Goal: Transaction & Acquisition: Purchase product/service

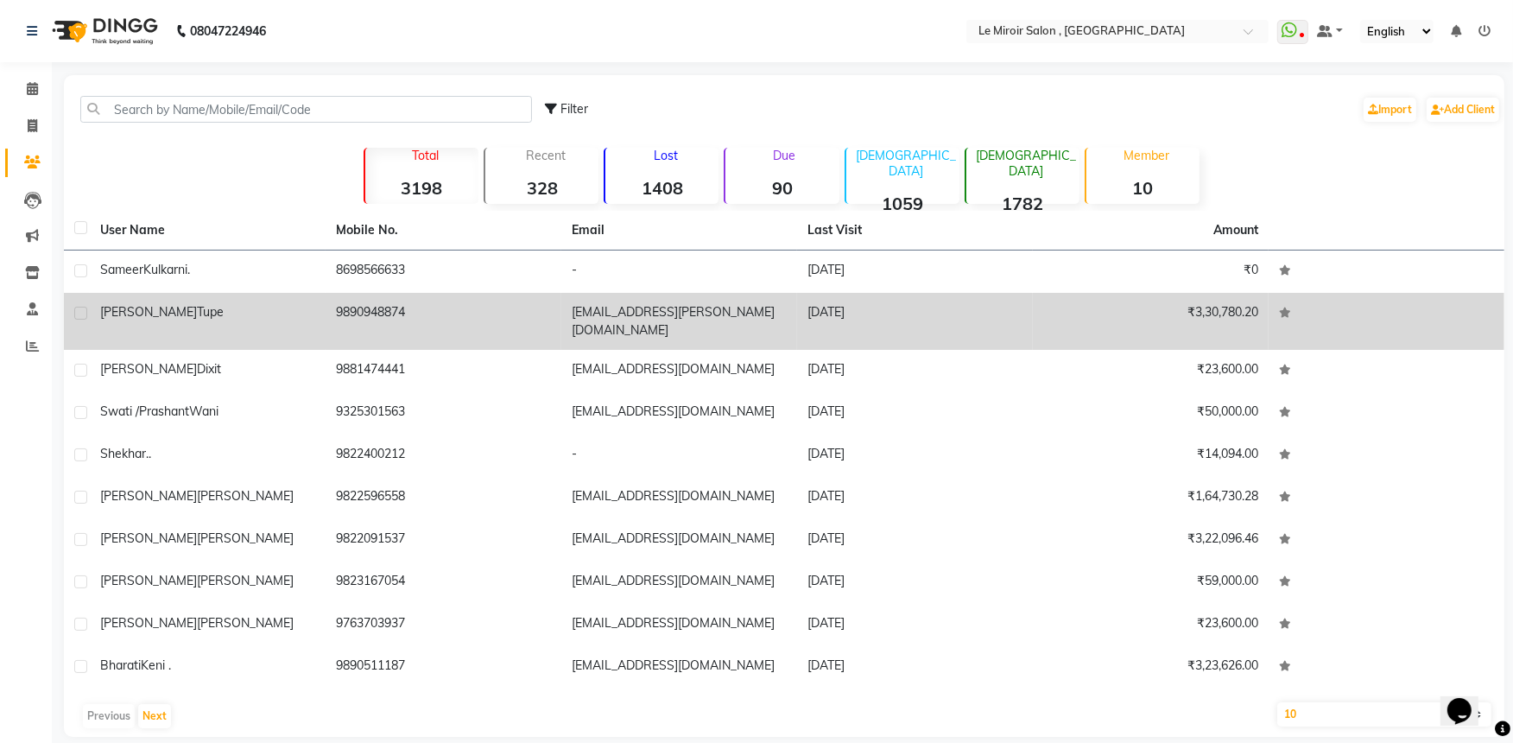
click at [217, 306] on div "[PERSON_NAME]" at bounding box center [207, 312] width 215 height 18
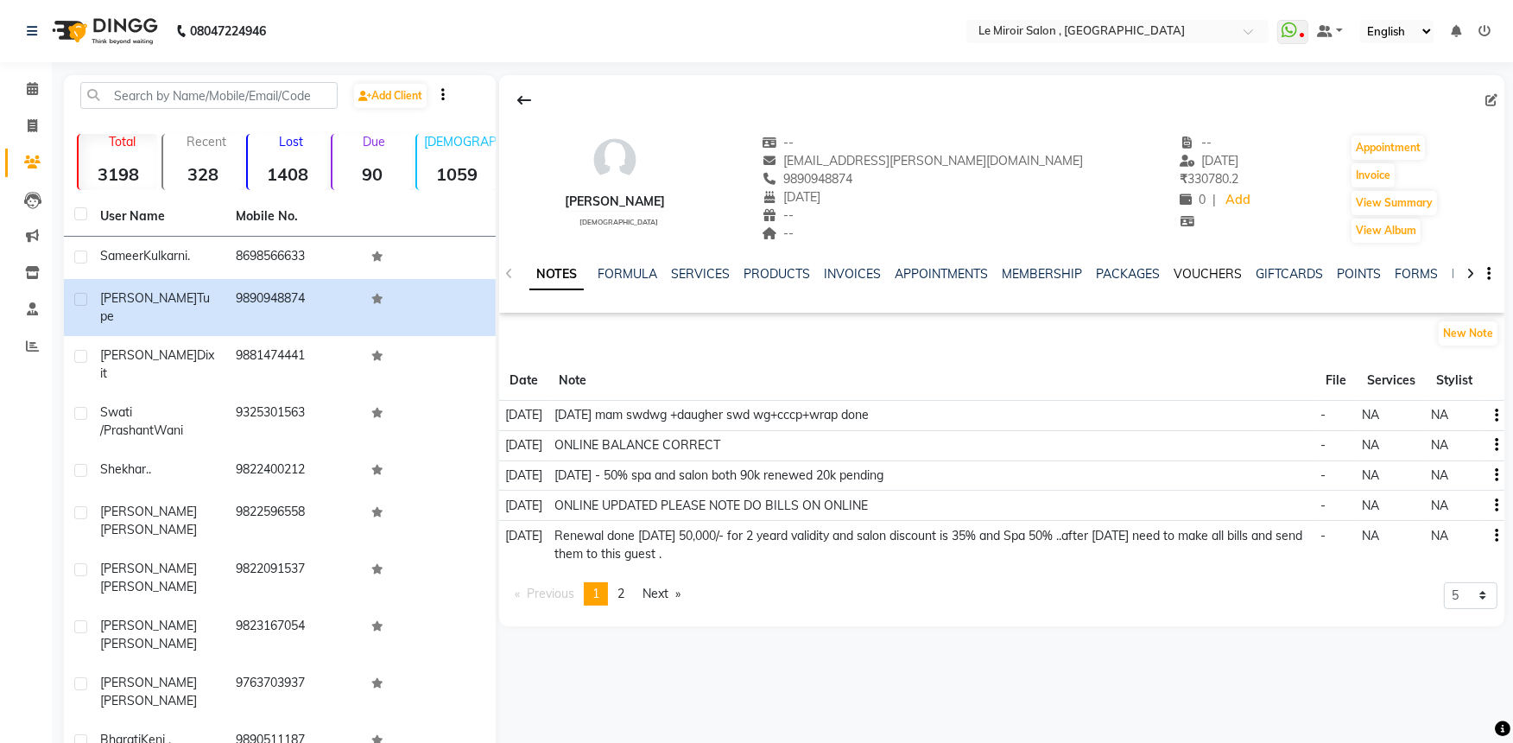
click at [1198, 270] on link "VOUCHERS" at bounding box center [1208, 274] width 68 height 16
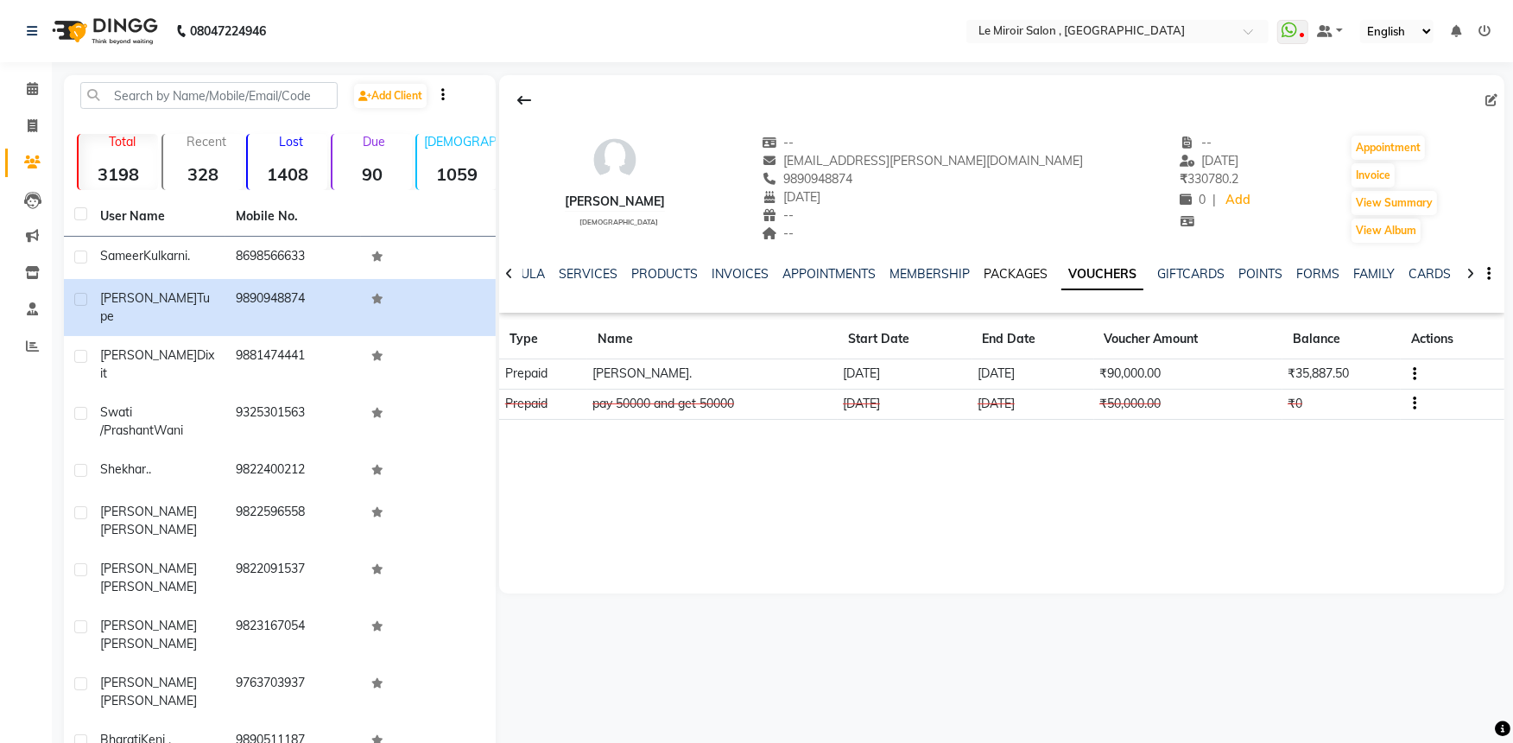
click at [1024, 277] on link "PACKAGES" at bounding box center [1016, 274] width 64 height 16
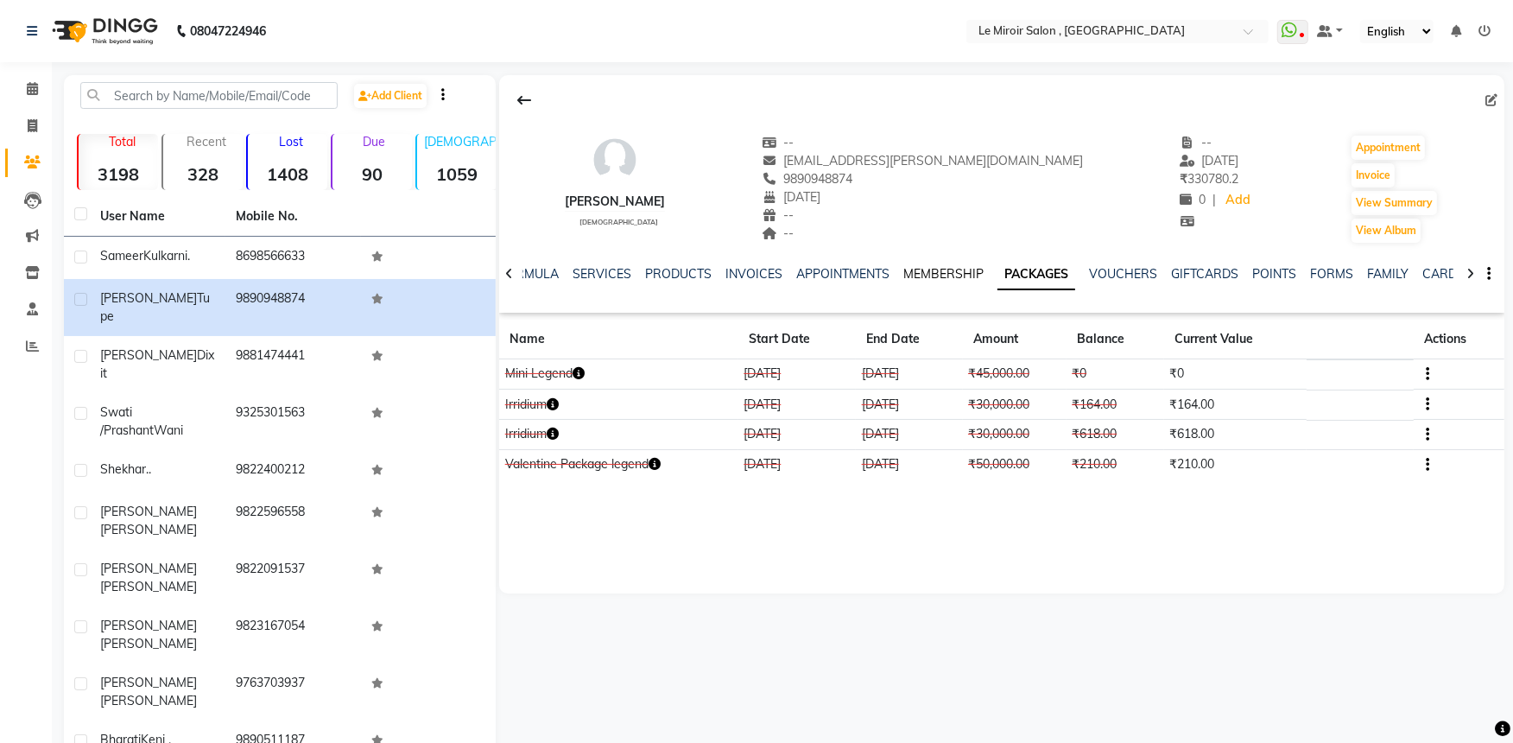
click at [973, 272] on link "MEMBERSHIP" at bounding box center [943, 274] width 80 height 16
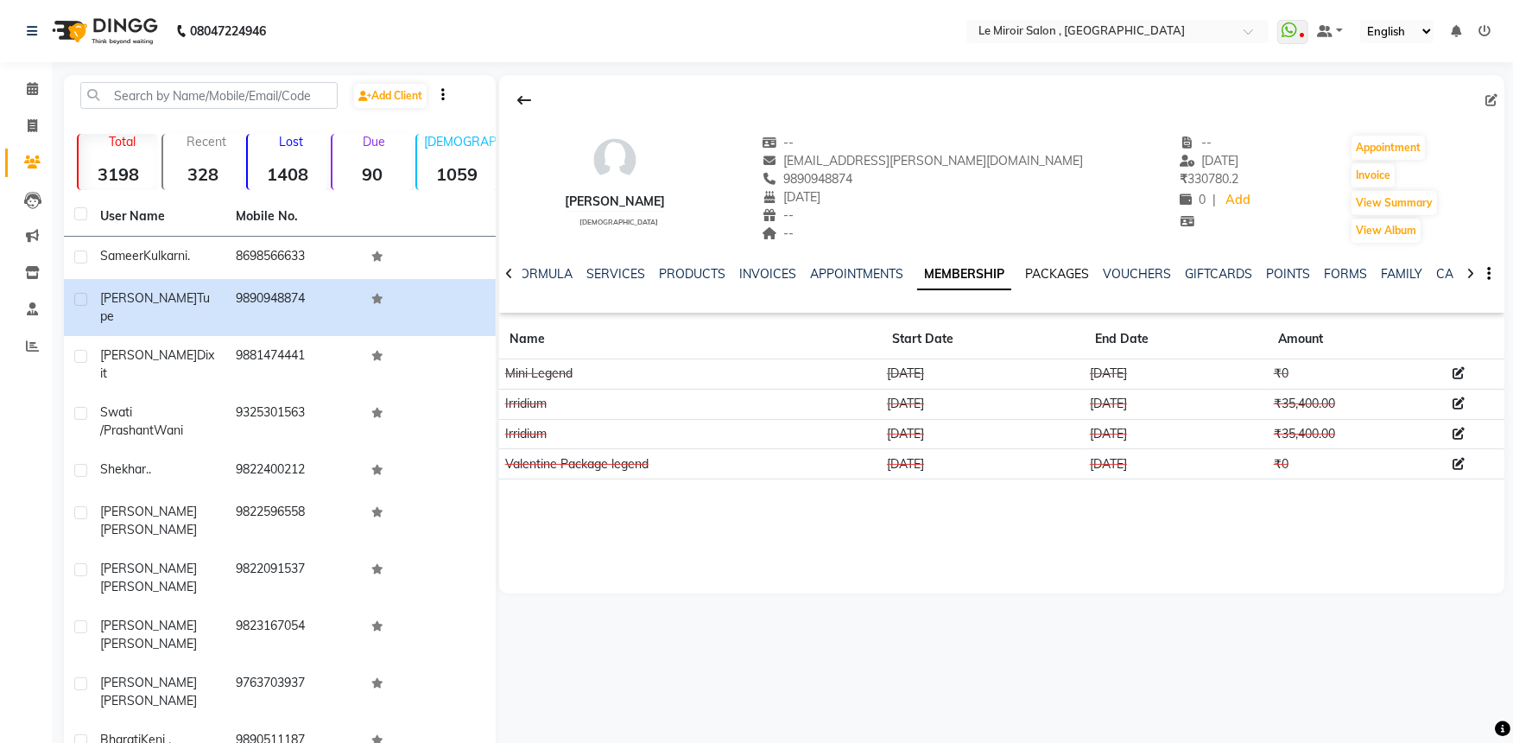
click at [1068, 272] on link "PACKAGES" at bounding box center [1057, 274] width 64 height 16
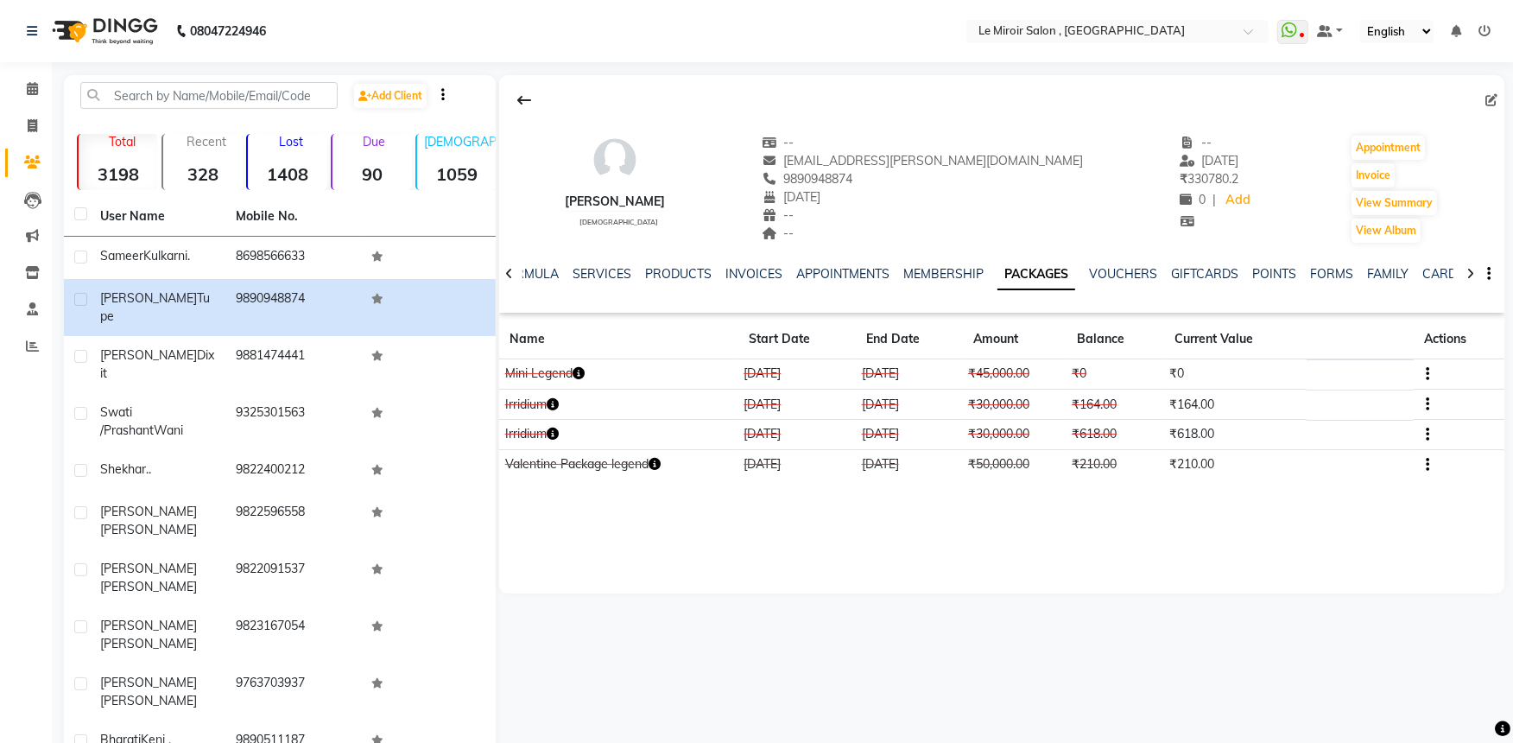
click at [1123, 282] on div "VOUCHERS" at bounding box center [1123, 274] width 68 height 18
click at [1102, 279] on link "VOUCHERS" at bounding box center [1123, 274] width 68 height 16
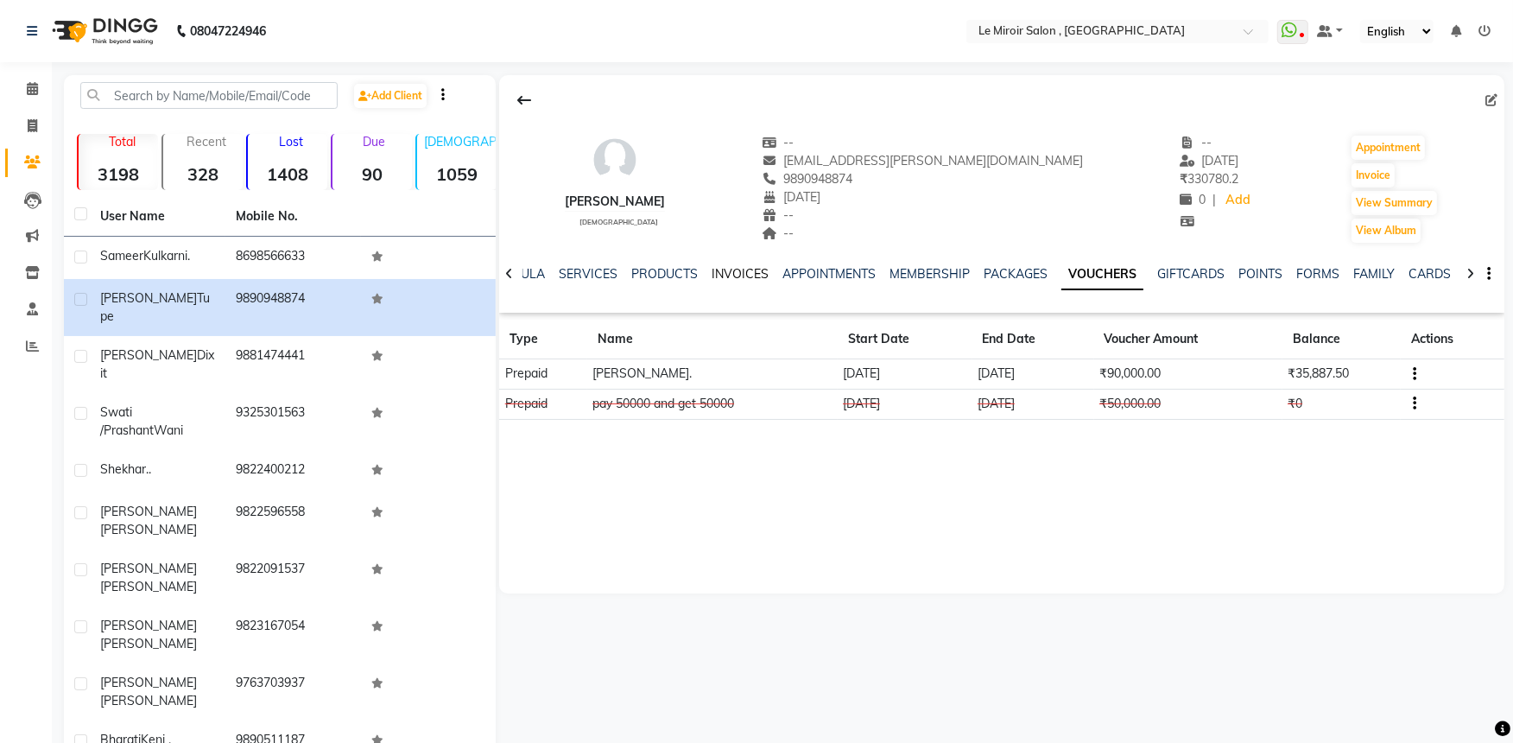
click at [720, 271] on link "INVOICES" at bounding box center [740, 274] width 57 height 16
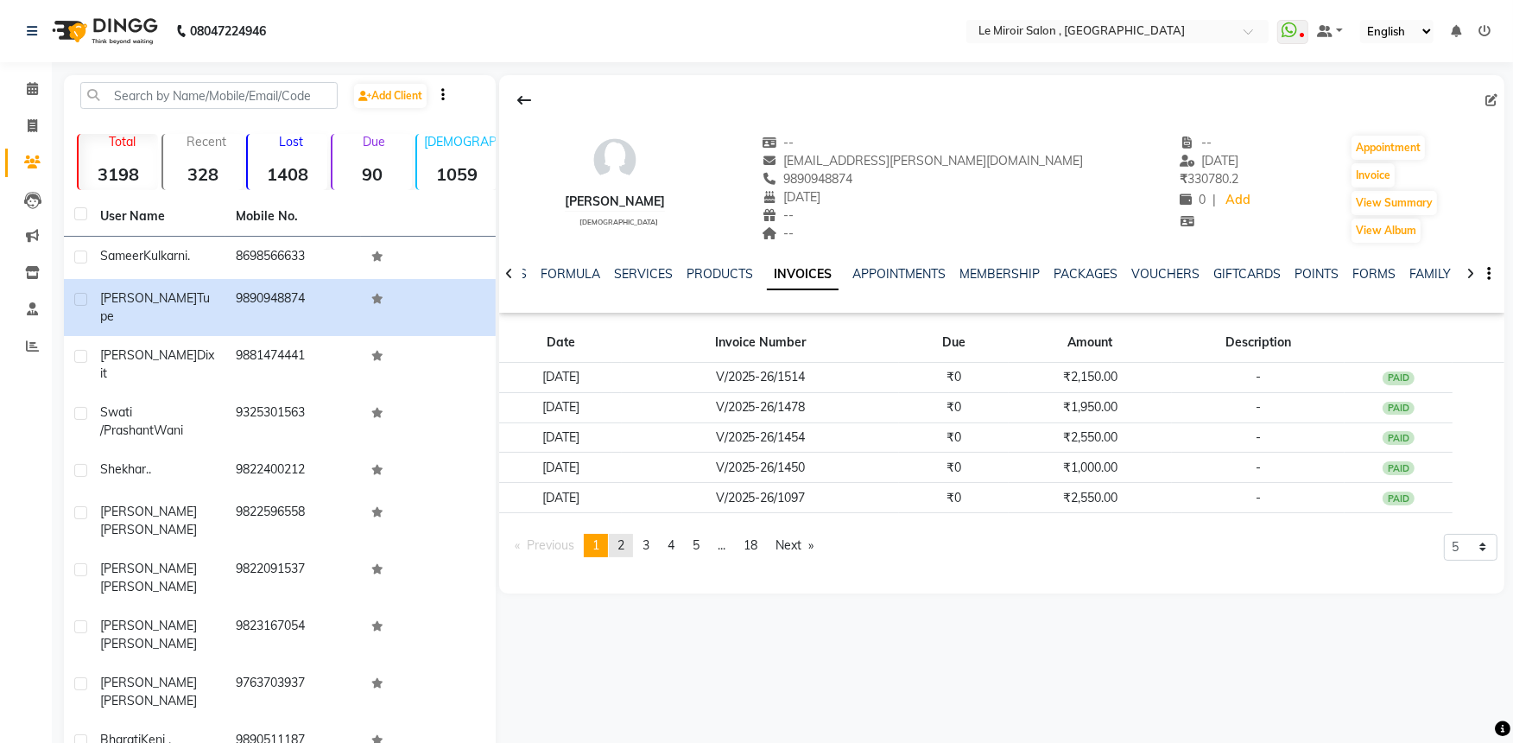
click at [624, 548] on span "2" at bounding box center [621, 545] width 7 height 16
click at [667, 550] on link "page 4" at bounding box center [671, 545] width 24 height 23
click at [1153, 273] on link "VOUCHERS" at bounding box center [1165, 274] width 68 height 16
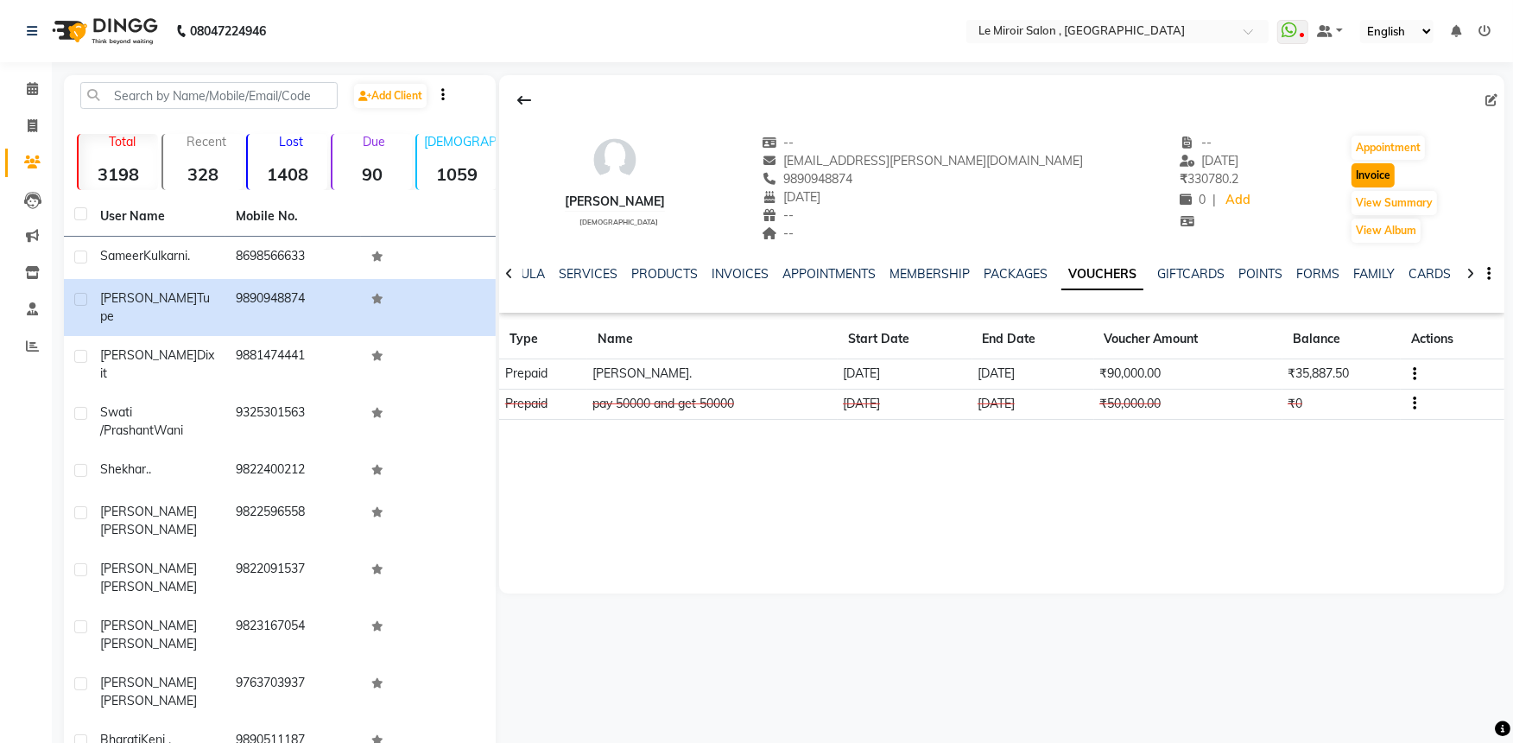
click at [1356, 174] on button "Invoice" at bounding box center [1373, 175] width 43 height 24
select select "53"
select select "service"
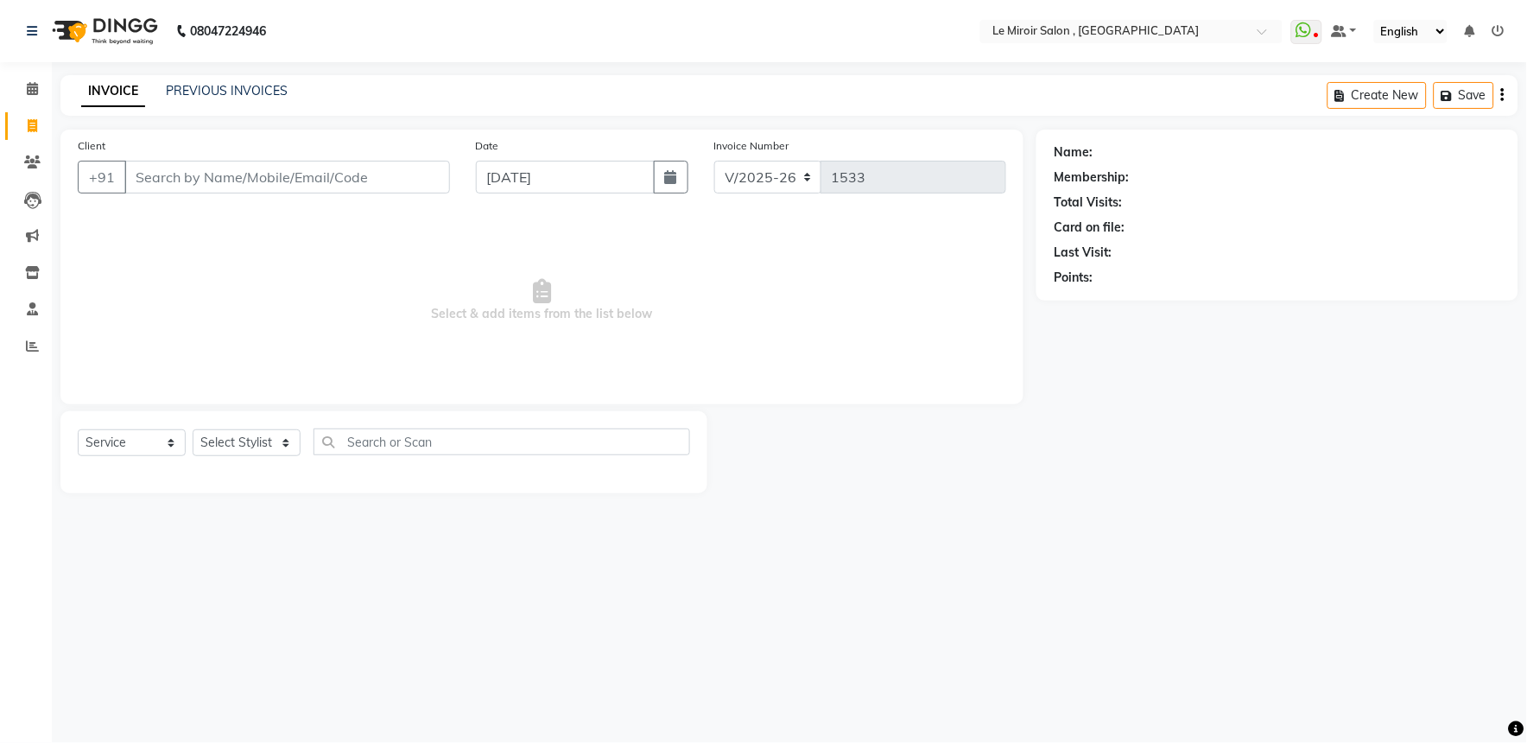
type input "9890948874"
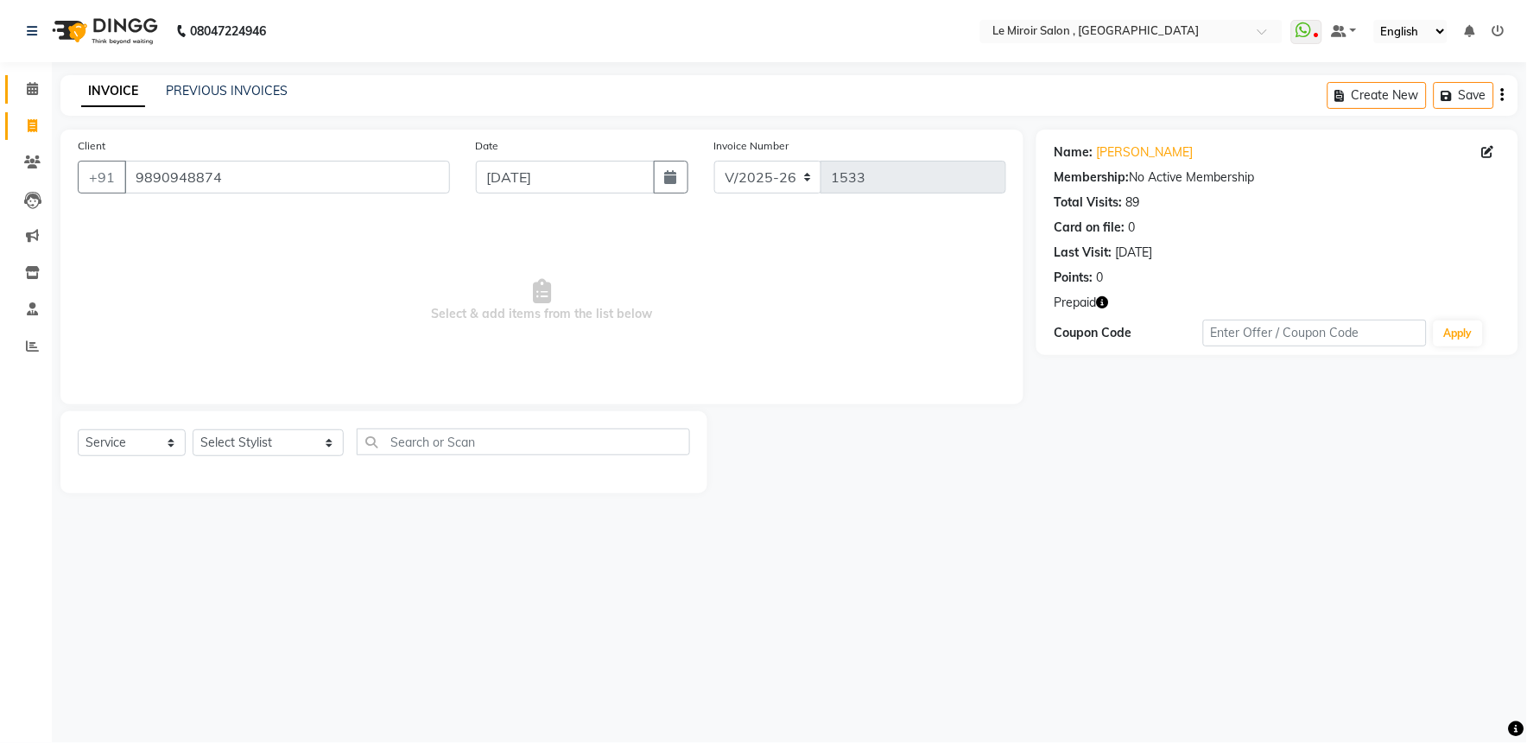
click at [31, 78] on link "Calendar" at bounding box center [25, 89] width 41 height 29
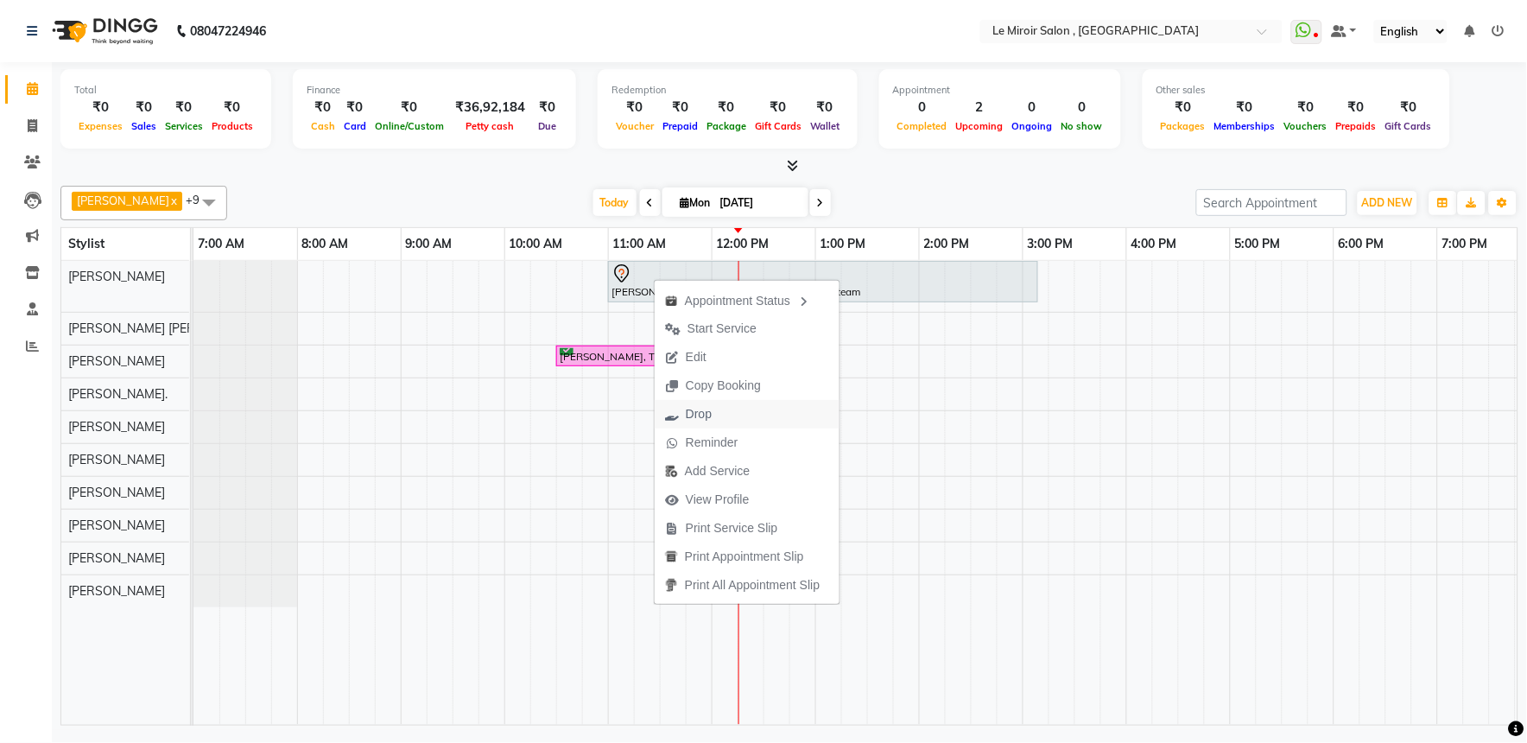
click at [738, 402] on button "Drop" at bounding box center [747, 414] width 185 height 29
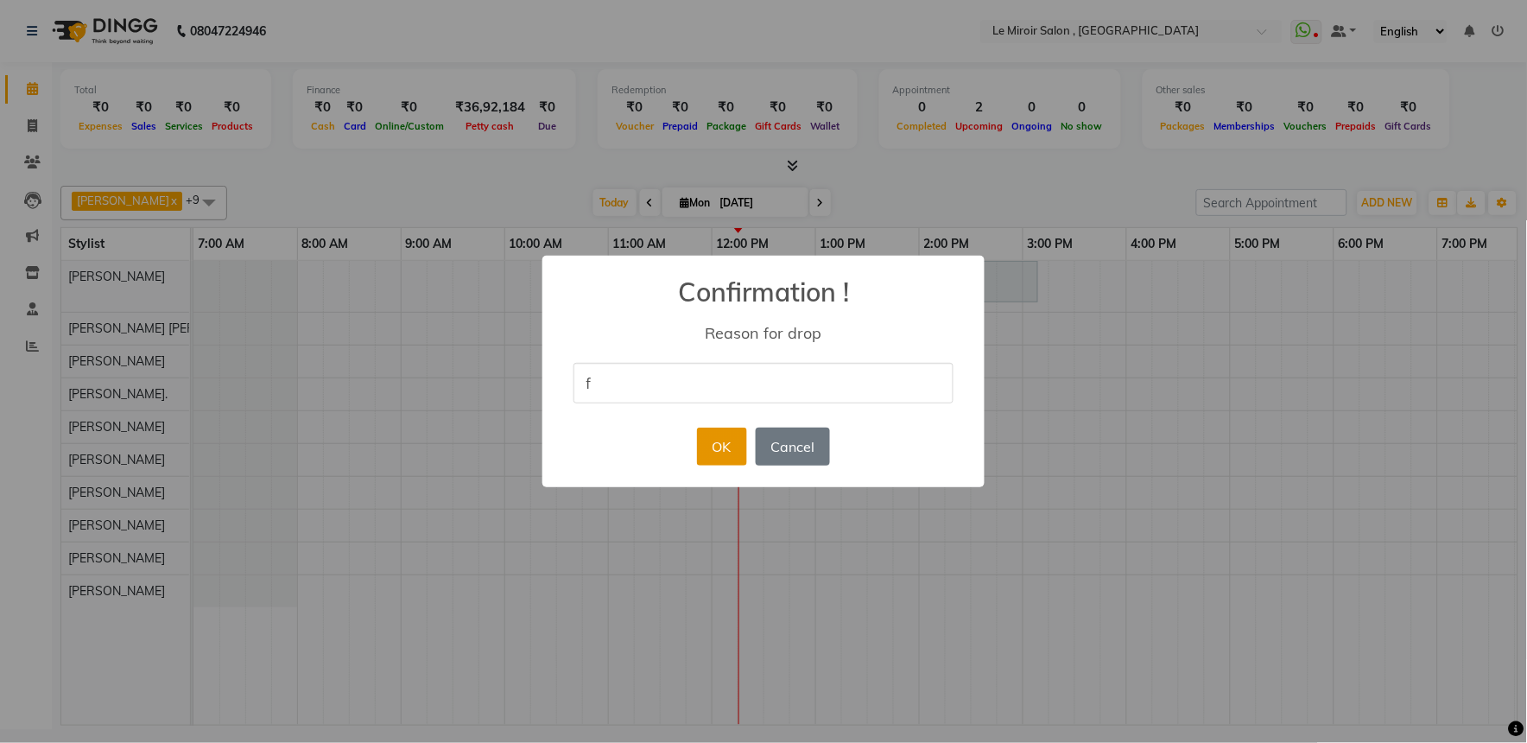
type input "f"
click at [735, 434] on button "OK" at bounding box center [721, 447] width 49 height 38
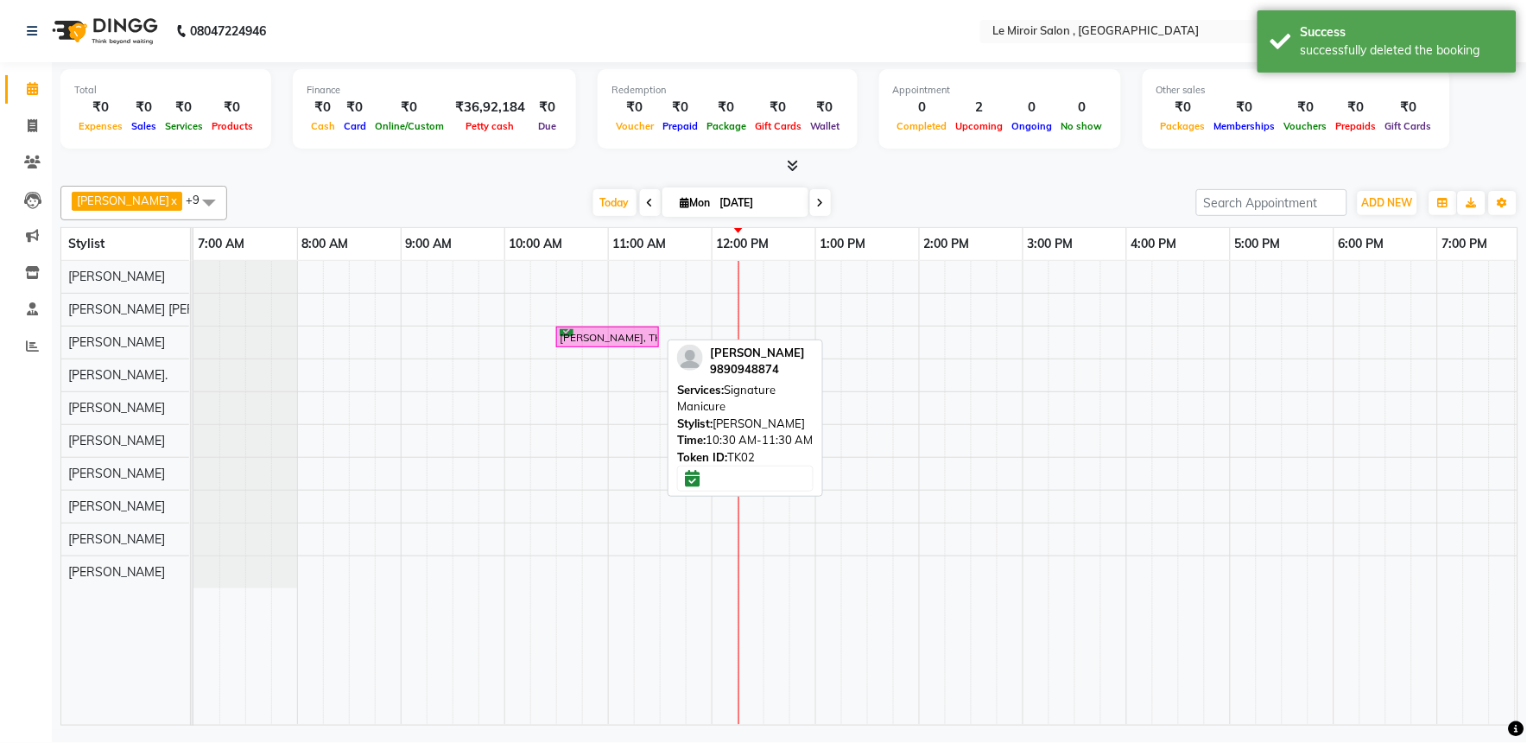
click at [636, 339] on div "[PERSON_NAME], TK02, 10:30 AM-11:30 AM, Signature Manicure" at bounding box center [607, 337] width 99 height 16
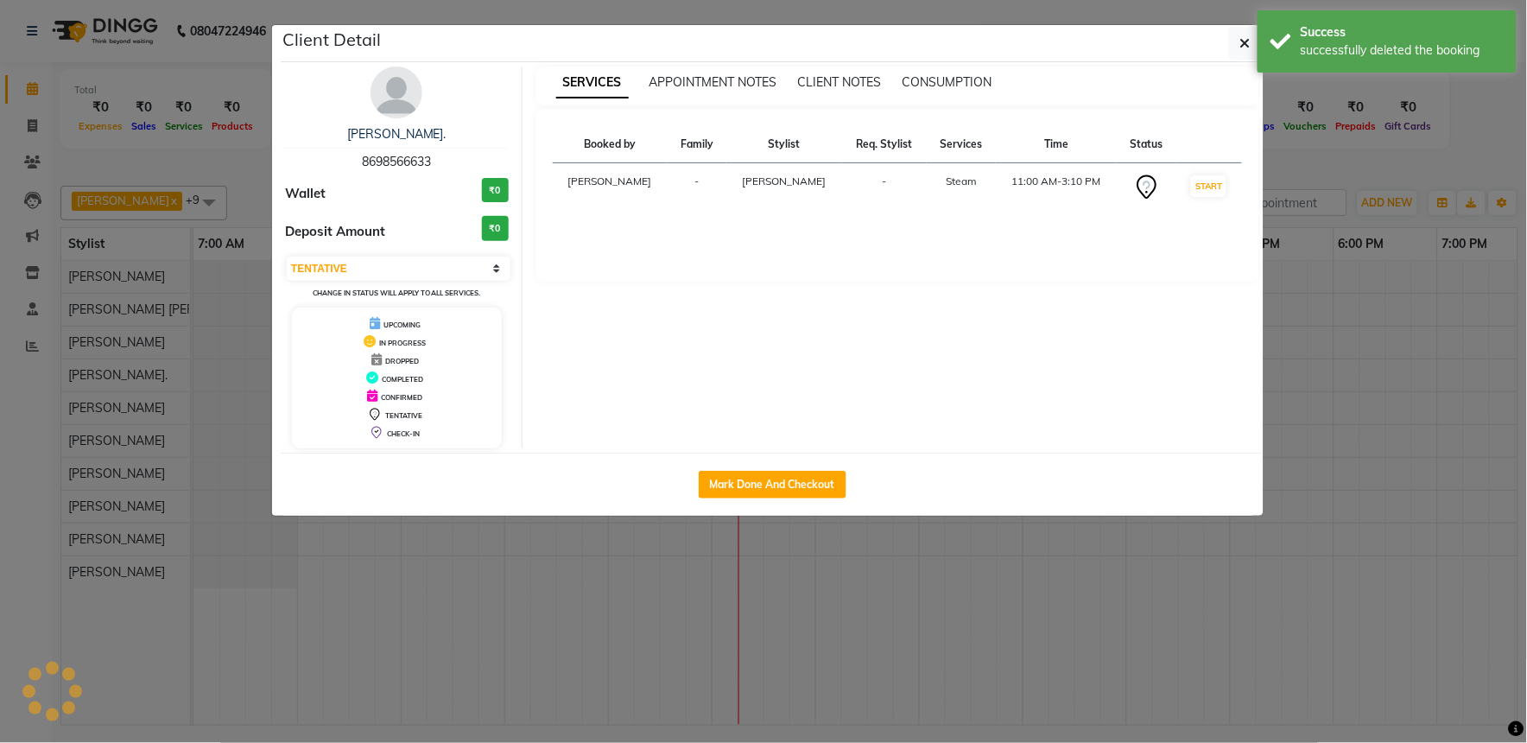
select select "6"
click at [771, 485] on button "Mark Done And Checkout" at bounding box center [773, 485] width 148 height 28
select select "53"
select select "service"
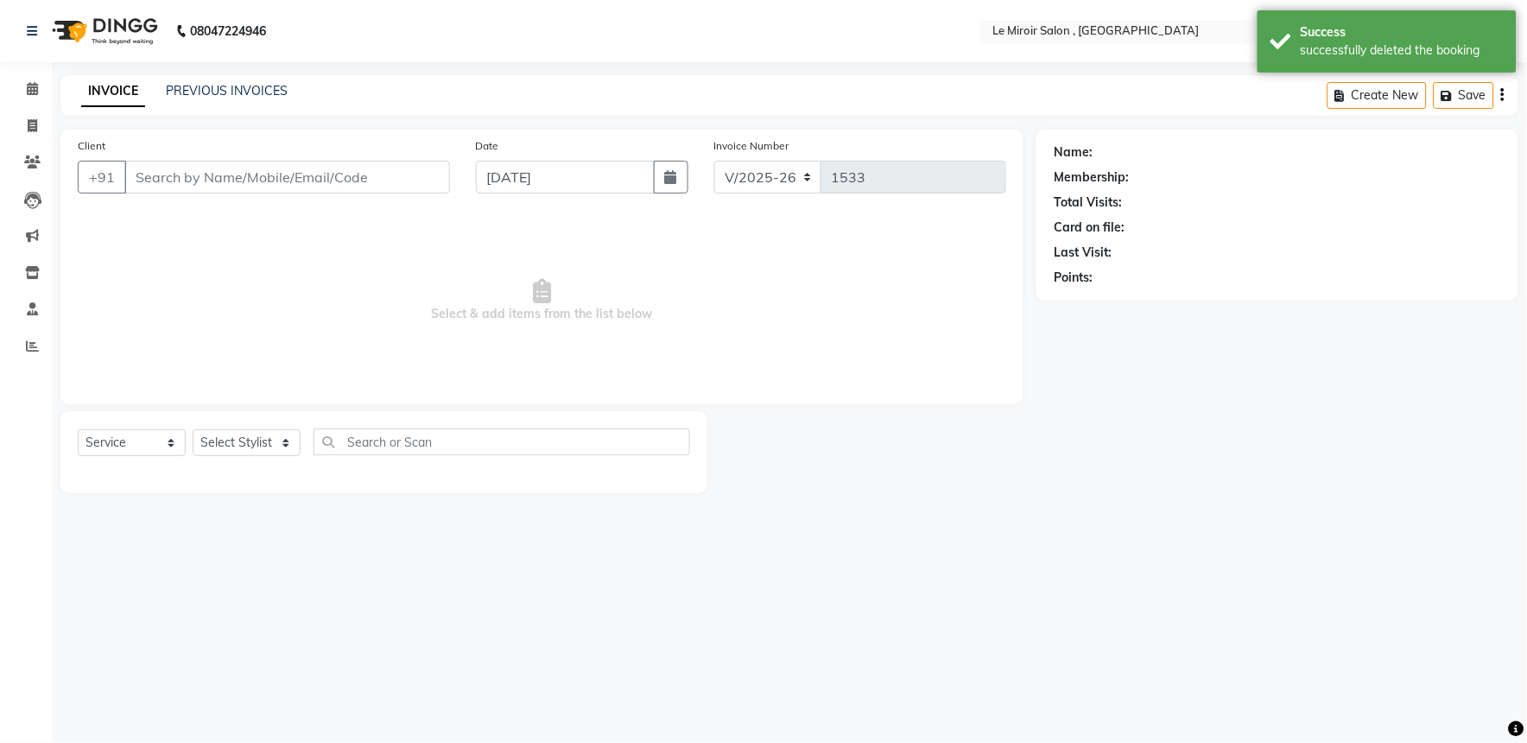
select select "3"
type input "9890948874"
select select "39215"
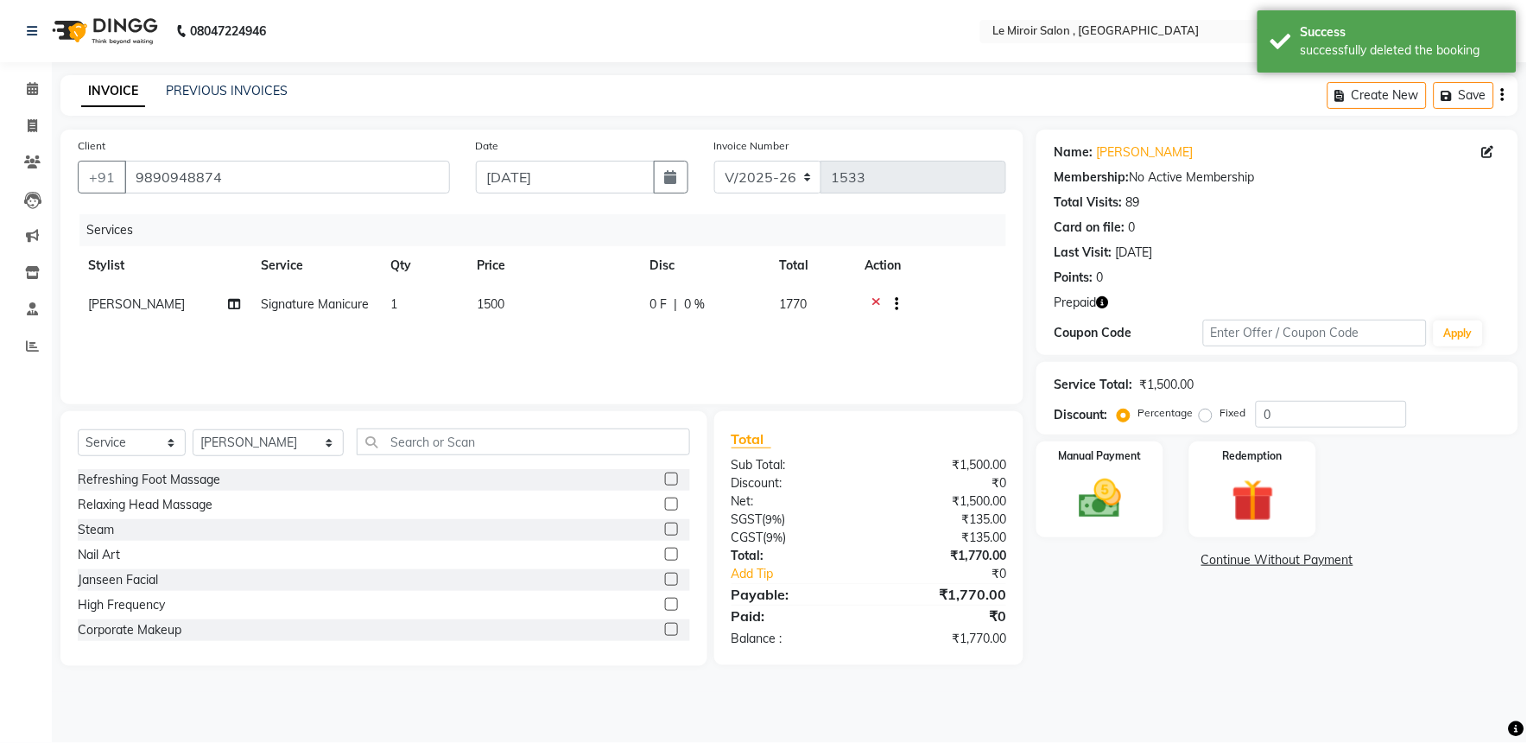
click at [370, 307] on td "Signature Manicure" at bounding box center [315, 306] width 130 height 42
select select "39215"
click at [370, 307] on span "Signature Manicure" at bounding box center [323, 310] width 108 height 16
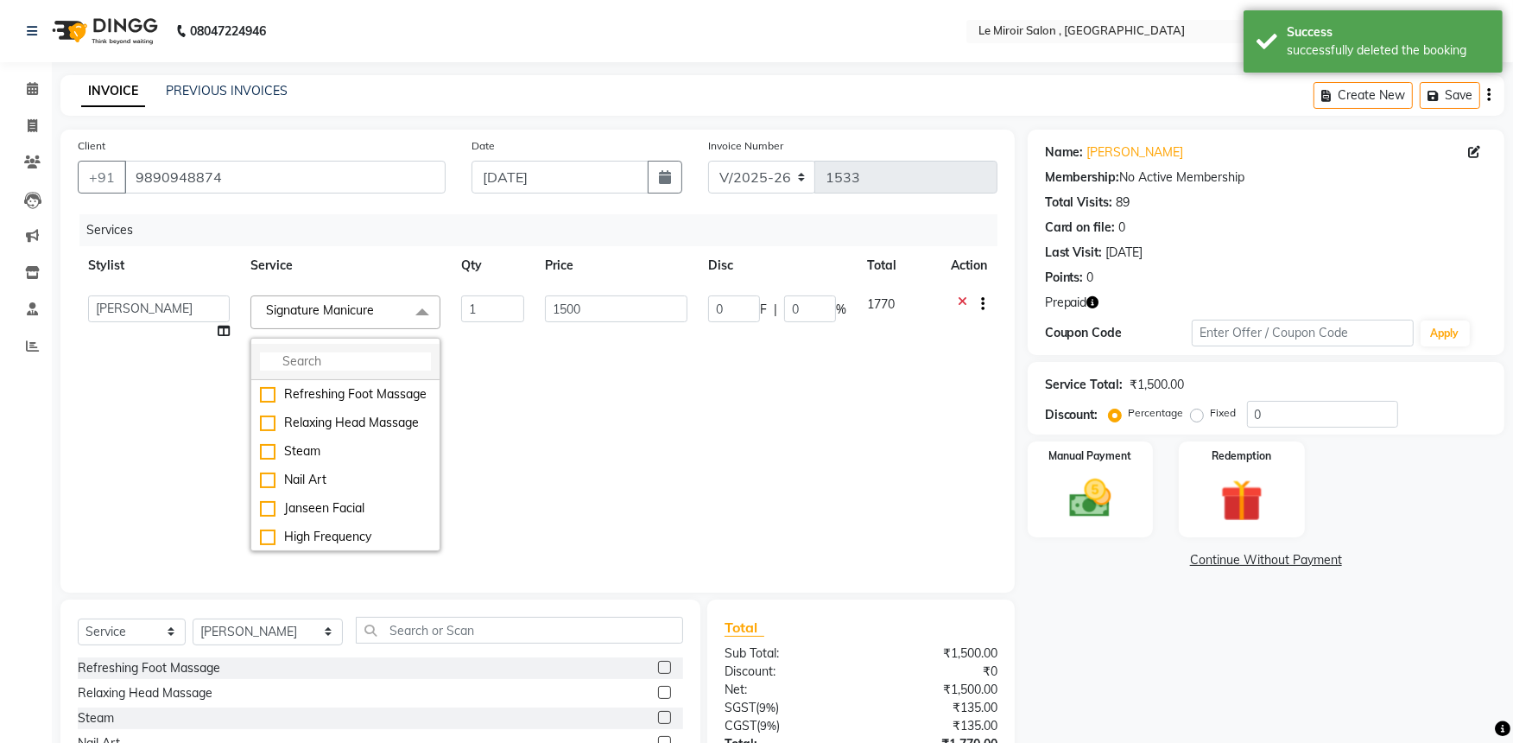
click at [392, 366] on input "multiselect-search" at bounding box center [345, 361] width 171 height 18
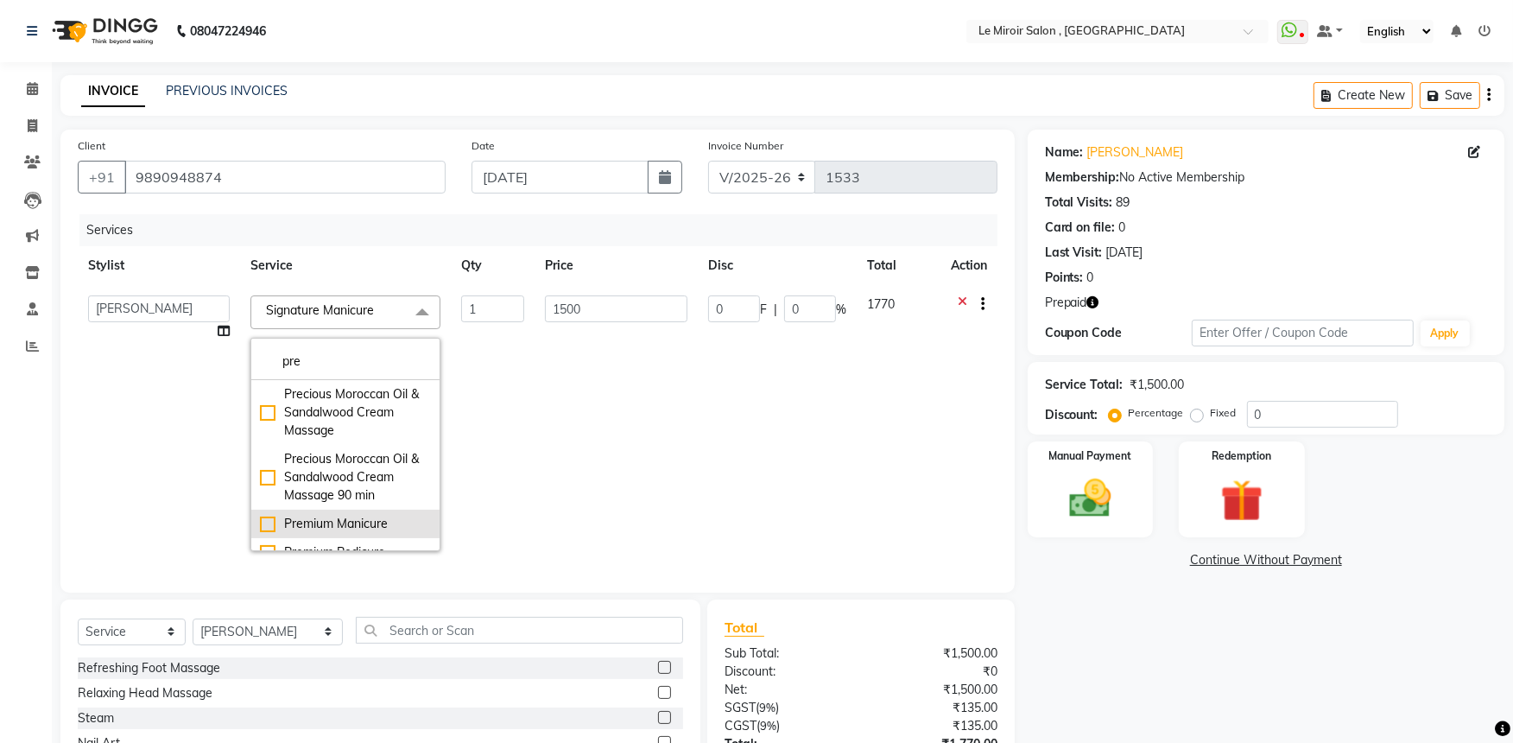
type input "pre"
click at [354, 511] on li "Premium Manicure" at bounding box center [345, 524] width 188 height 29
type input "2000"
checkbox input "true"
click at [582, 308] on input "2000" at bounding box center [616, 308] width 143 height 27
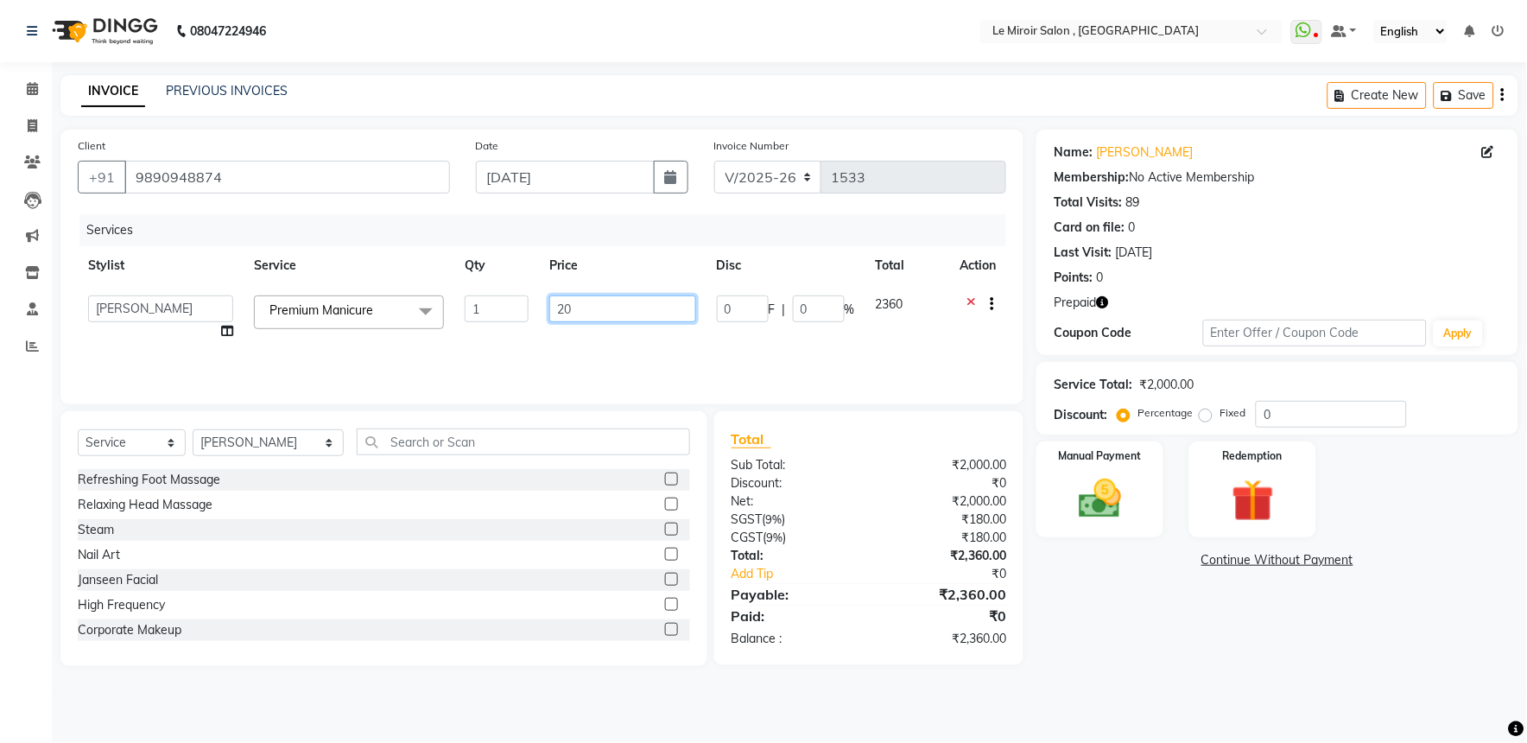
type input "2"
type input "1500"
click at [497, 447] on input "text" at bounding box center [523, 441] width 333 height 27
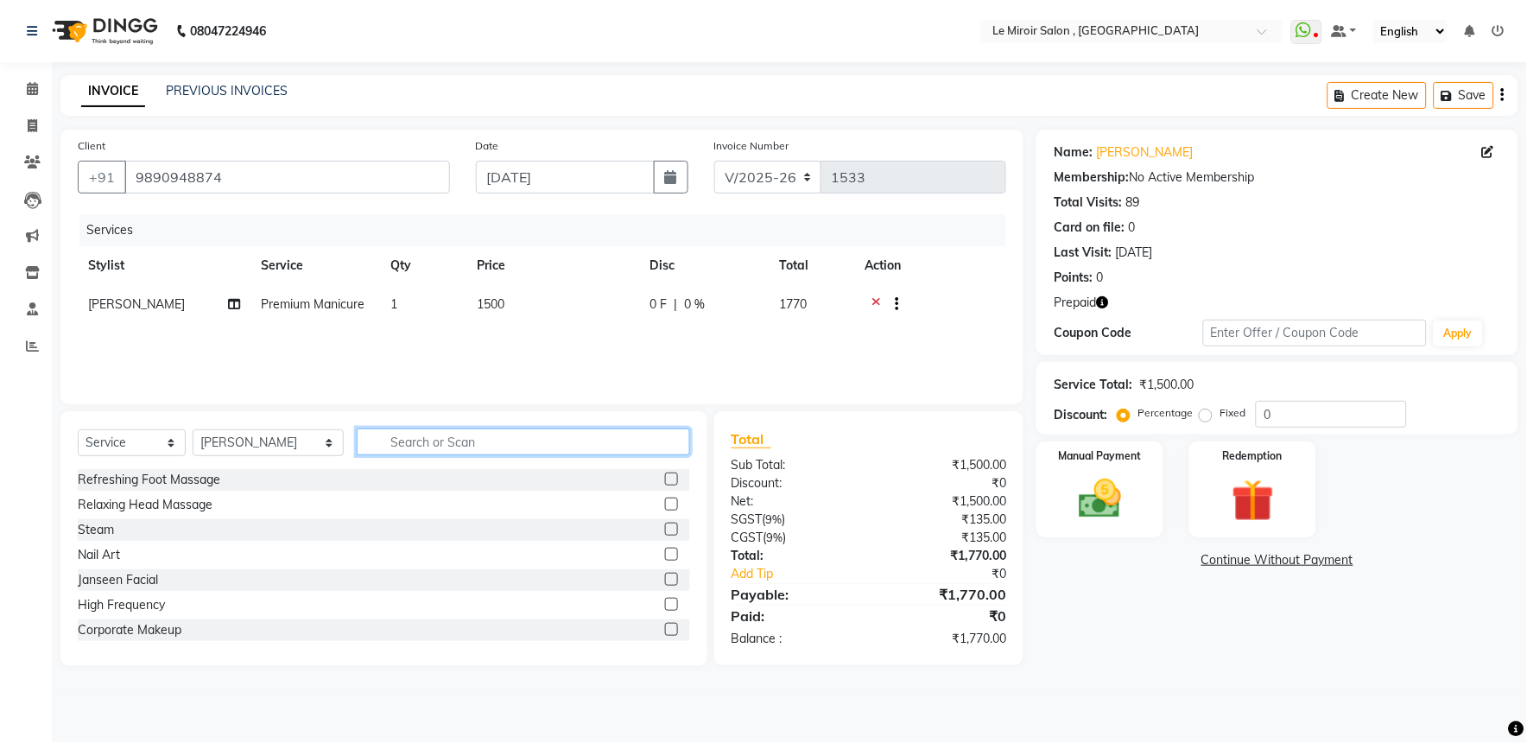
click at [554, 443] on input "text" at bounding box center [523, 441] width 333 height 27
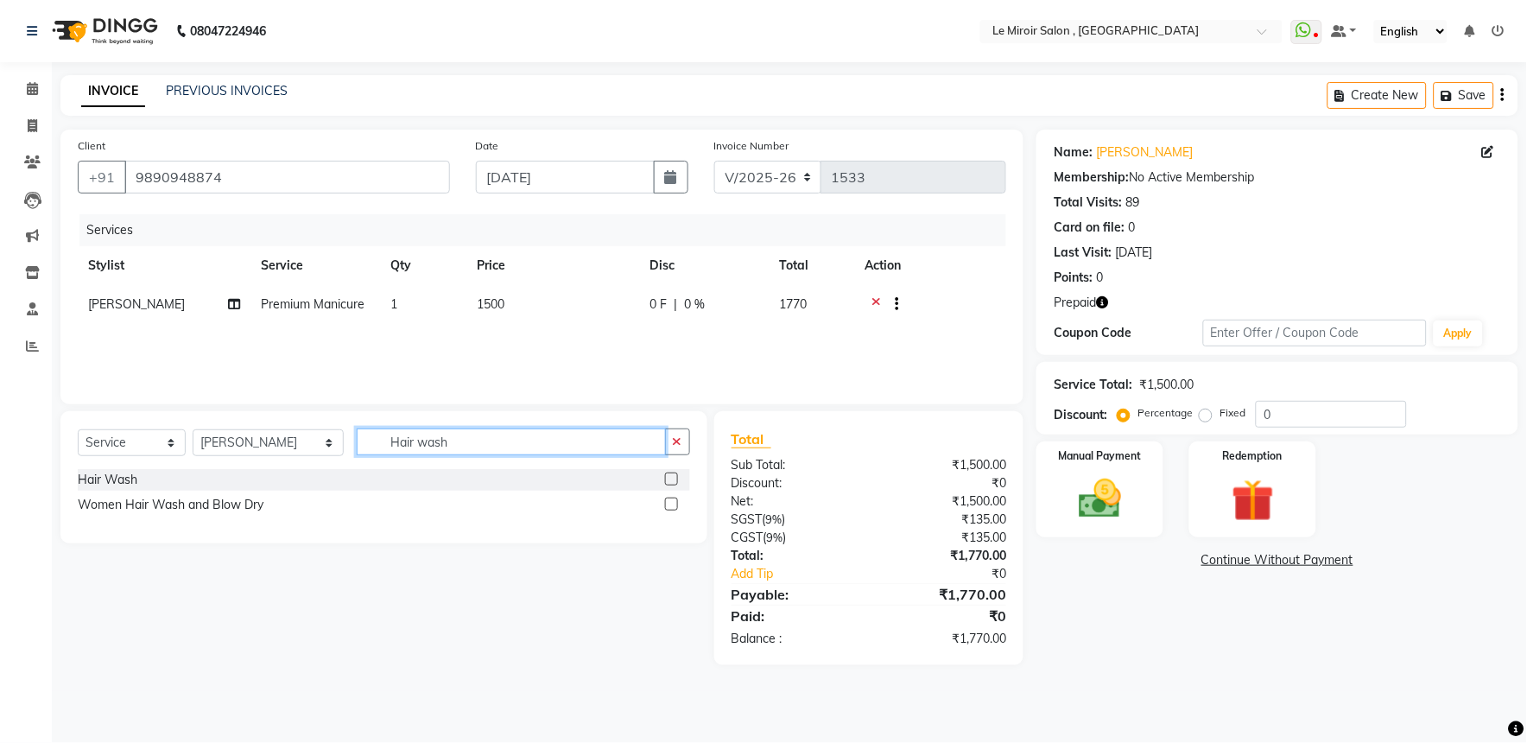
type input "Hair wash"
click at [669, 505] on label at bounding box center [671, 503] width 13 height 13
click at [669, 505] on input "checkbox" at bounding box center [670, 504] width 11 height 11
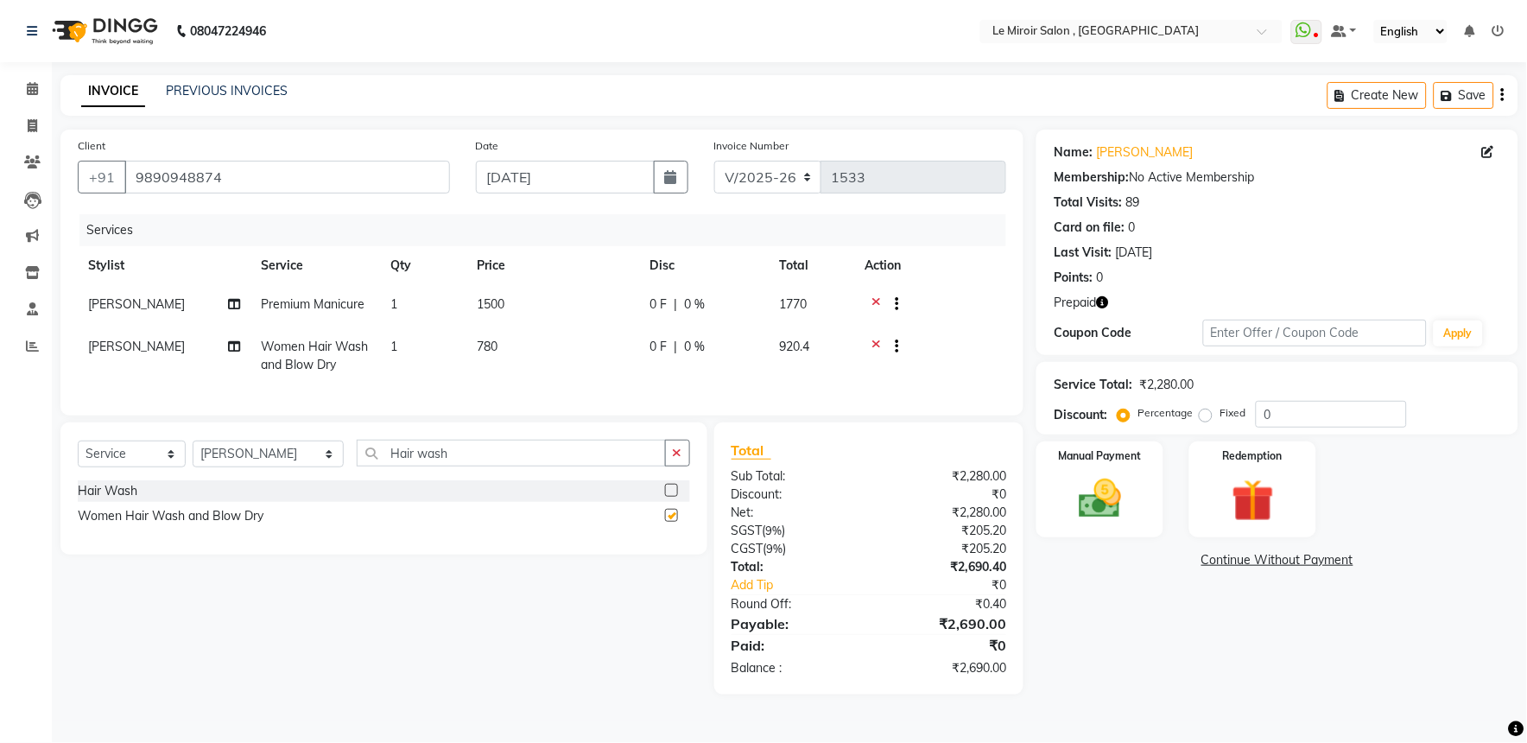
checkbox input "false"
click at [531, 348] on td "780" at bounding box center [552, 355] width 173 height 57
select select "39215"
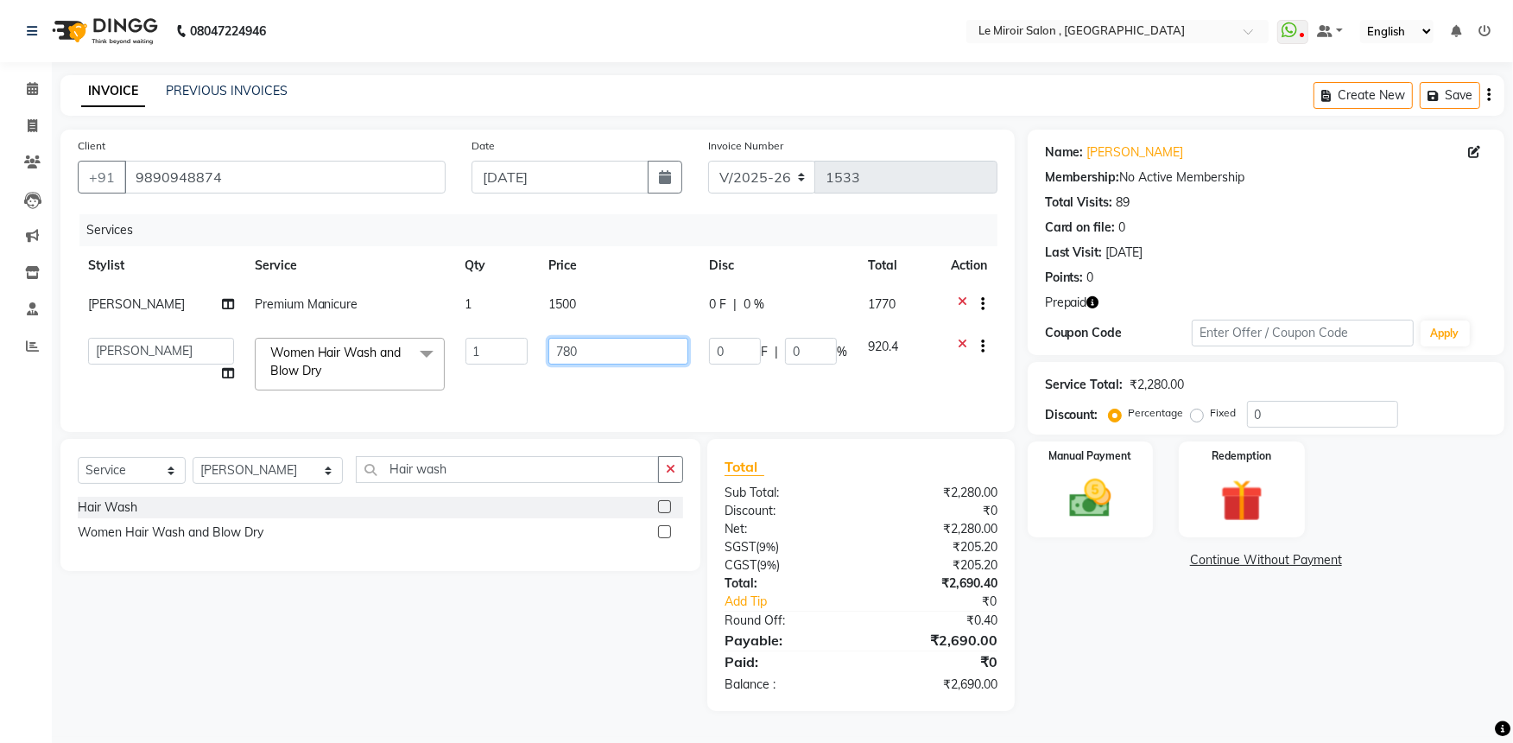
click at [629, 357] on input "780" at bounding box center [618, 351] width 140 height 27
type input "7"
type input "800"
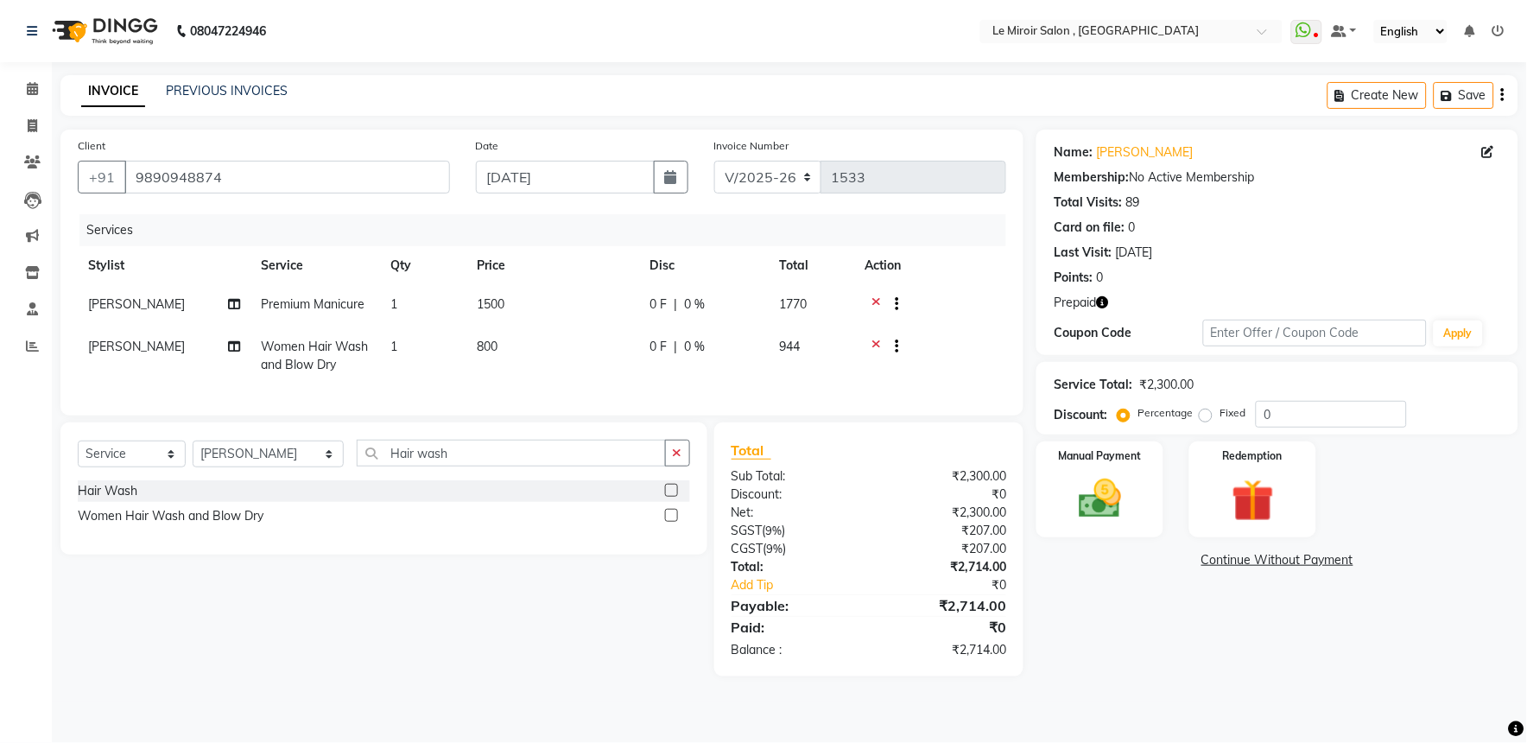
click at [731, 307] on div "0 F | 0 %" at bounding box center [703, 304] width 109 height 18
select select "39215"
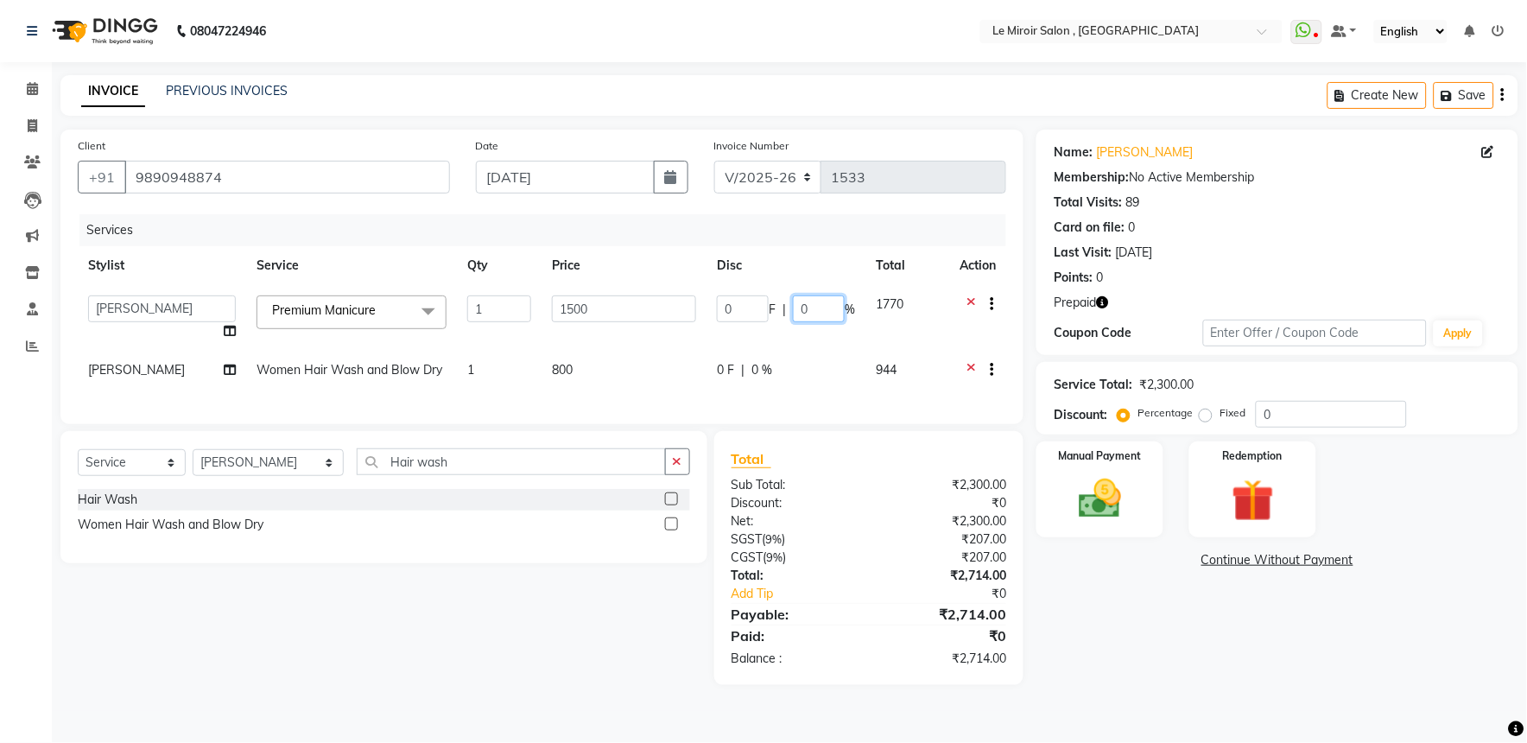
click at [813, 312] on input "0" at bounding box center [819, 308] width 52 height 27
type input "50"
click at [766, 356] on td "0 F | 0 %" at bounding box center [785, 372] width 159 height 42
select select "39215"
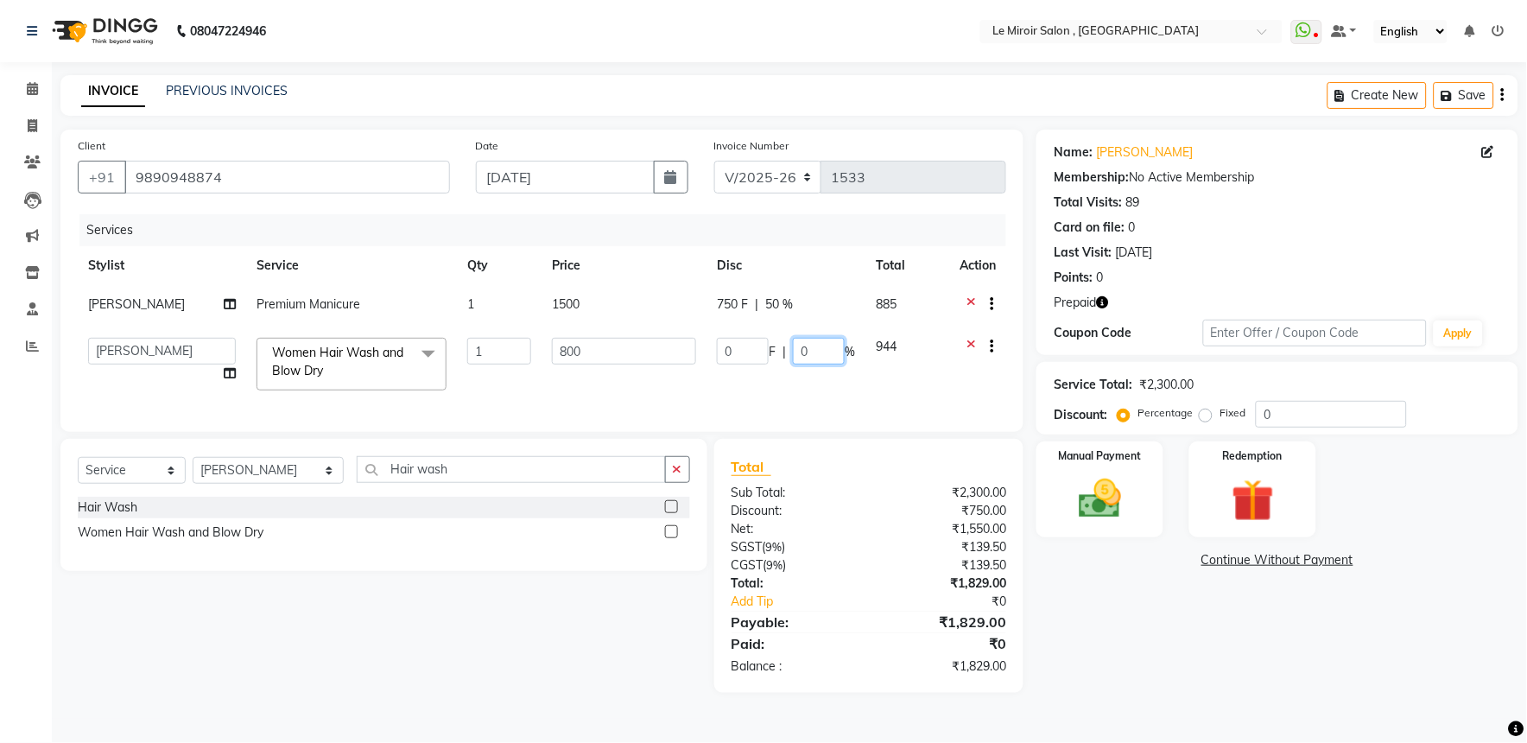
click at [841, 351] on input "0" at bounding box center [819, 351] width 52 height 27
type input "30"
click at [679, 382] on tr "[PERSON_NAME] [PERSON_NAME] CA [PERSON_NAME] Front Desk [PERSON_NAME]. [PERSON_…" at bounding box center [542, 363] width 928 height 73
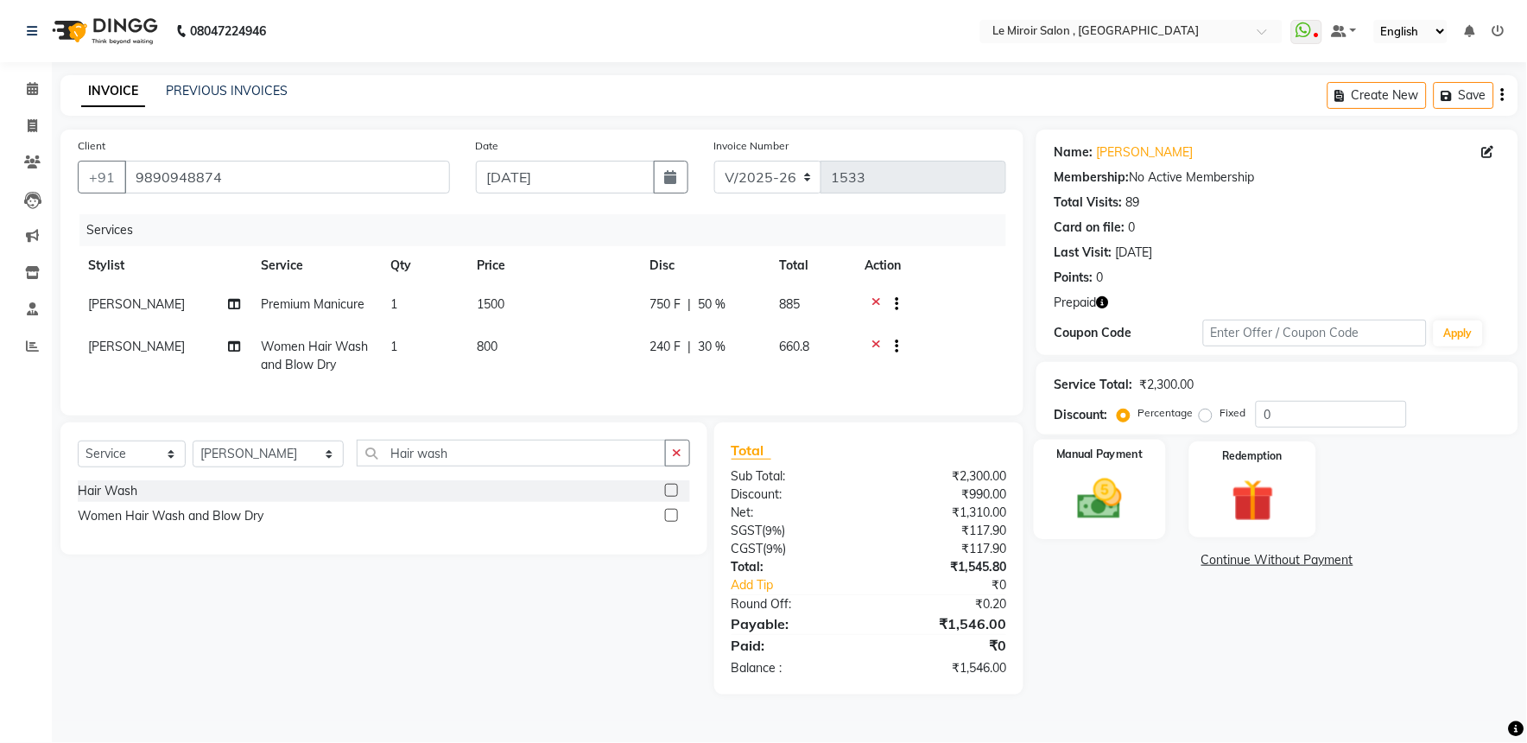
click at [1095, 504] on img at bounding box center [1100, 498] width 72 height 51
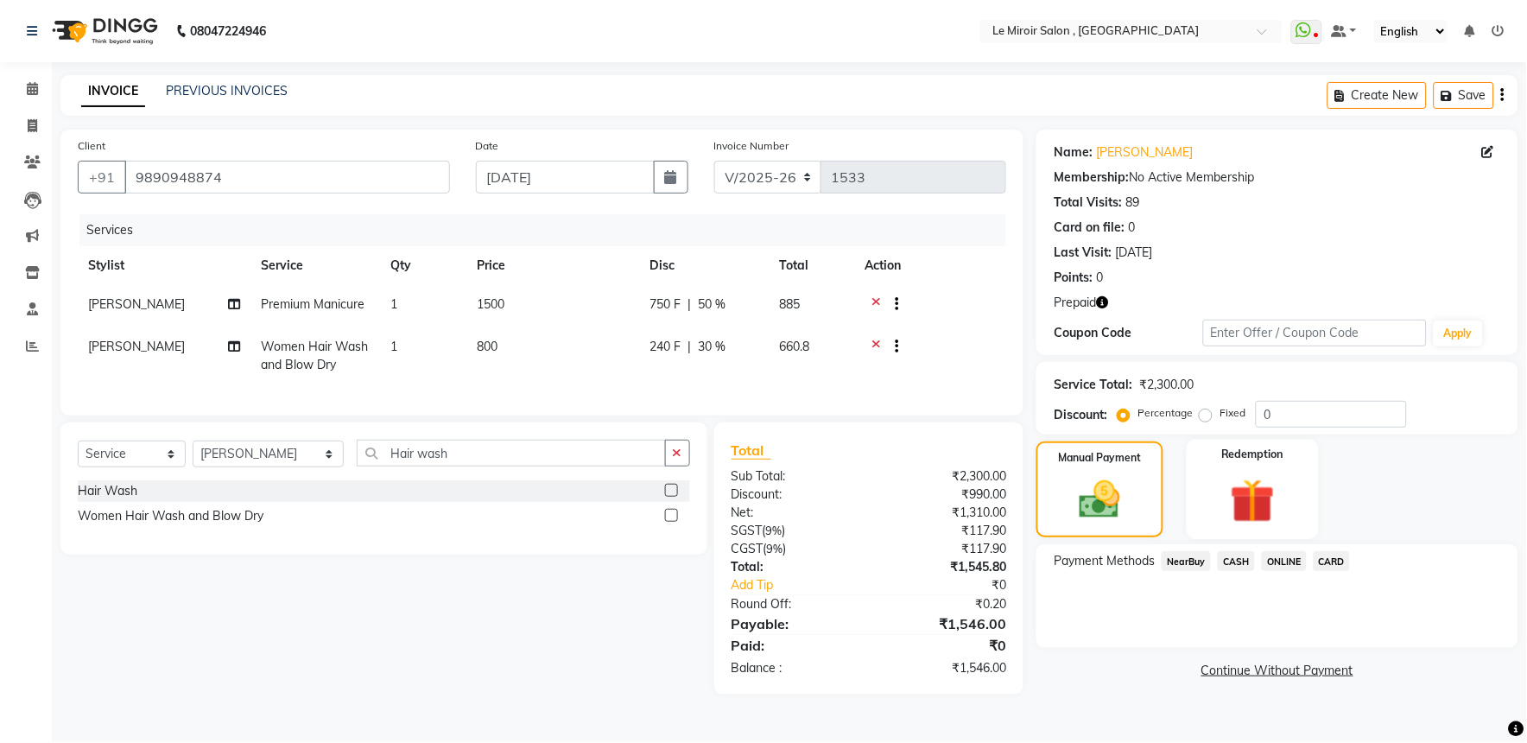
click at [1247, 506] on img at bounding box center [1253, 500] width 72 height 55
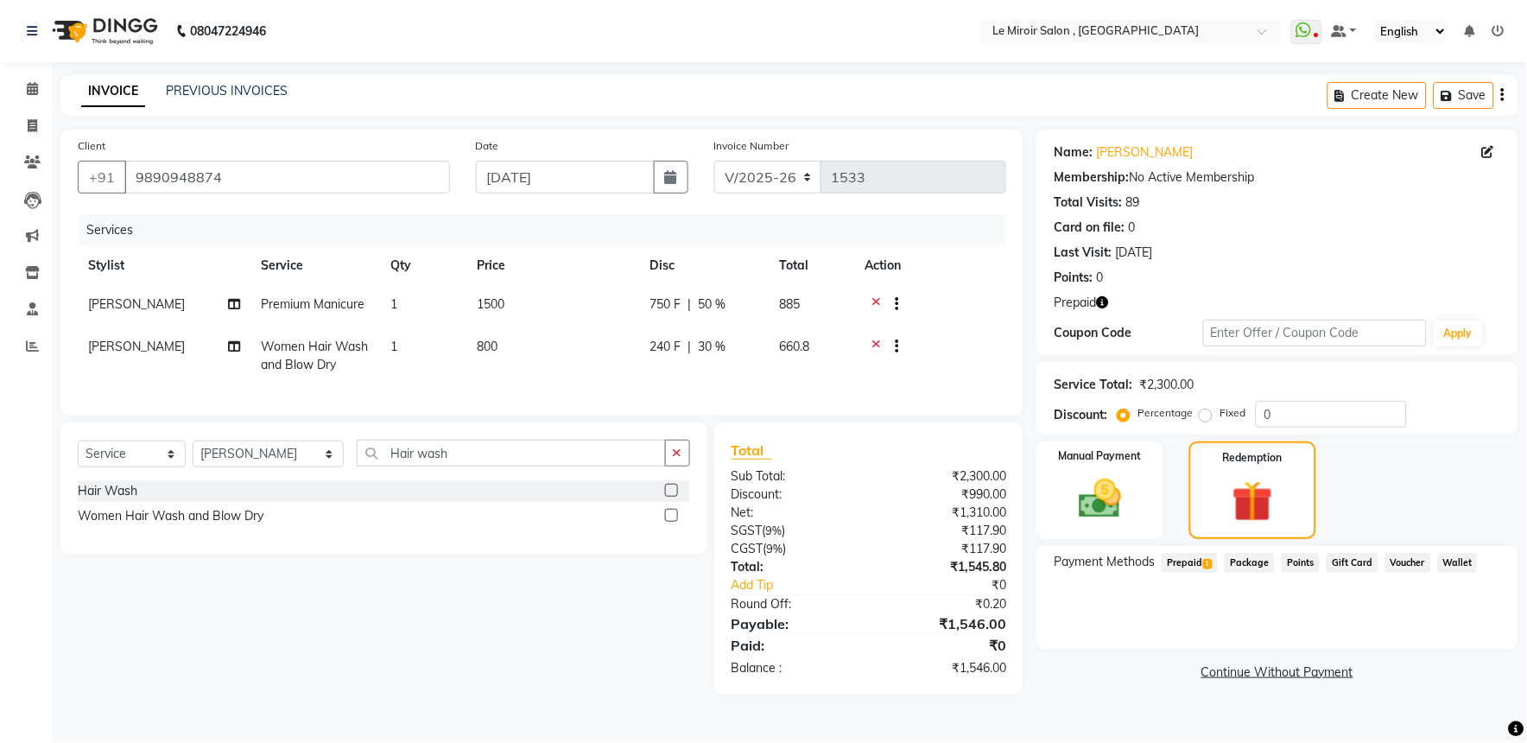
click at [1193, 561] on span "Prepaid 1" at bounding box center [1190, 563] width 56 height 20
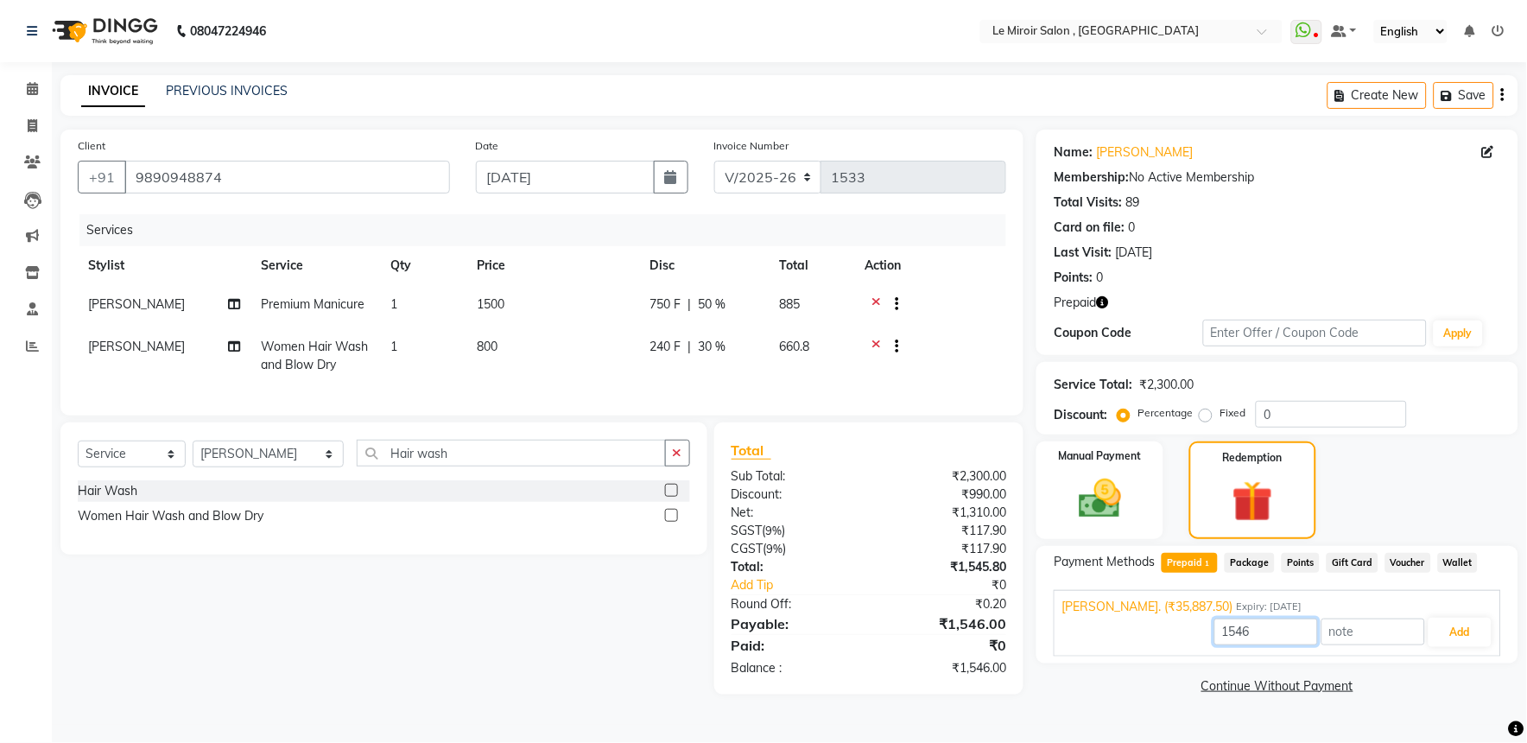
click at [1276, 636] on input "1546" at bounding box center [1266, 631] width 104 height 27
type input "1"
type input "1310"
click at [1438, 630] on button "Add" at bounding box center [1460, 632] width 63 height 29
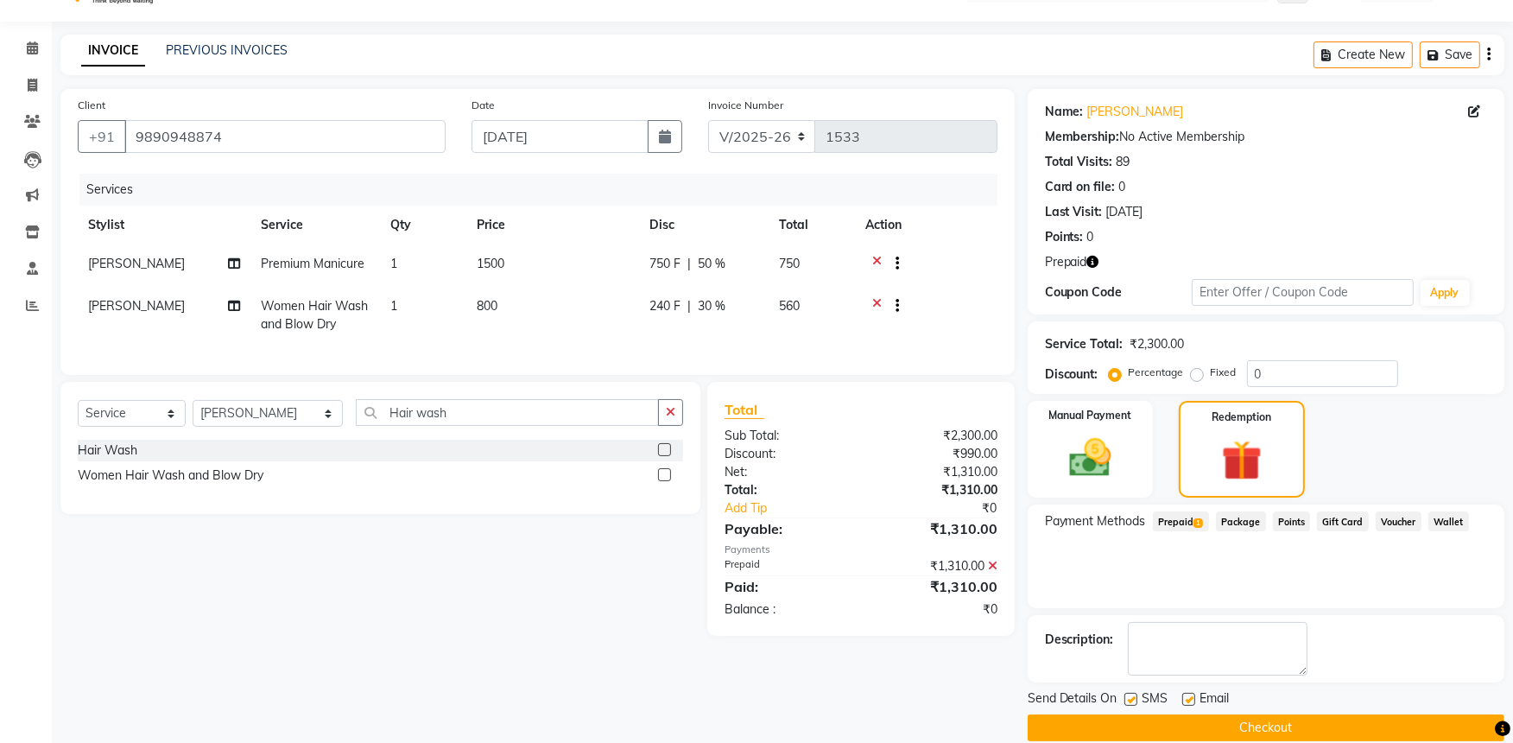
scroll to position [64, 0]
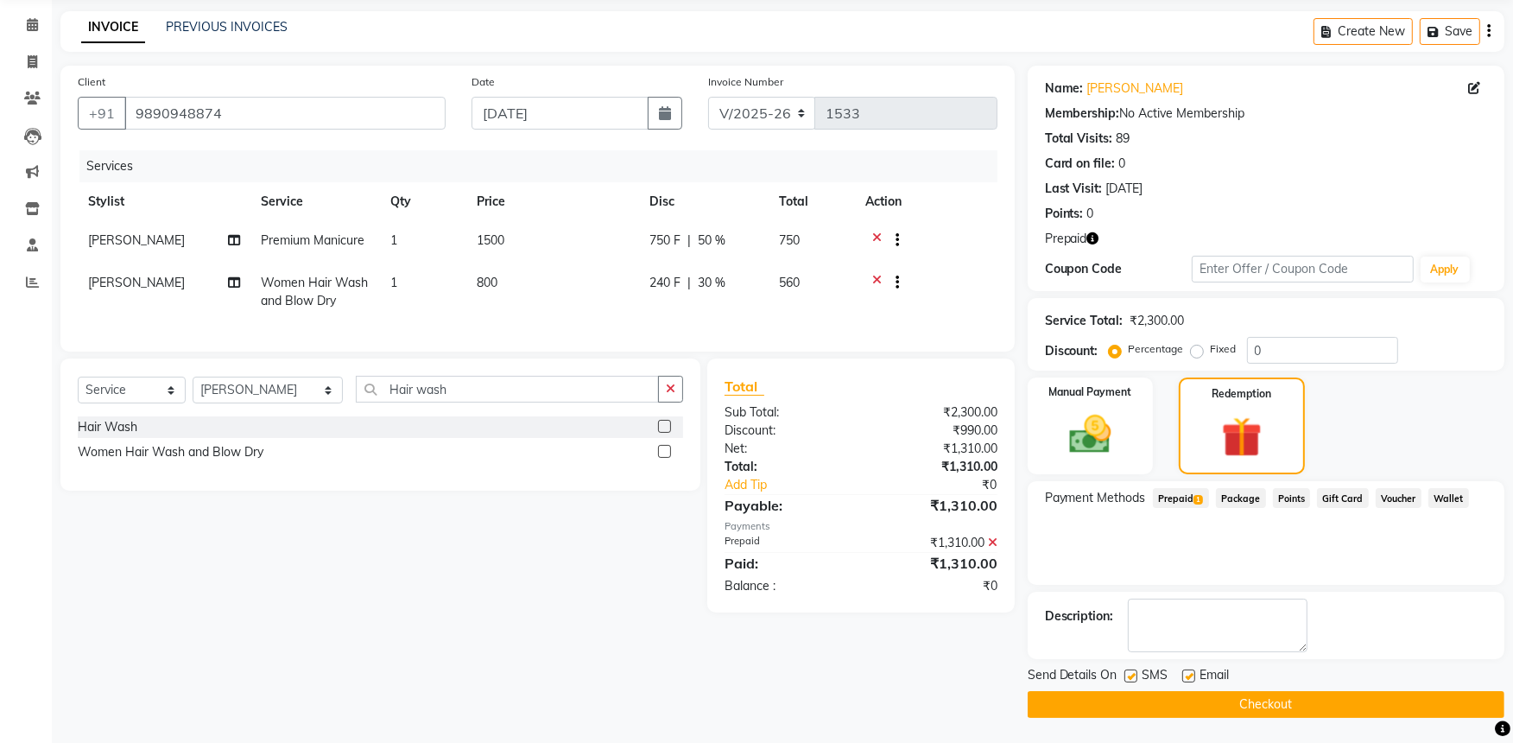
click at [1220, 702] on button "Checkout" at bounding box center [1266, 704] width 477 height 27
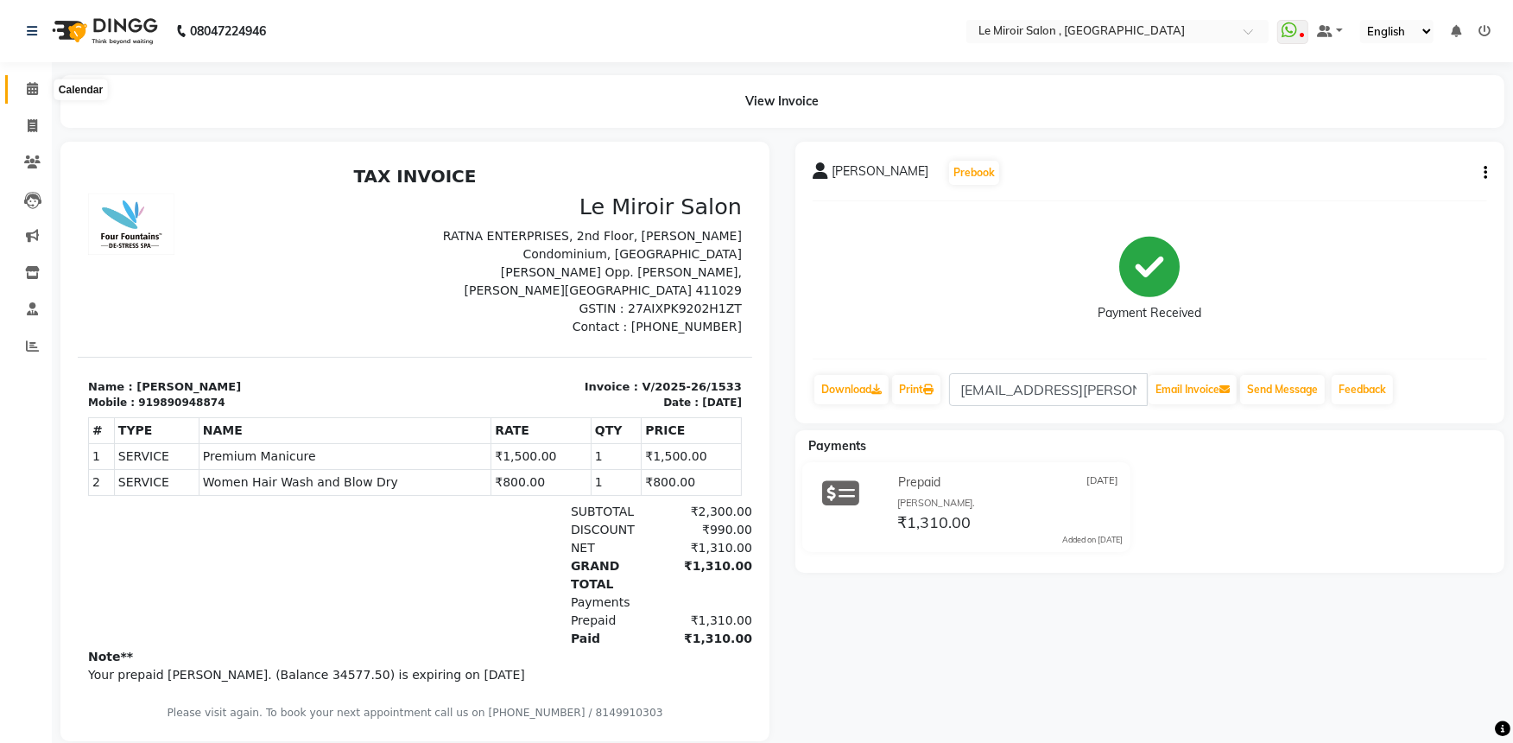
click at [28, 93] on icon at bounding box center [32, 88] width 11 height 13
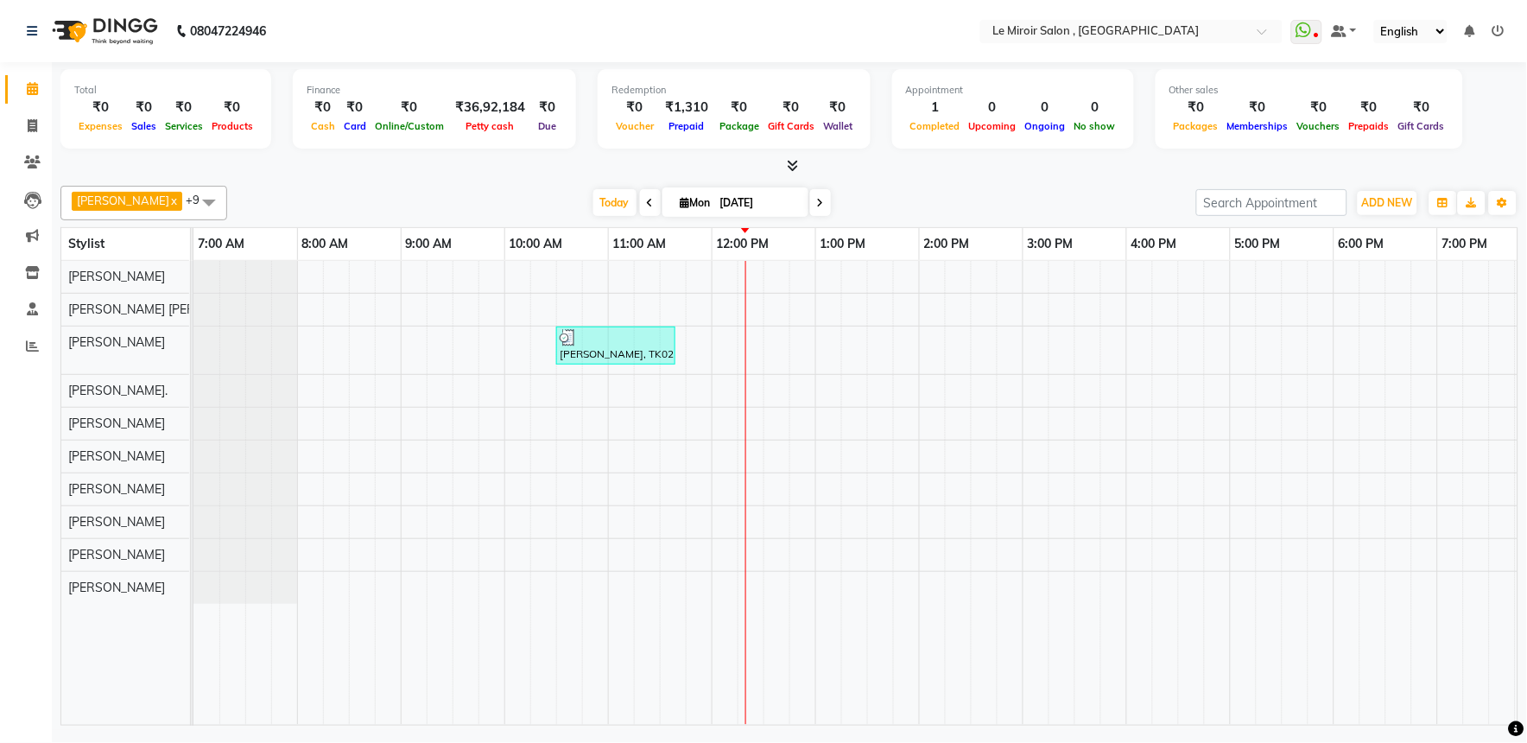
click at [376, 348] on div "[PERSON_NAME], TK02, 10:30 AM-11:40 AM, Premium Manicure,Women Hair Wash and Bl…" at bounding box center [970, 493] width 1555 height 464
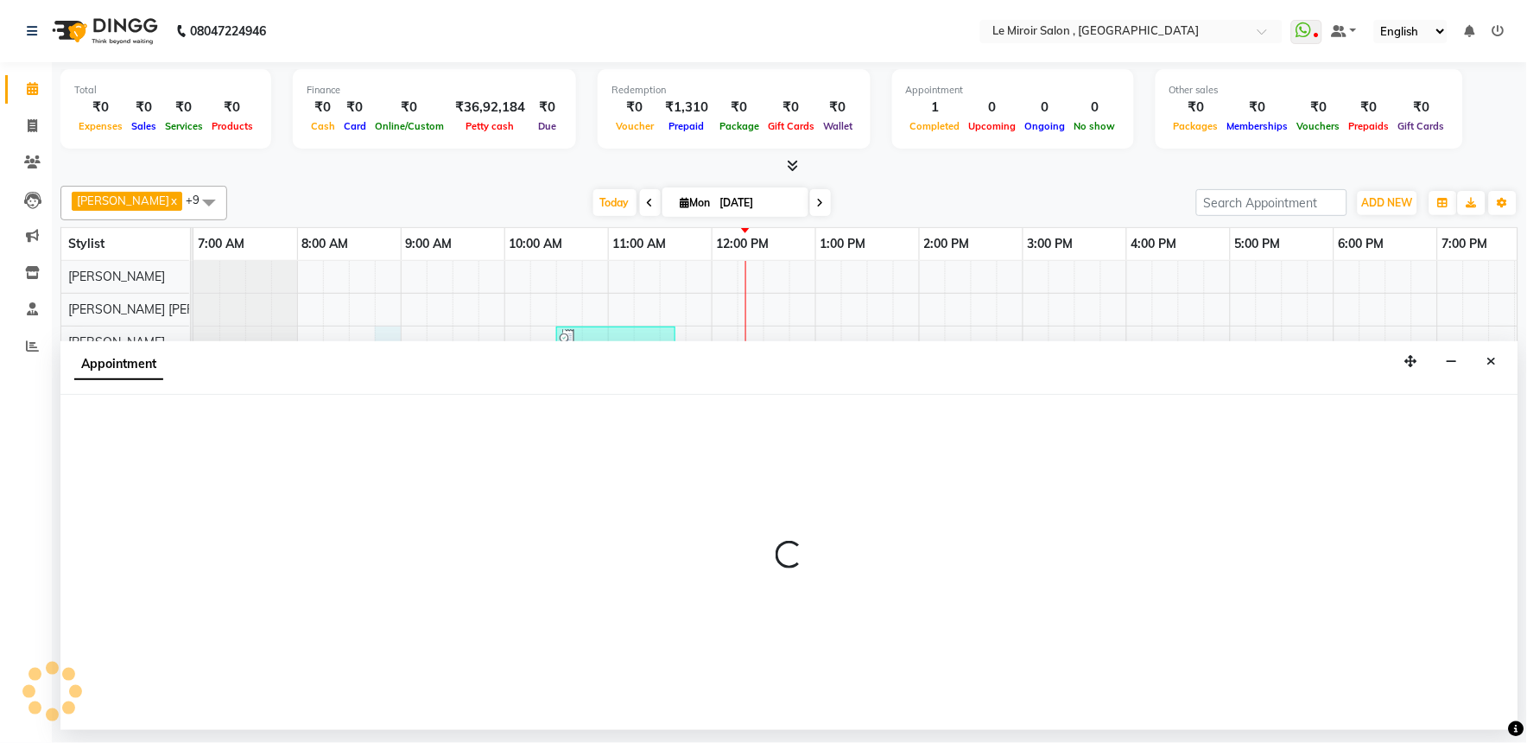
select select "39215"
select select "525"
select select "tentative"
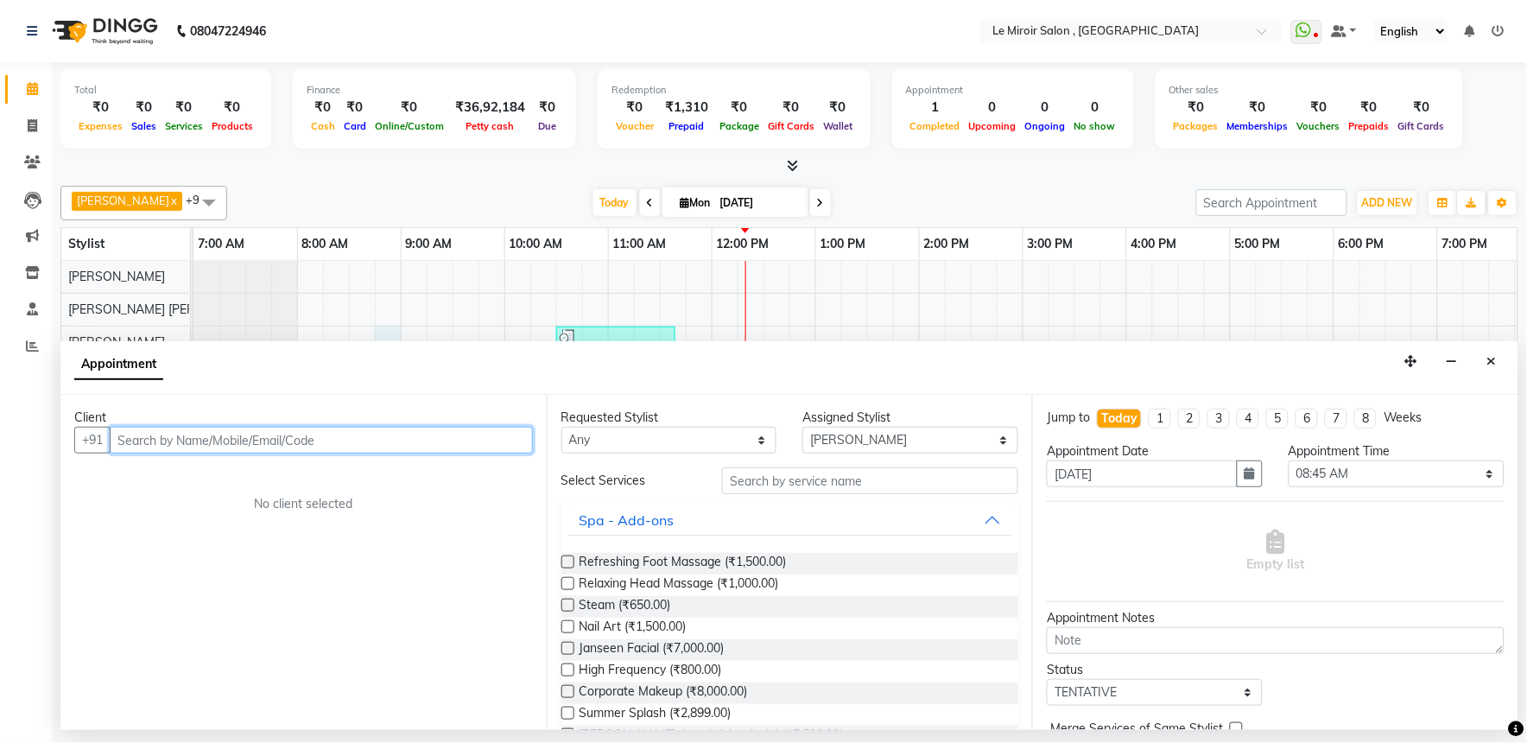
click at [287, 434] on input "text" at bounding box center [321, 440] width 423 height 27
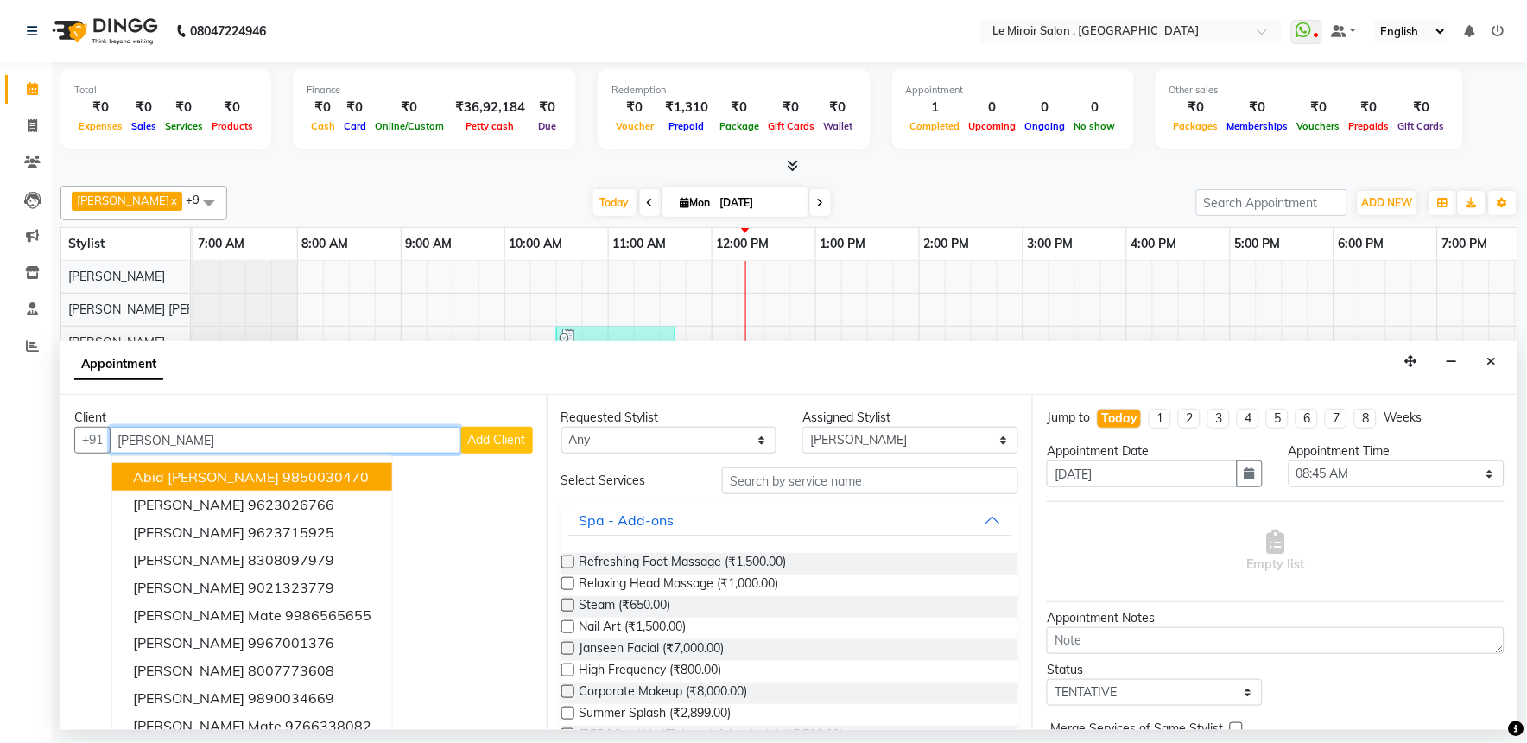
click at [282, 482] on ngb-highlight "9850030470" at bounding box center [325, 476] width 86 height 17
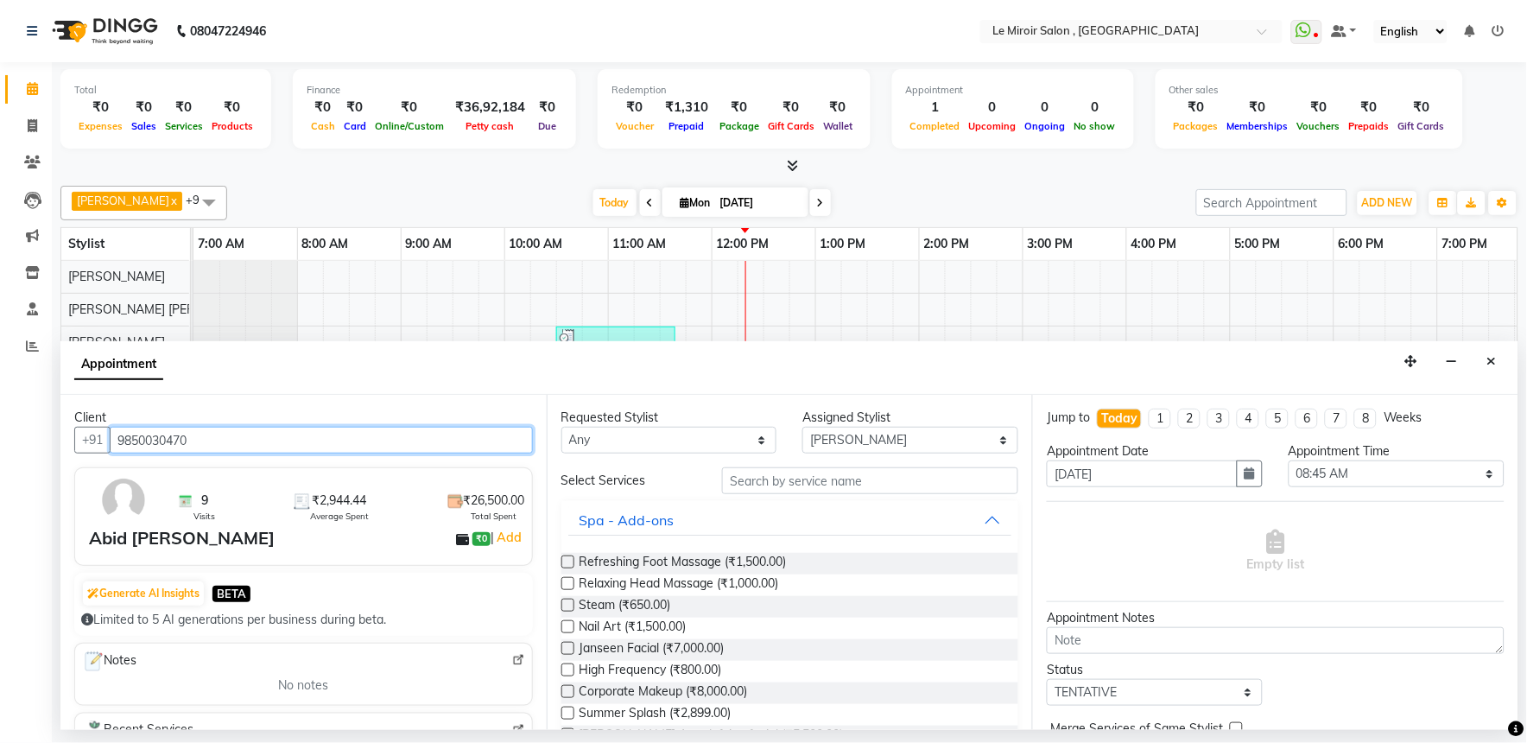
type input "9850030470"
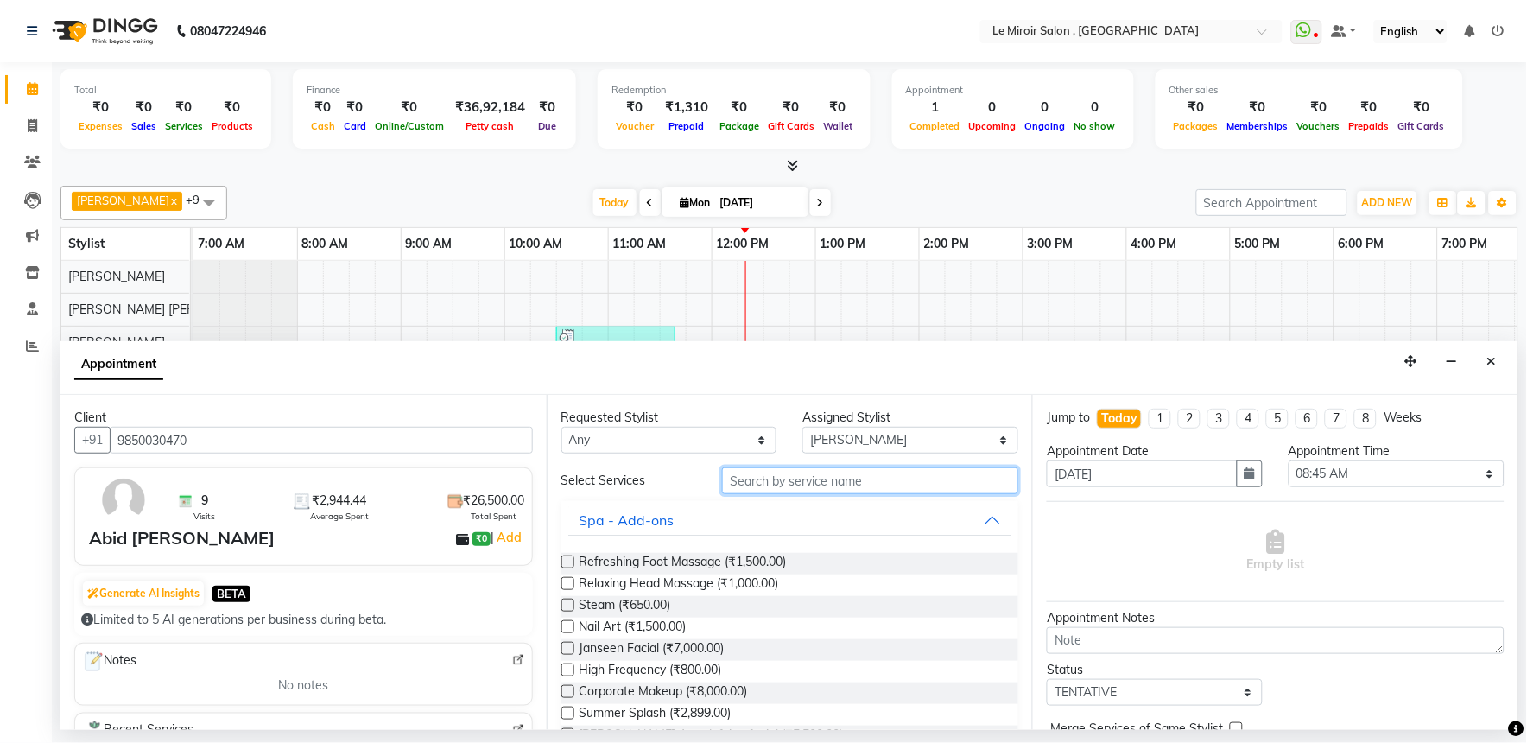
click at [853, 471] on input "text" at bounding box center [870, 480] width 296 height 27
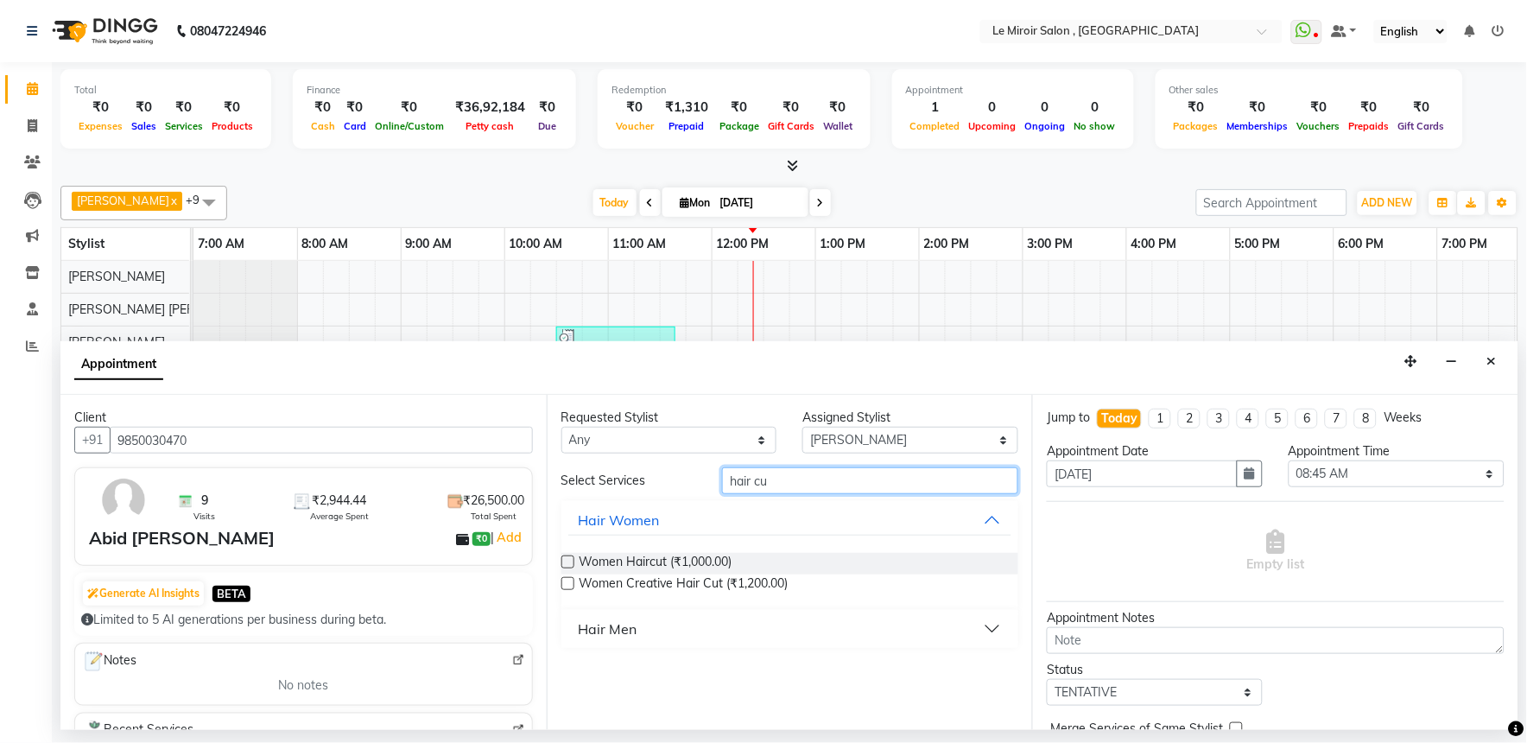
type input "hair cu"
click at [605, 634] on div "Hair Men" at bounding box center [608, 628] width 59 height 21
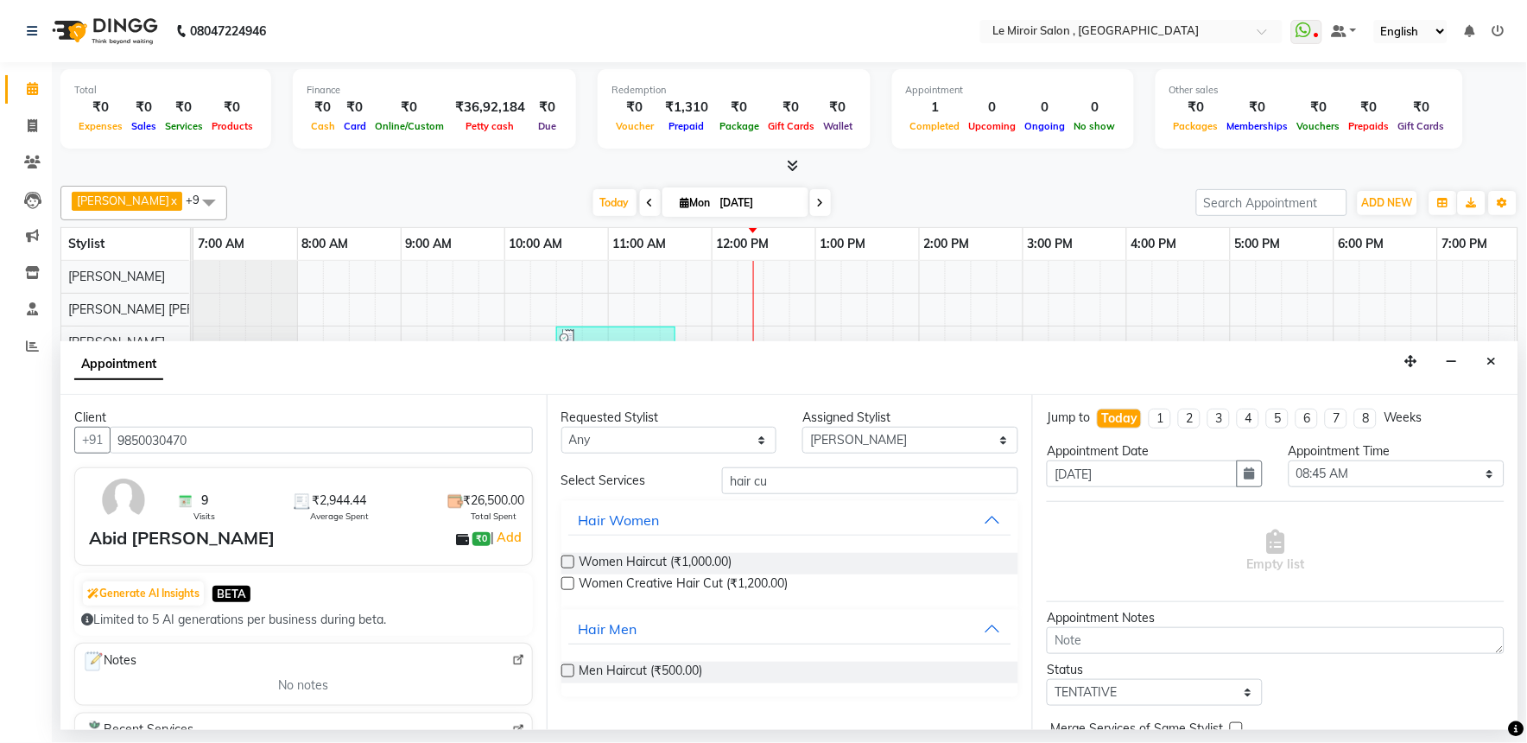
click at [570, 675] on label at bounding box center [567, 670] width 13 height 13
click at [570, 675] on input "checkbox" at bounding box center [566, 672] width 11 height 11
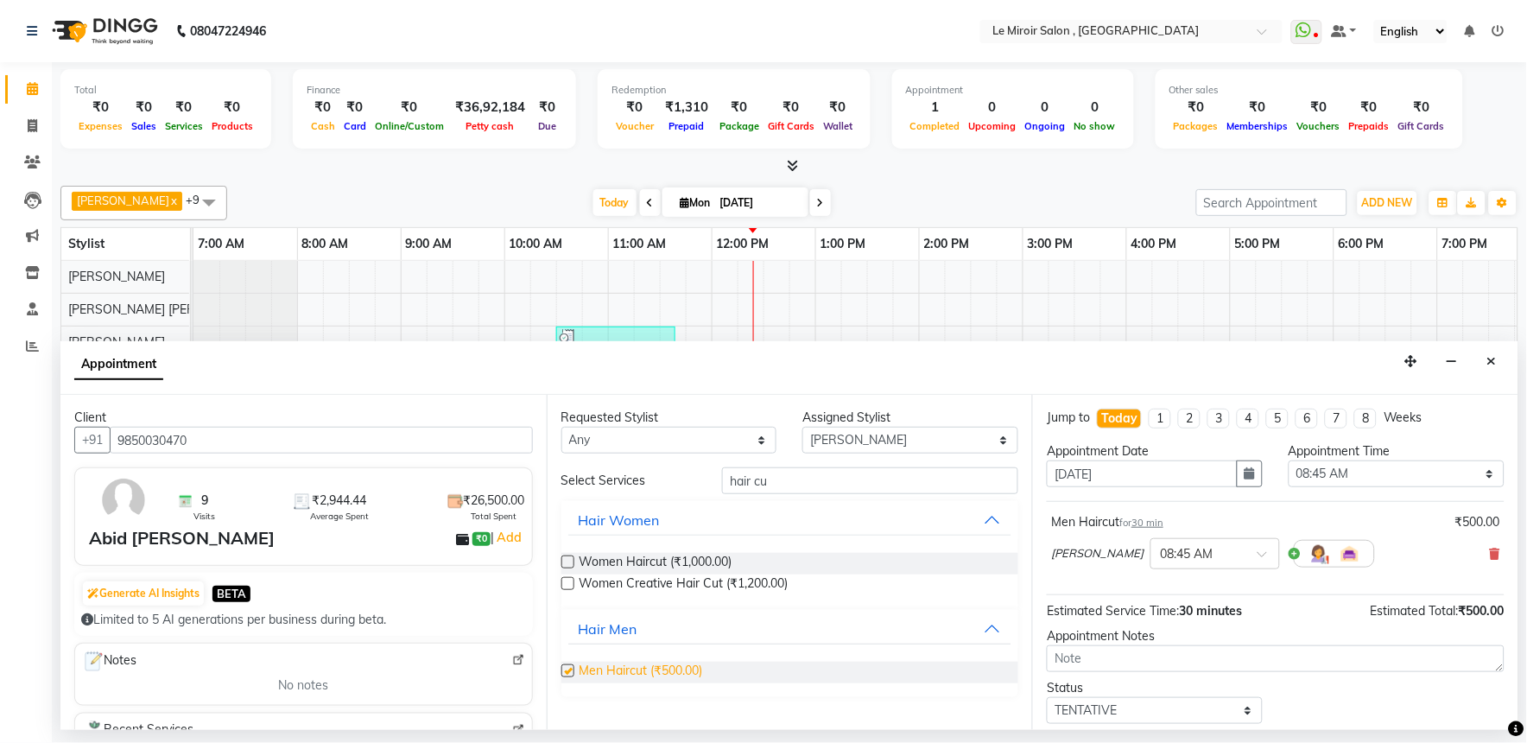
checkbox input "false"
click at [876, 487] on input "hair cu" at bounding box center [870, 480] width 296 height 27
type input "h"
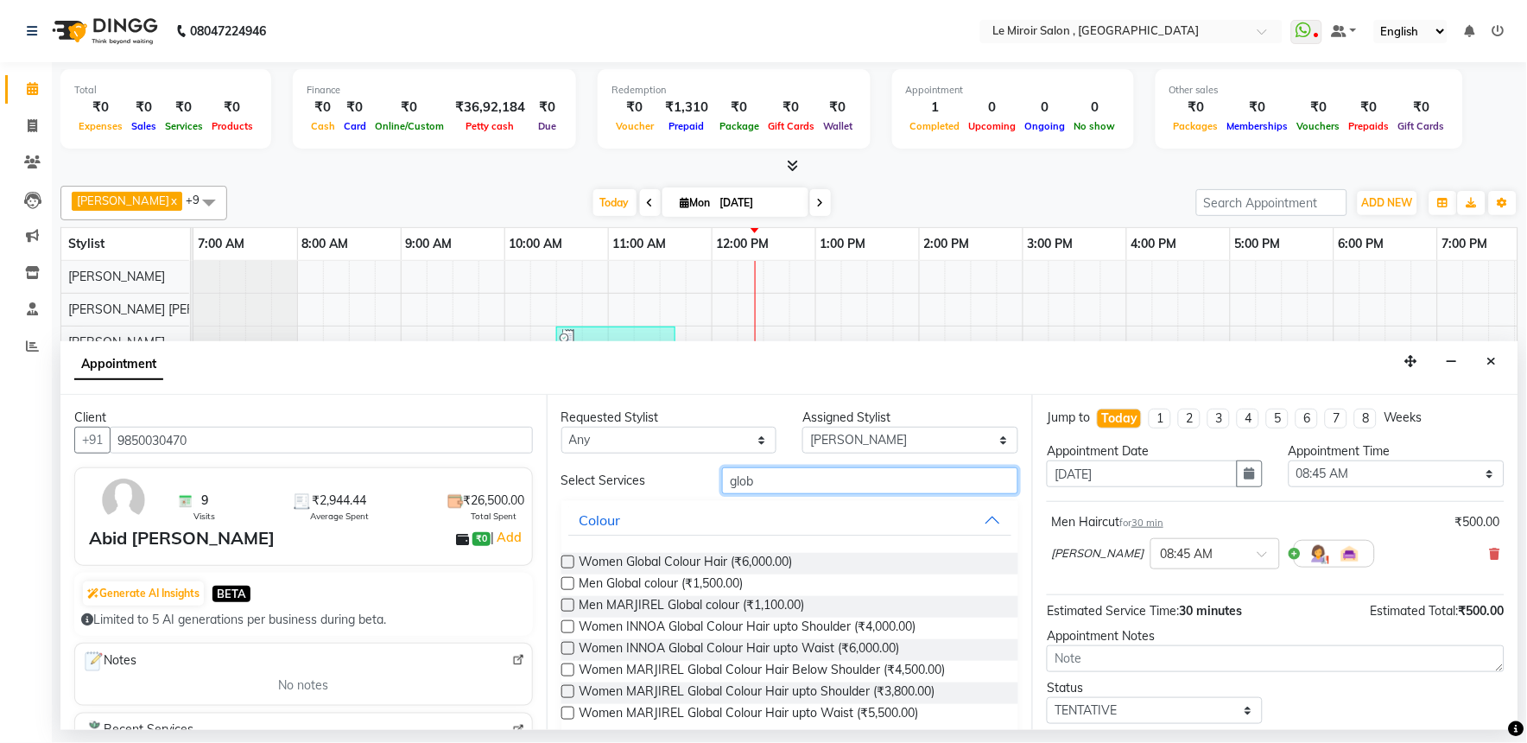
type input "glob"
click at [568, 584] on label at bounding box center [567, 583] width 13 height 13
click at [568, 584] on input "checkbox" at bounding box center [566, 585] width 11 height 11
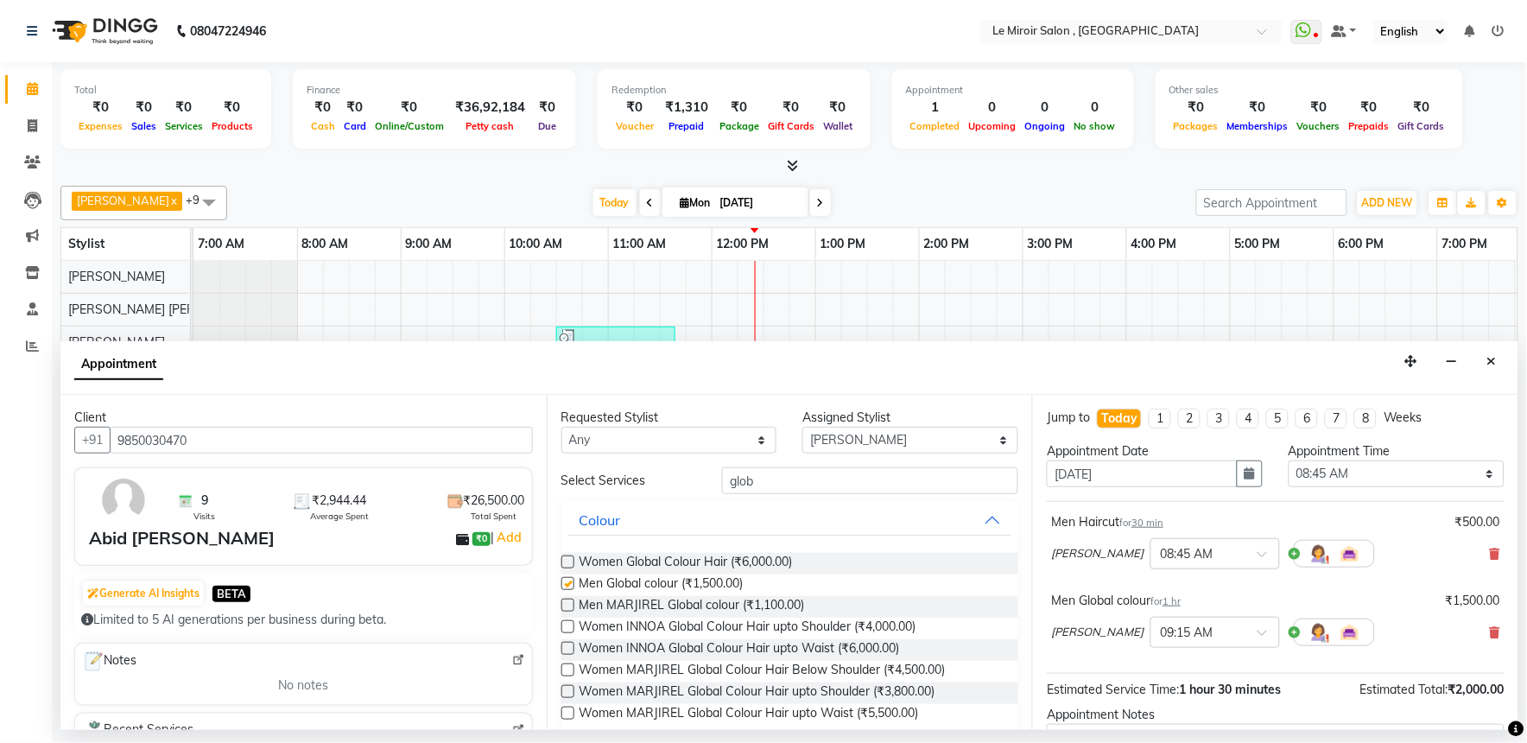
checkbox input "false"
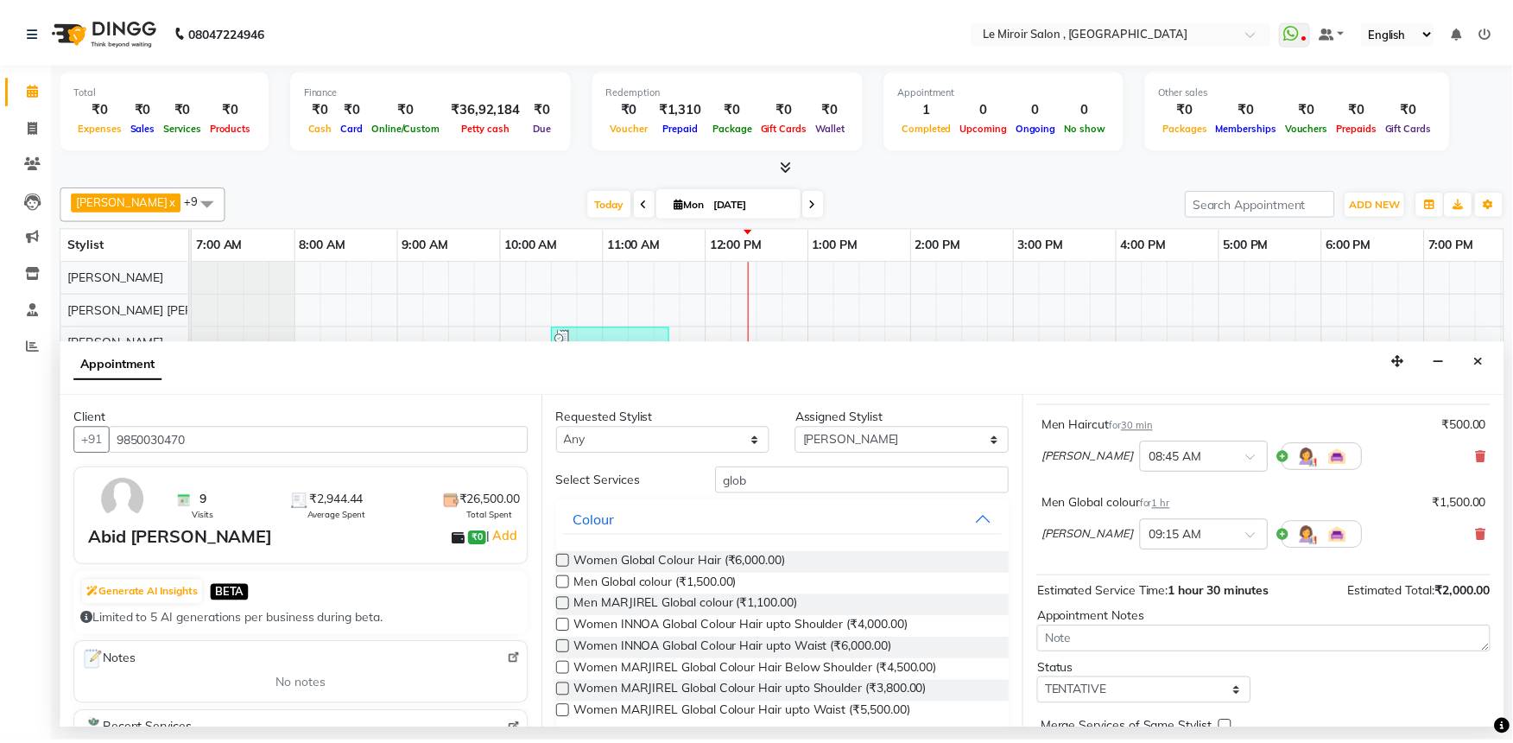
scroll to position [182, 0]
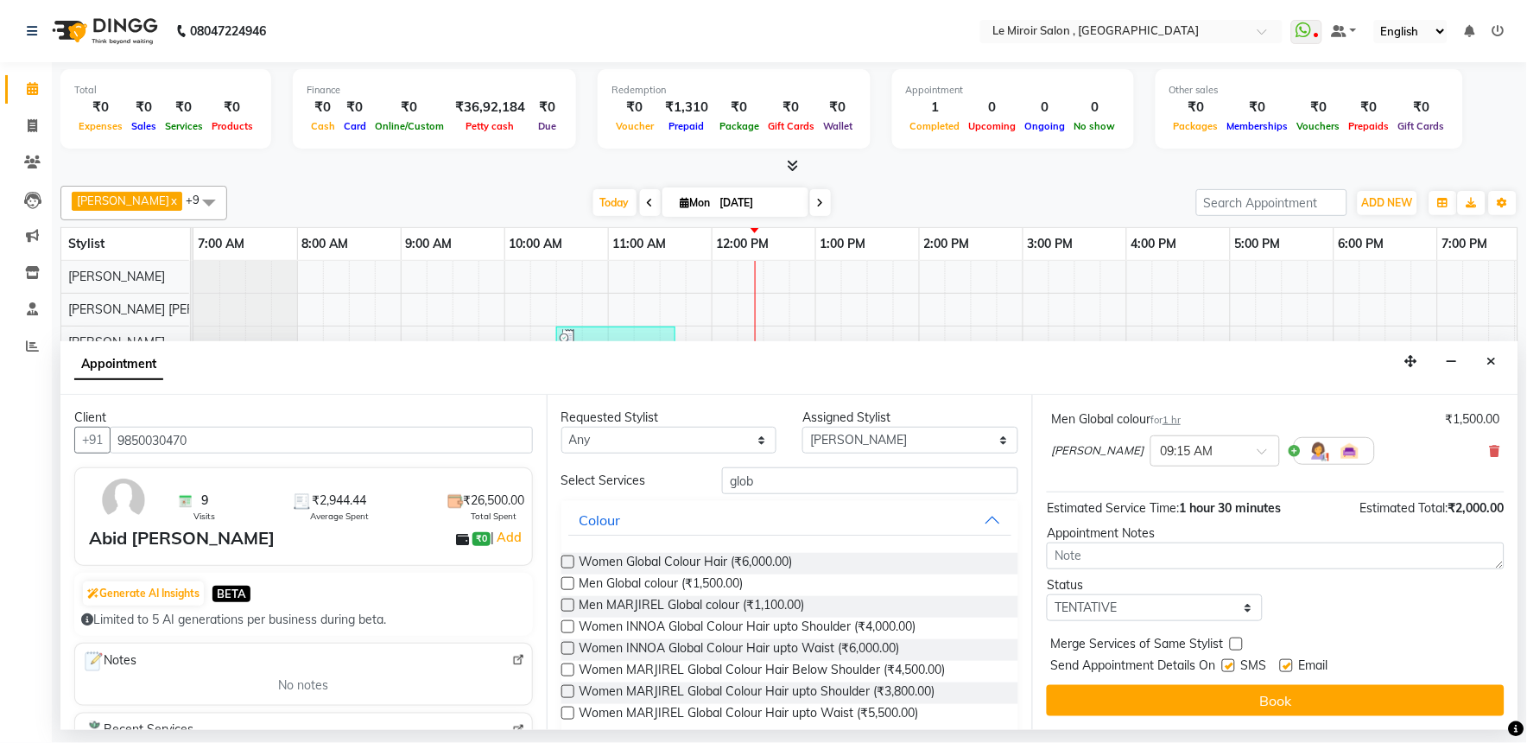
click at [1230, 668] on label at bounding box center [1228, 665] width 13 height 13
click at [1230, 668] on input "checkbox" at bounding box center [1227, 667] width 11 height 11
checkbox input "false"
click at [1291, 665] on label at bounding box center [1286, 665] width 13 height 13
click at [1291, 665] on input "checkbox" at bounding box center [1285, 667] width 11 height 11
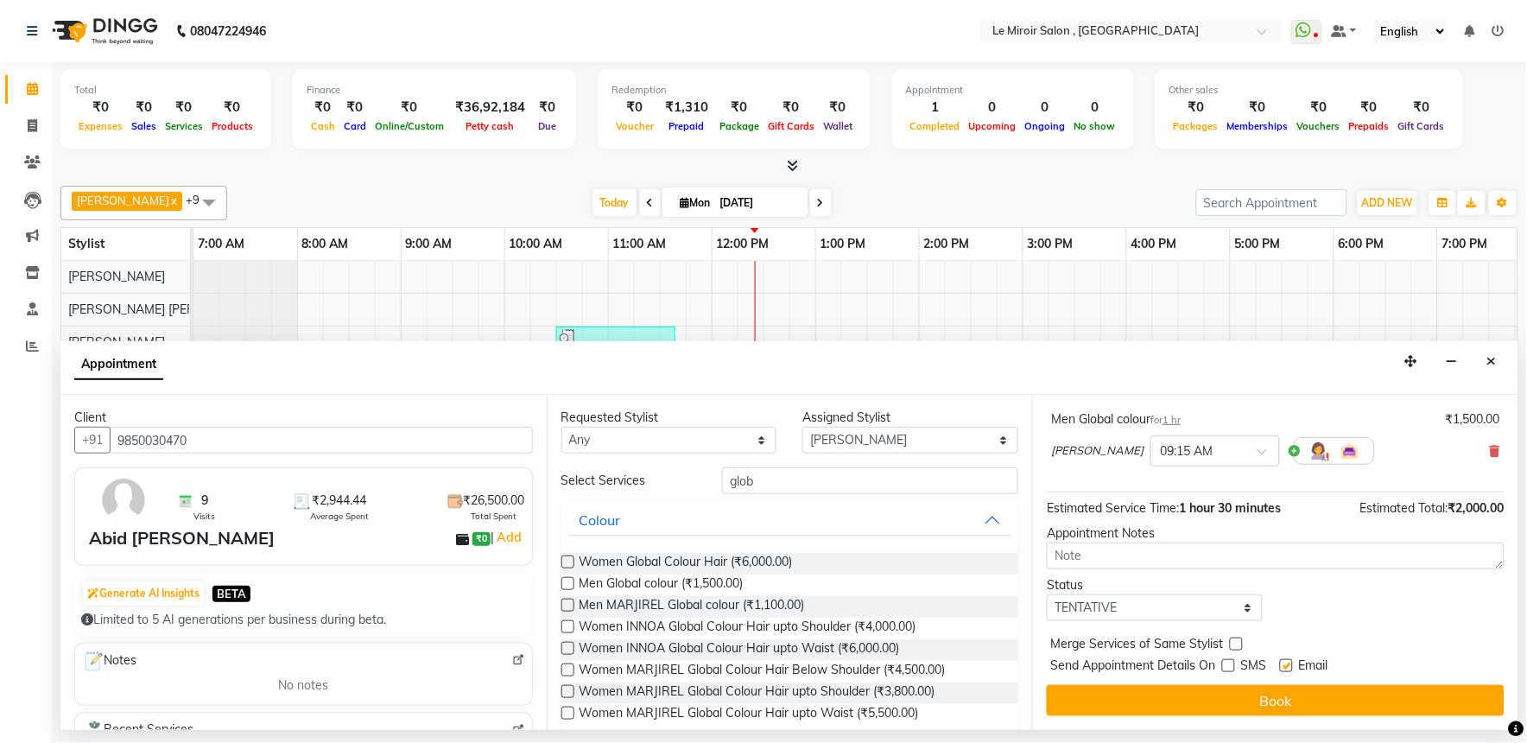
checkbox input "false"
click at [1192, 609] on select "Select TENTATIVE CONFIRM CHECK-IN UPCOMING" at bounding box center [1155, 607] width 216 height 27
select select "confirm booking"
click at [1048, 594] on select "Select TENTATIVE CONFIRM CHECK-IN UPCOMING" at bounding box center [1155, 607] width 216 height 27
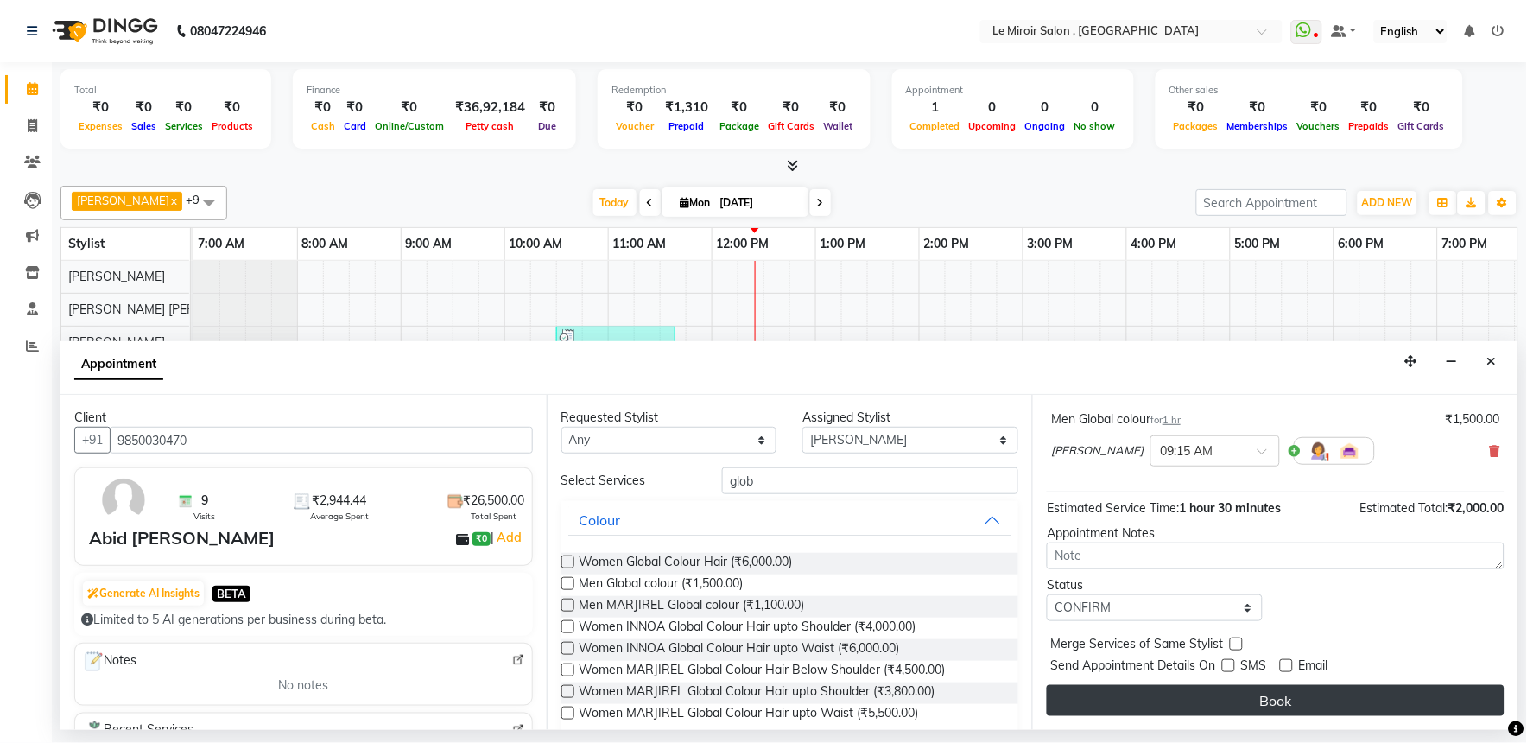
click at [1180, 704] on button "Book" at bounding box center [1276, 700] width 458 height 31
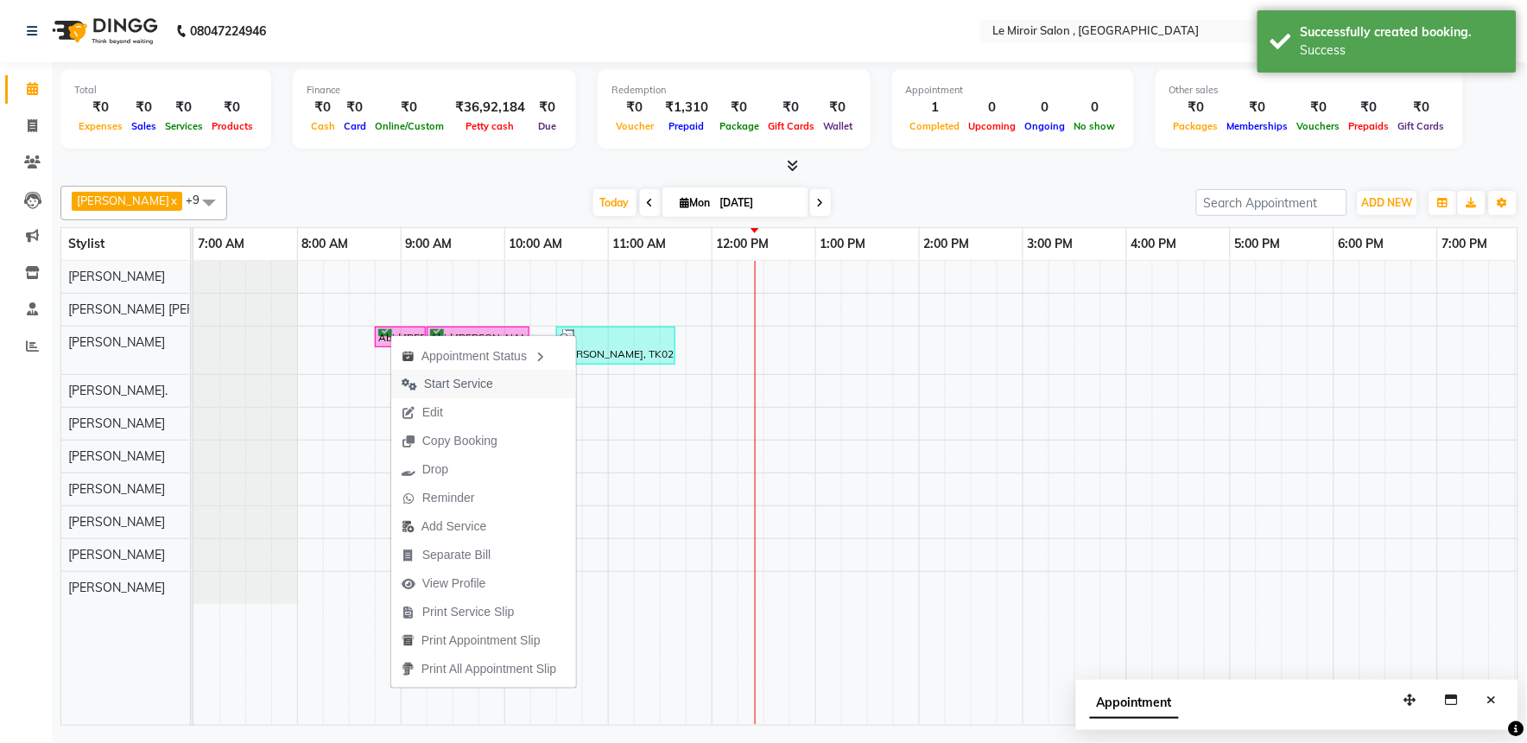
click at [487, 390] on span "Start Service" at bounding box center [458, 384] width 69 height 18
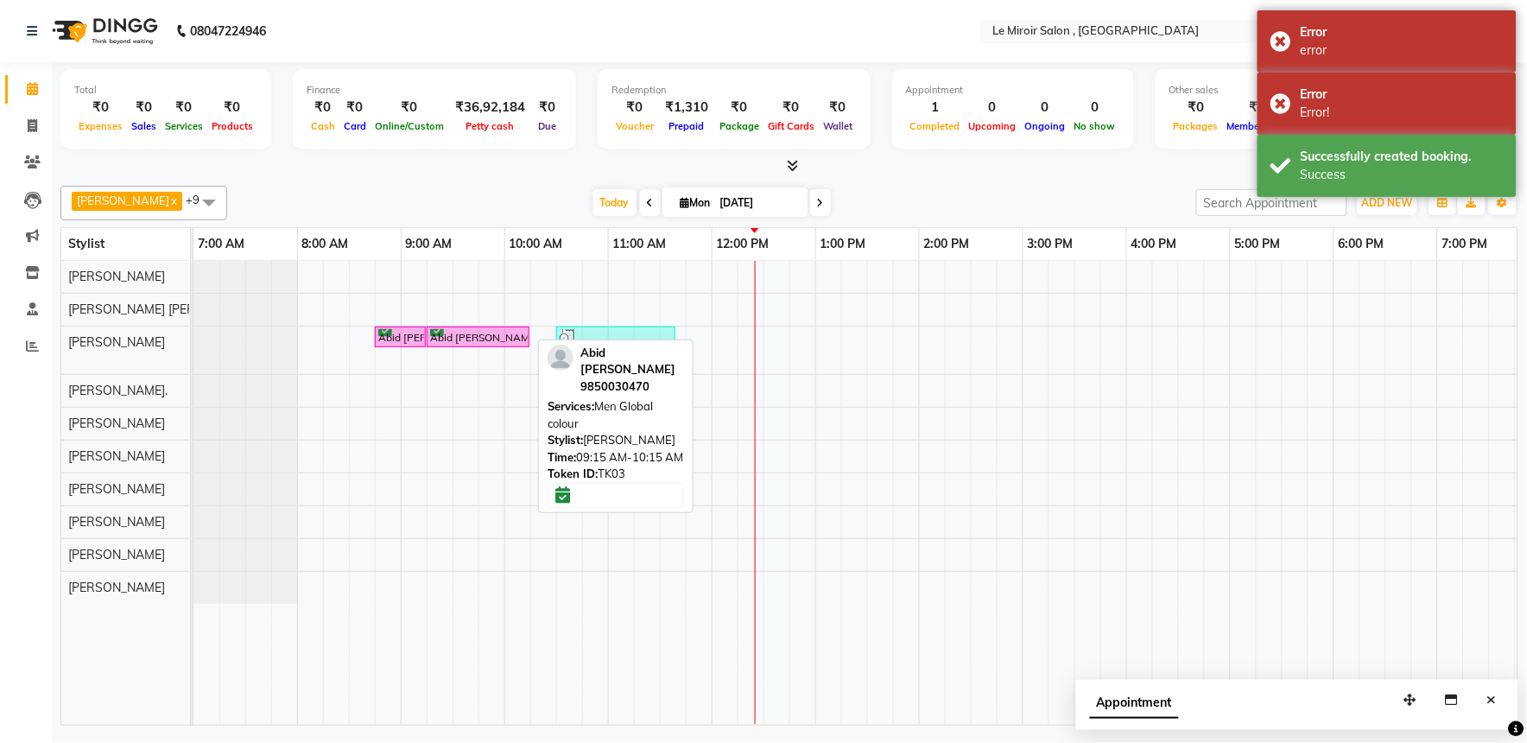
click at [463, 332] on div "Abid [PERSON_NAME], TK03, 09:15 AM-10:15 AM, Men Global colour" at bounding box center [477, 337] width 99 height 16
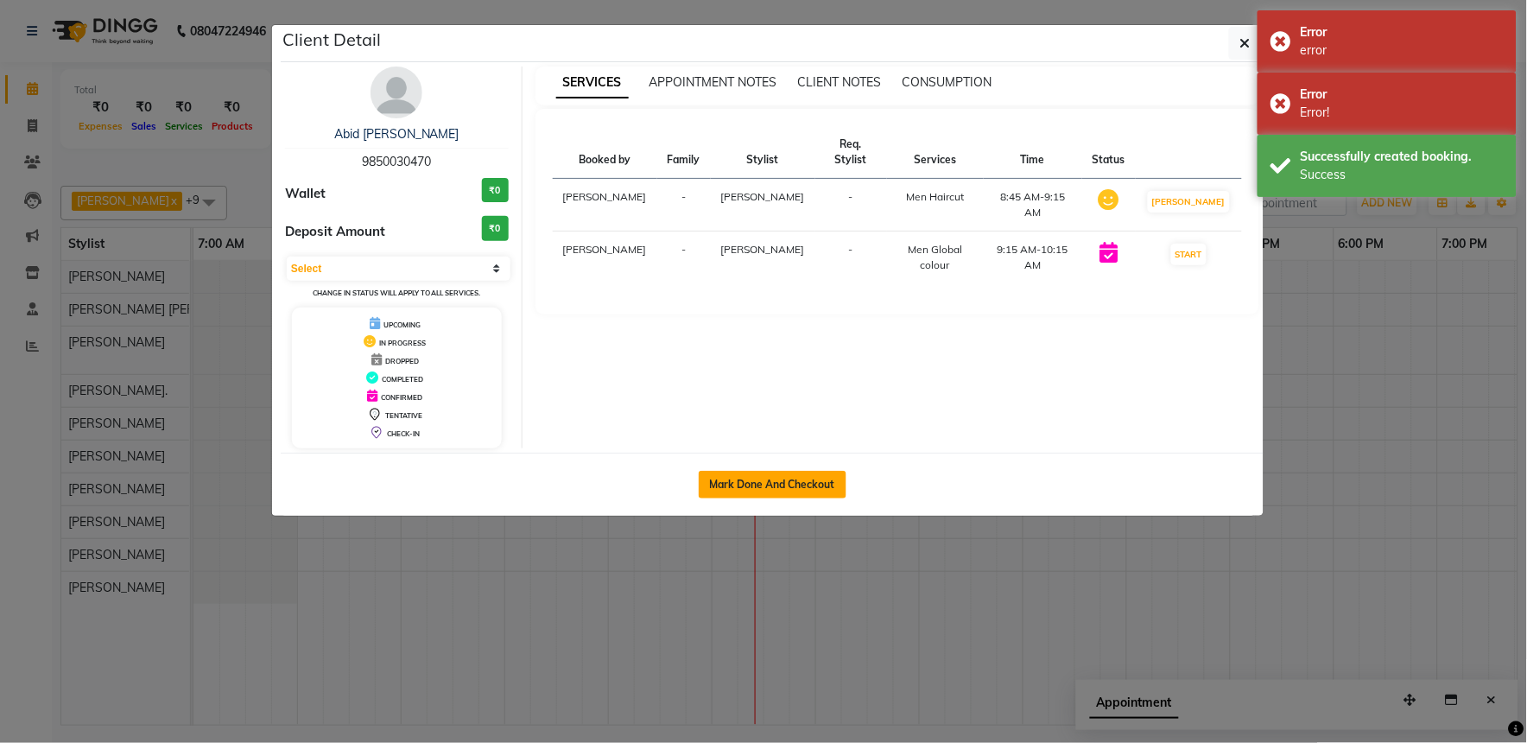
click at [745, 475] on button "Mark Done And Checkout" at bounding box center [773, 485] width 148 height 28
select select "53"
select select "service"
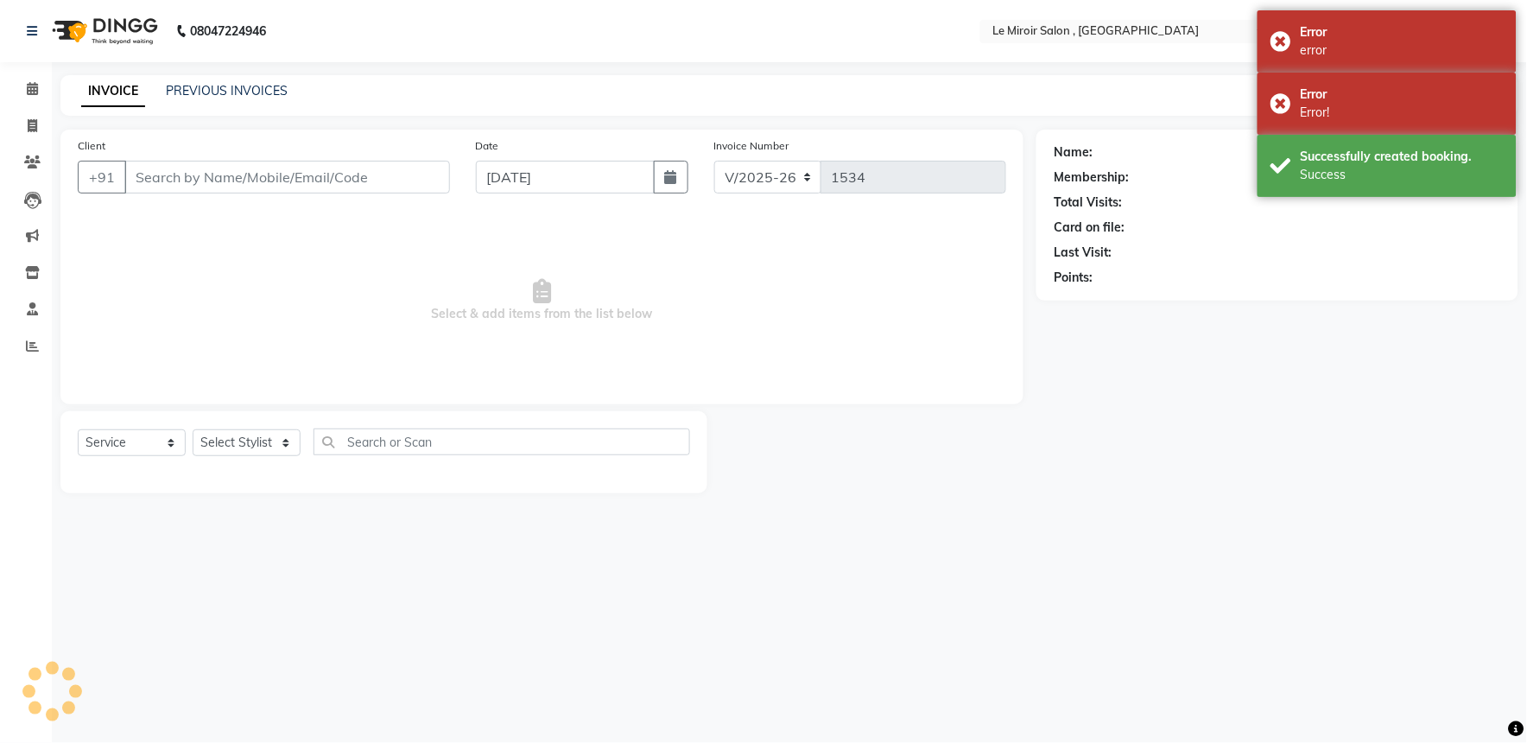
select select "3"
type input "9850030470"
select select "39215"
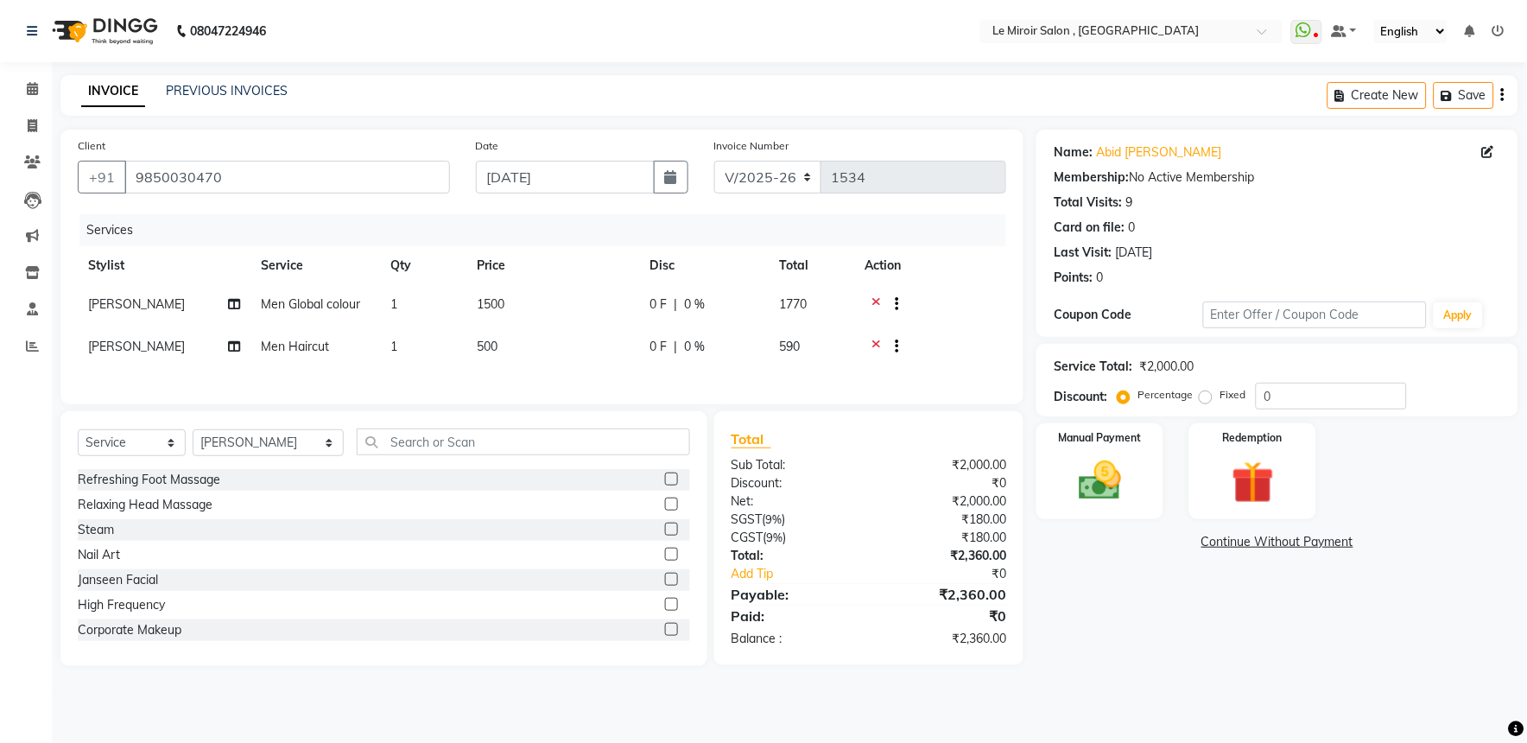
click at [536, 305] on td "1500" at bounding box center [552, 306] width 173 height 42
select select "39215"
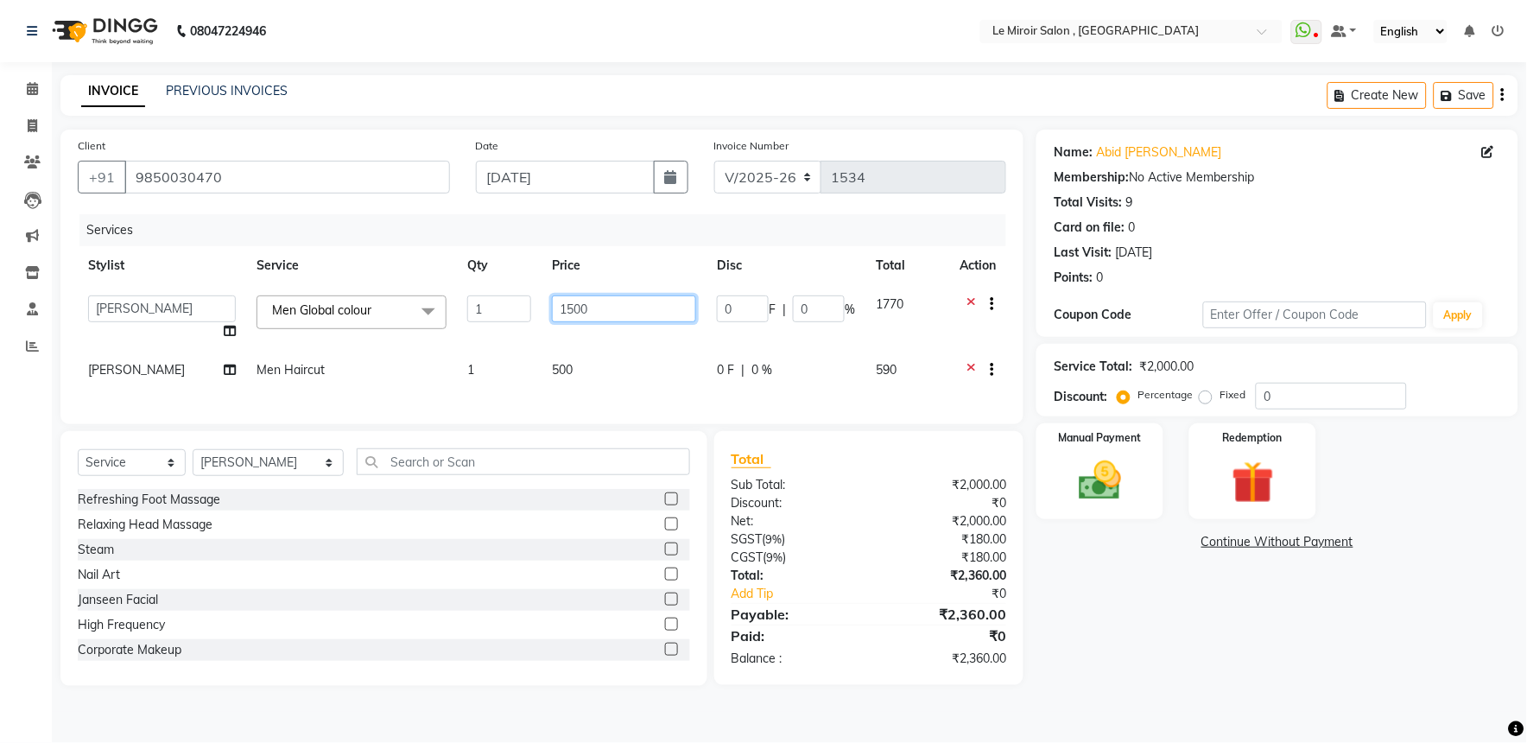
click at [617, 307] on input "1500" at bounding box center [624, 308] width 144 height 27
type input "1"
type input "1200"
click at [586, 376] on div "Services Stylist Service Qty Price Disc Total Action [PERSON_NAME] [PERSON_NAME…" at bounding box center [542, 310] width 928 height 193
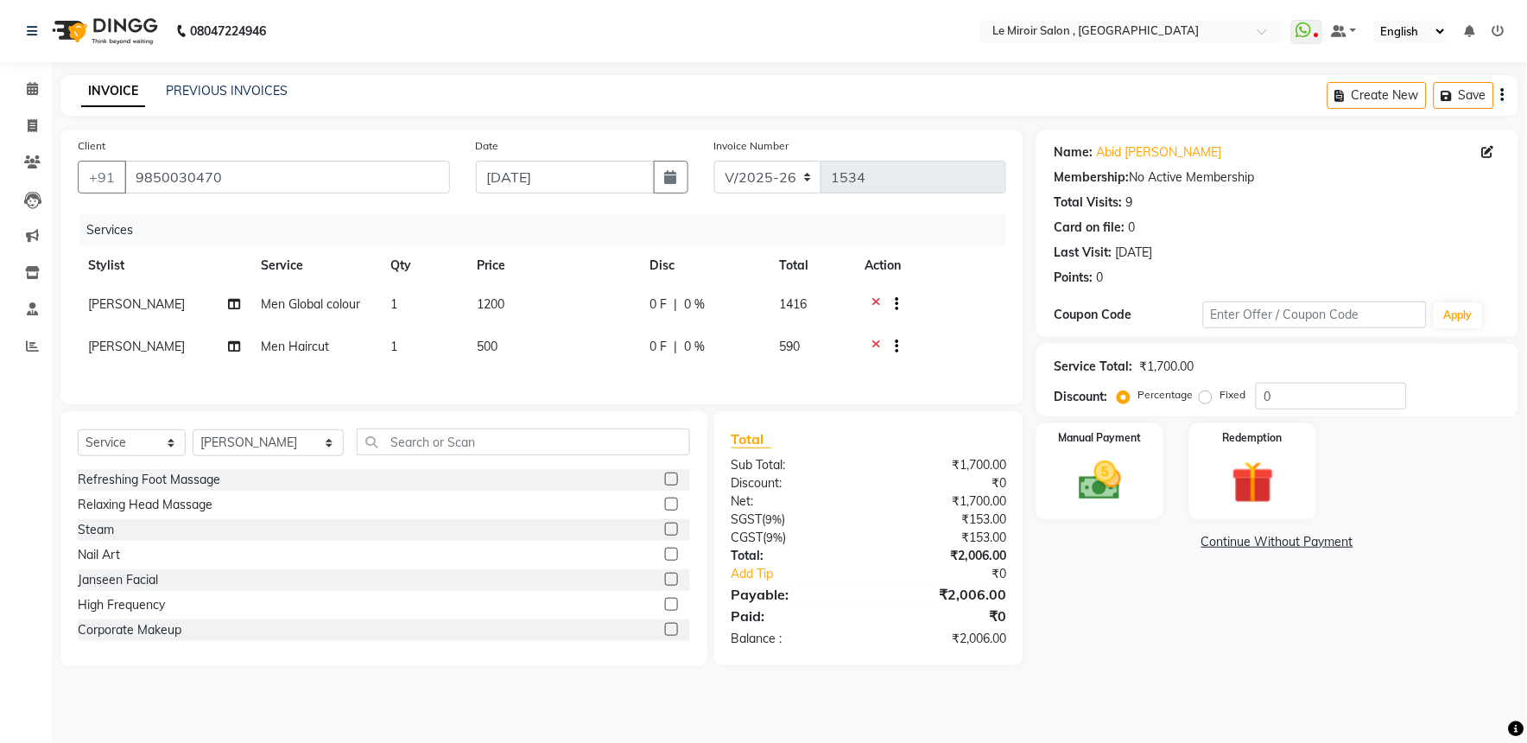
click at [566, 358] on td "500" at bounding box center [552, 348] width 173 height 42
select select "39215"
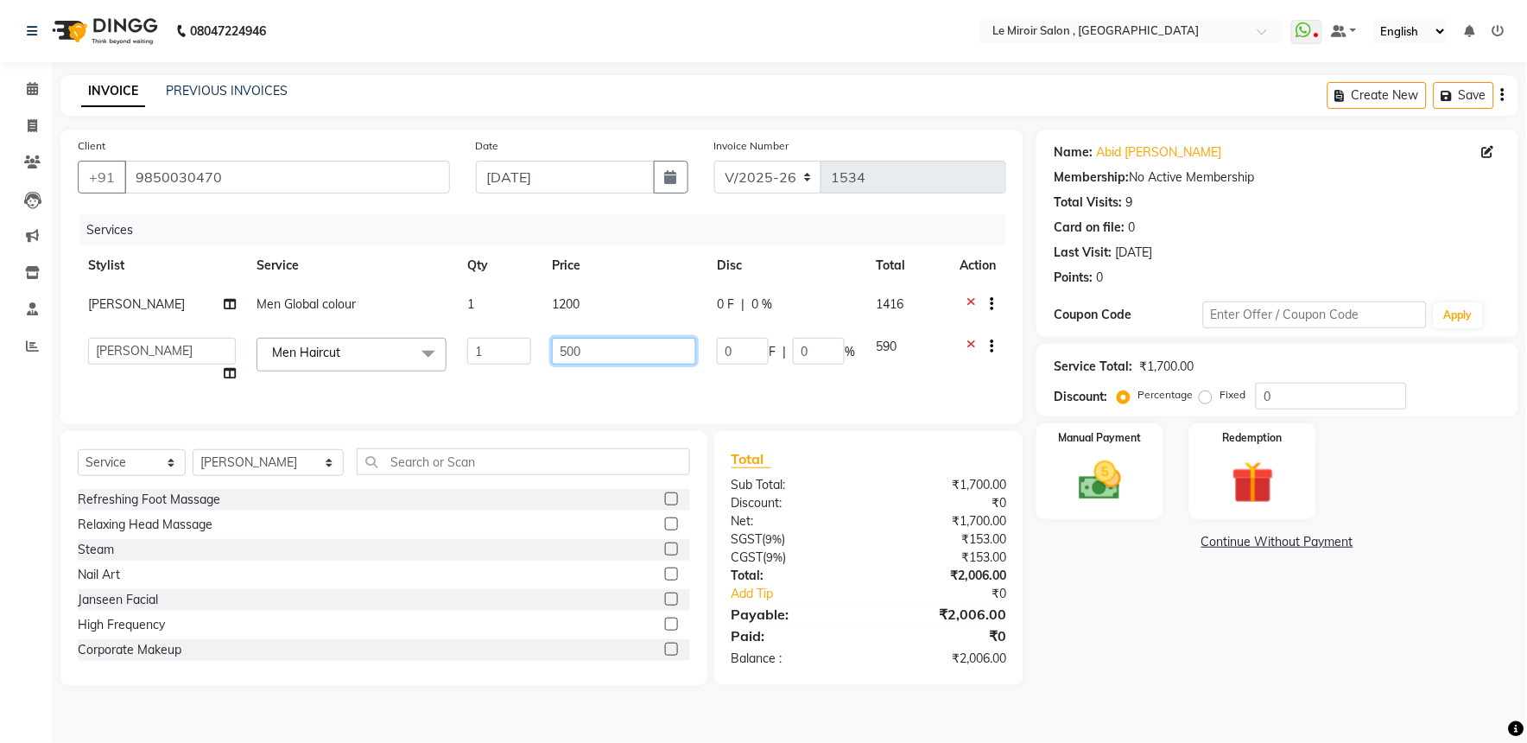
click at [600, 352] on input "500" at bounding box center [624, 351] width 144 height 27
type input "5"
type input "495"
click at [585, 385] on div "Services Stylist Service Qty Price Disc Total Action [PERSON_NAME] Men Global c…" at bounding box center [542, 310] width 928 height 193
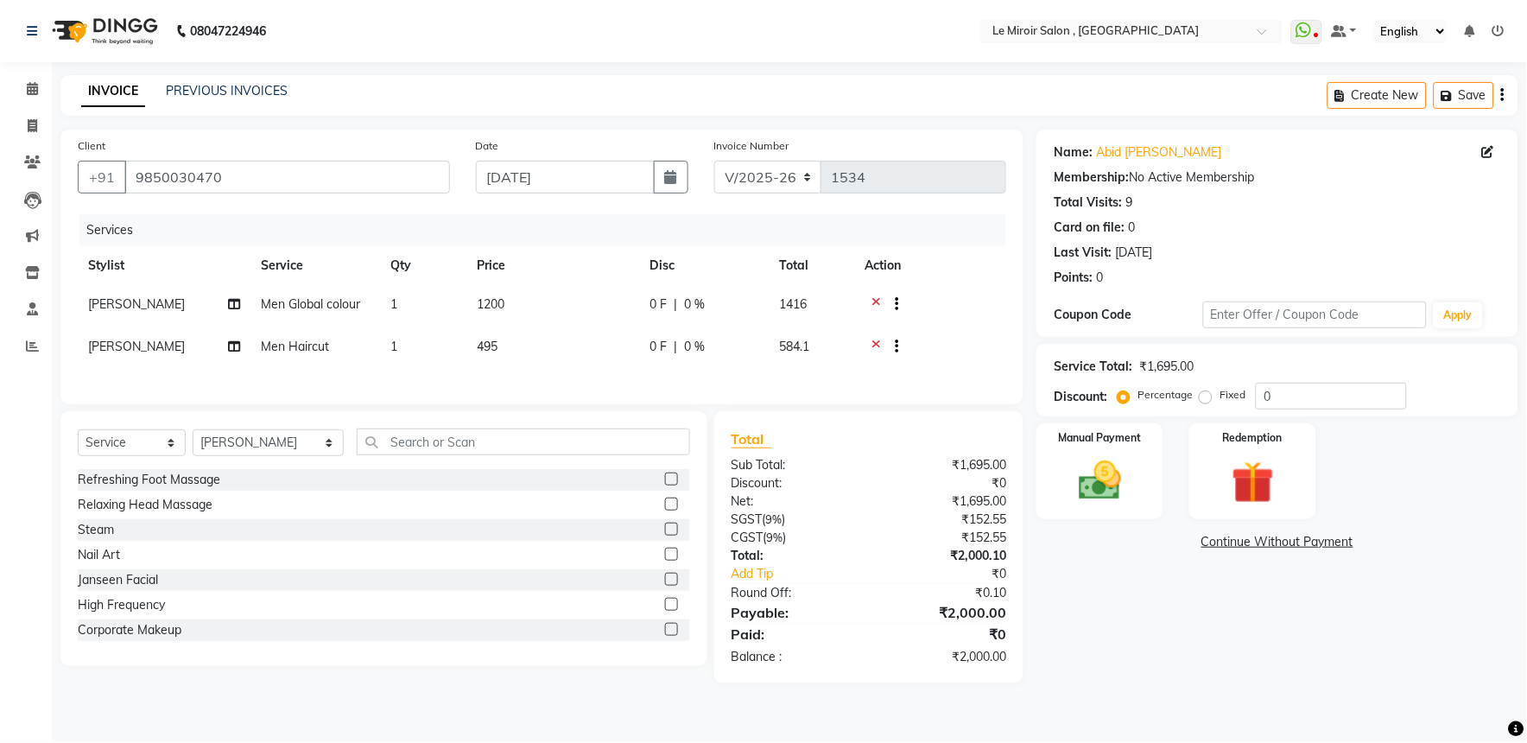
click at [587, 355] on td "495" at bounding box center [552, 348] width 173 height 42
select select "39215"
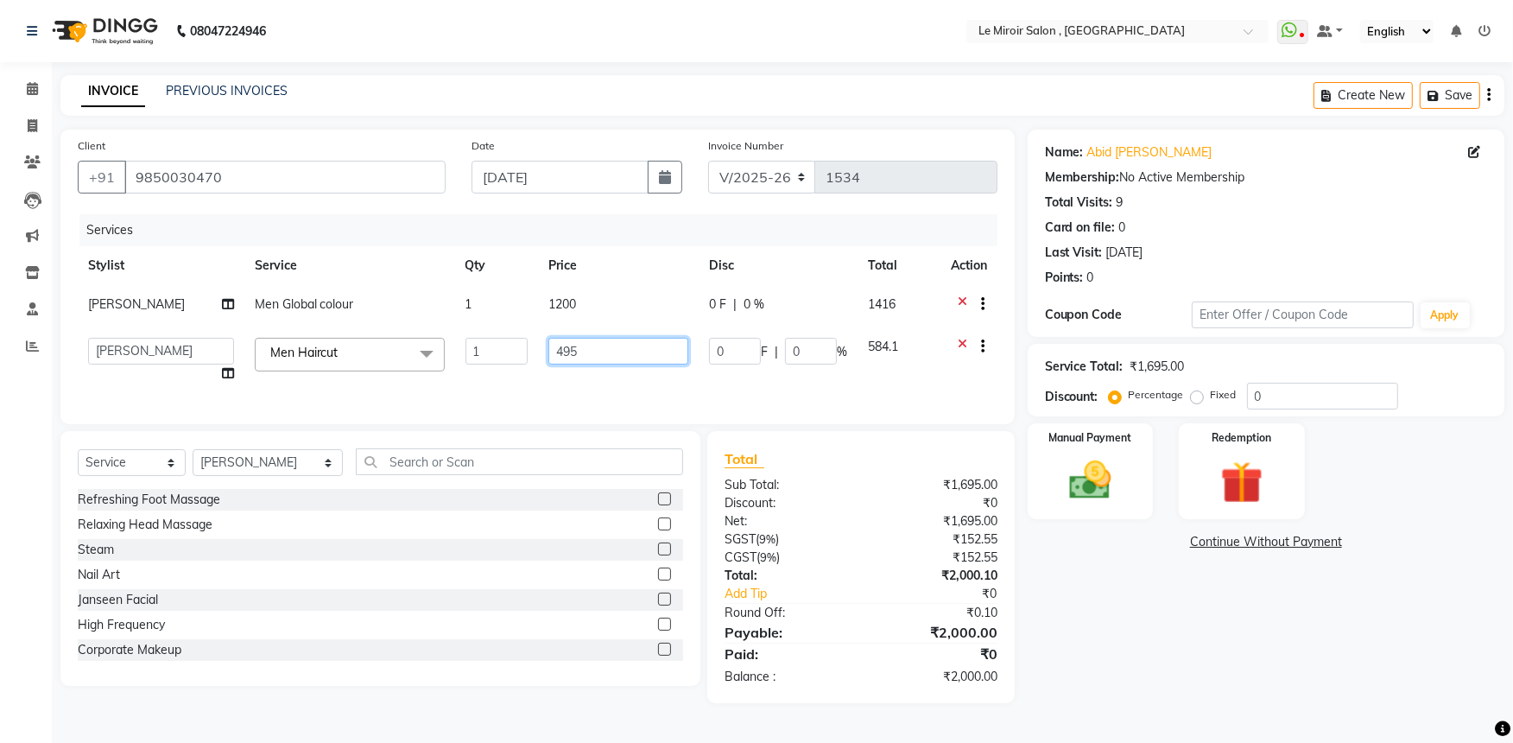
click at [613, 358] on input "495" at bounding box center [618, 351] width 140 height 27
type input "4"
type input "500"
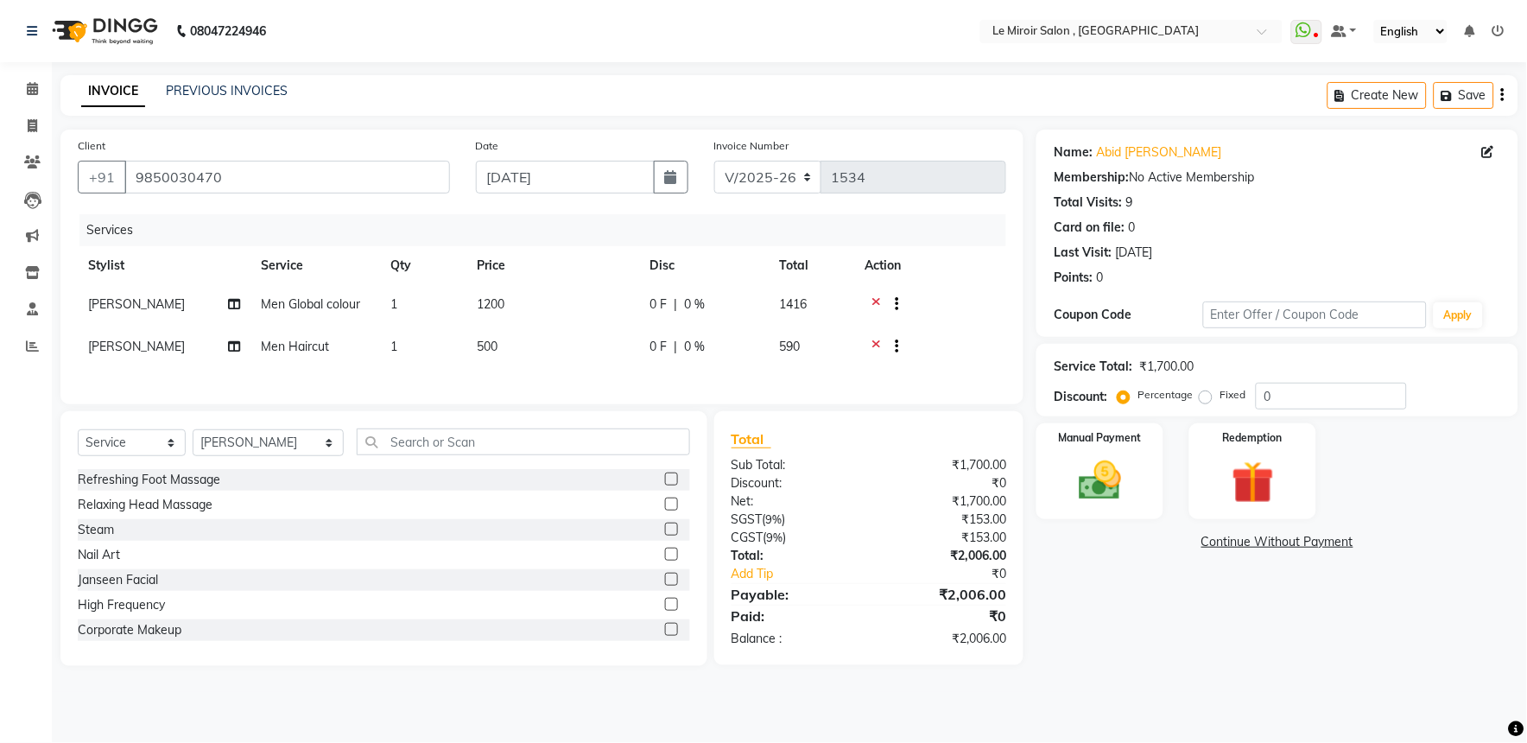
click at [613, 385] on div "Services Stylist Service Qty Price Disc Total Action [PERSON_NAME] Men Global c…" at bounding box center [542, 300] width 928 height 173
click at [553, 339] on td "500" at bounding box center [552, 348] width 173 height 42
select select "39215"
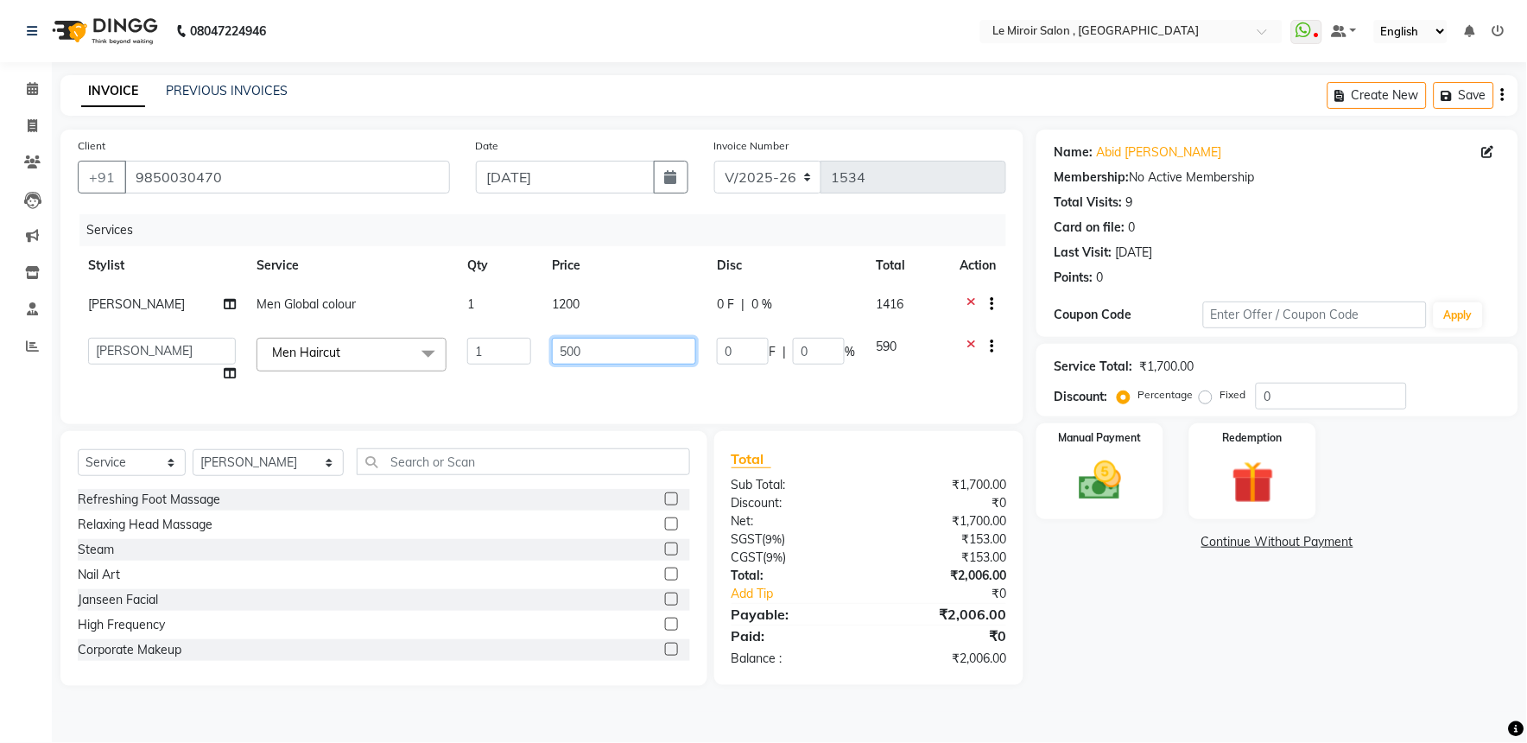
click at [616, 348] on input "500" at bounding box center [624, 351] width 144 height 27
type input "503"
click at [631, 383] on div "Services Stylist Service Qty Price Disc Total Action [PERSON_NAME] Men Global c…" at bounding box center [542, 310] width 928 height 193
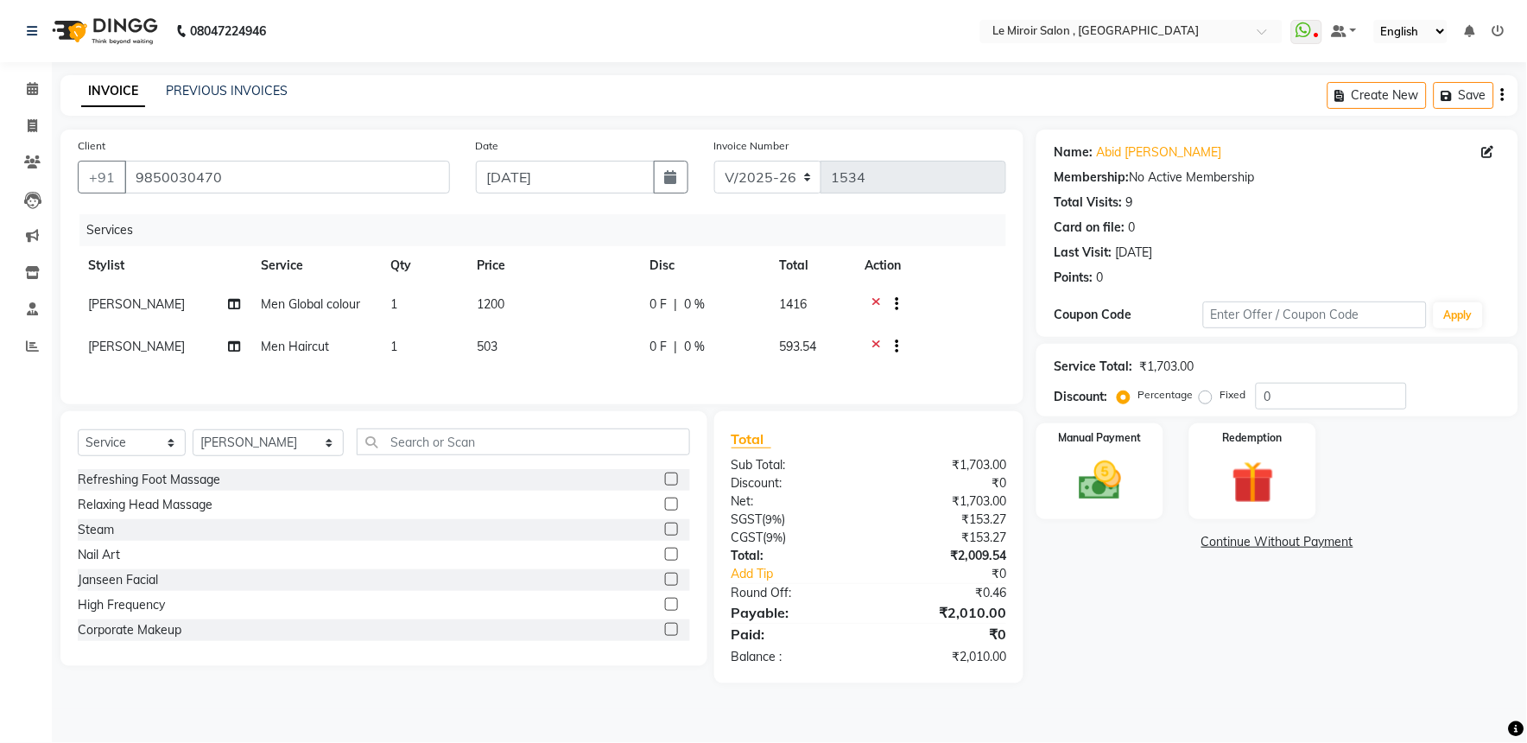
click at [564, 355] on td "503" at bounding box center [552, 348] width 173 height 42
select select "39215"
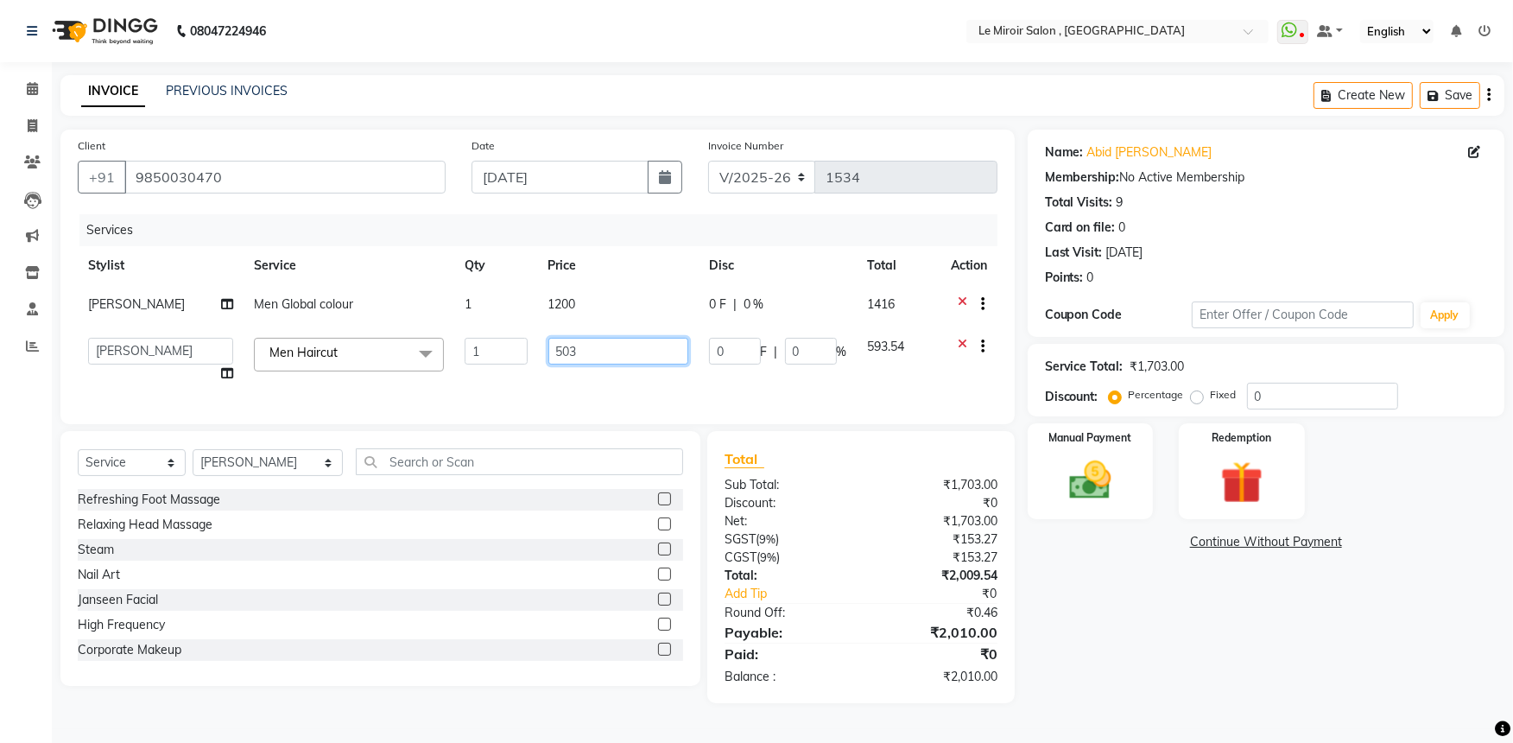
click at [603, 342] on input "503" at bounding box center [618, 351] width 140 height 27
type input "5"
type input "499"
click at [597, 382] on div "Services Stylist Service Qty Price Disc Total Action [PERSON_NAME] Men Global c…" at bounding box center [538, 310] width 920 height 193
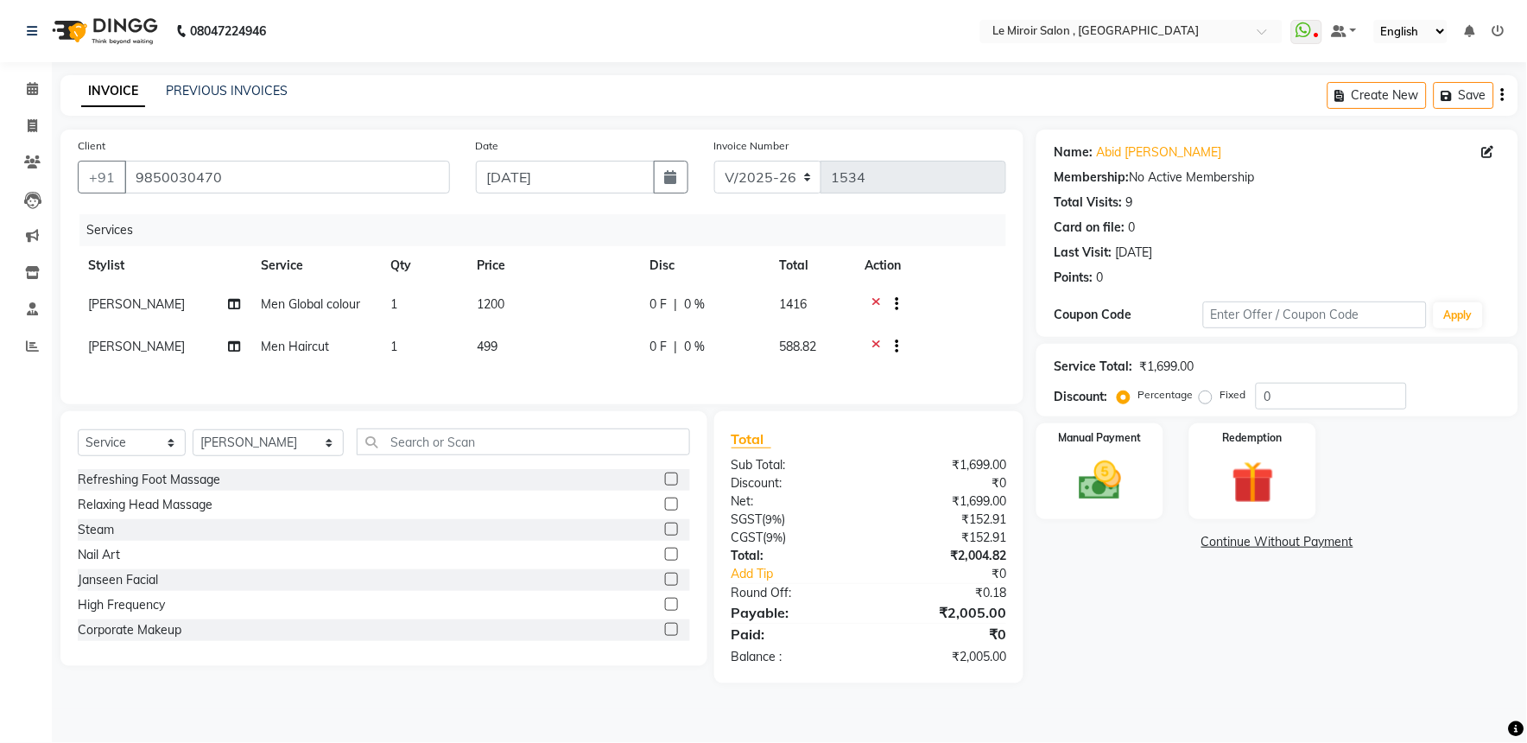
click at [555, 350] on td "499" at bounding box center [552, 348] width 173 height 42
select select "39215"
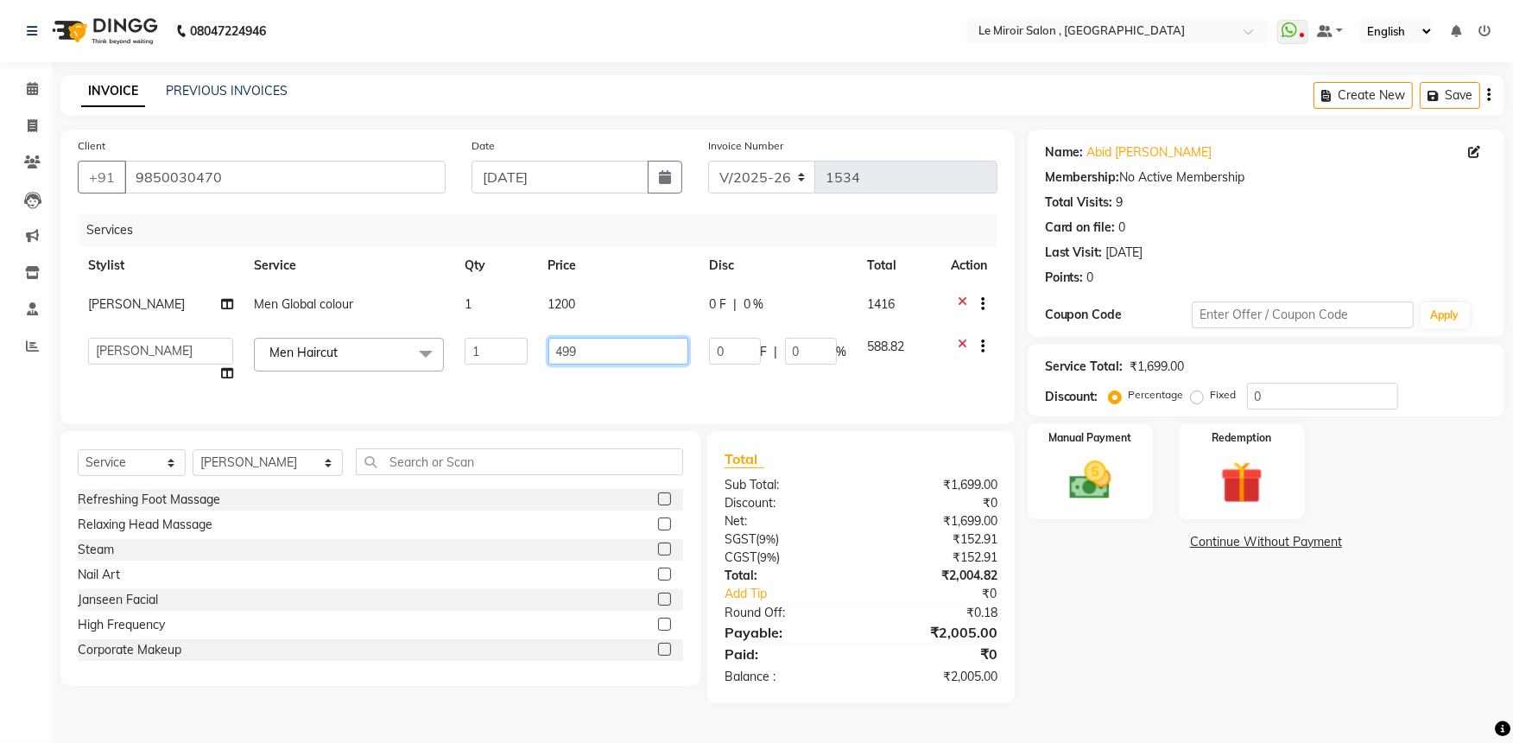
click at [599, 351] on input "499" at bounding box center [618, 351] width 140 height 27
type input "4"
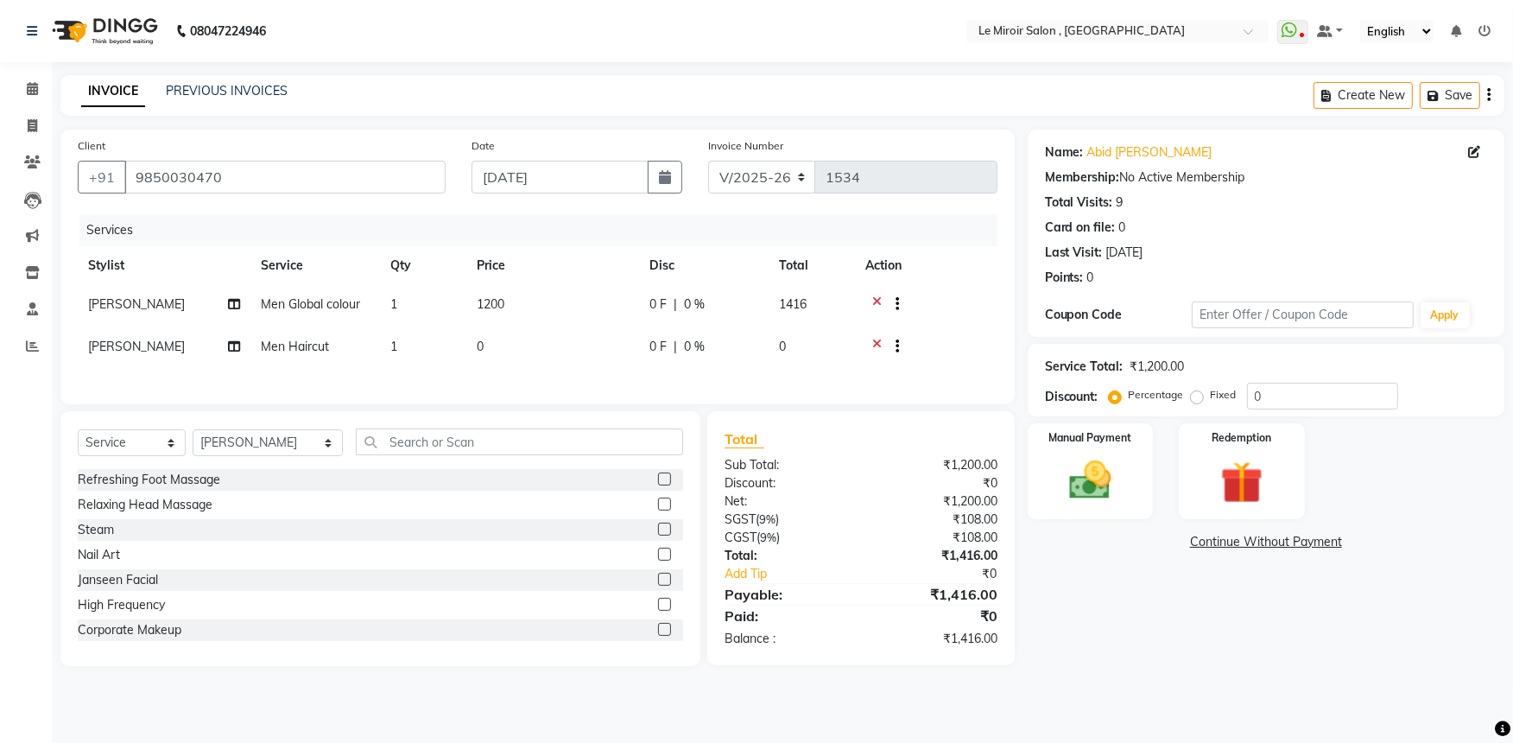
click at [963, 343] on div at bounding box center [926, 349] width 122 height 22
click at [554, 303] on td "1200" at bounding box center [552, 306] width 173 height 42
select select "39215"
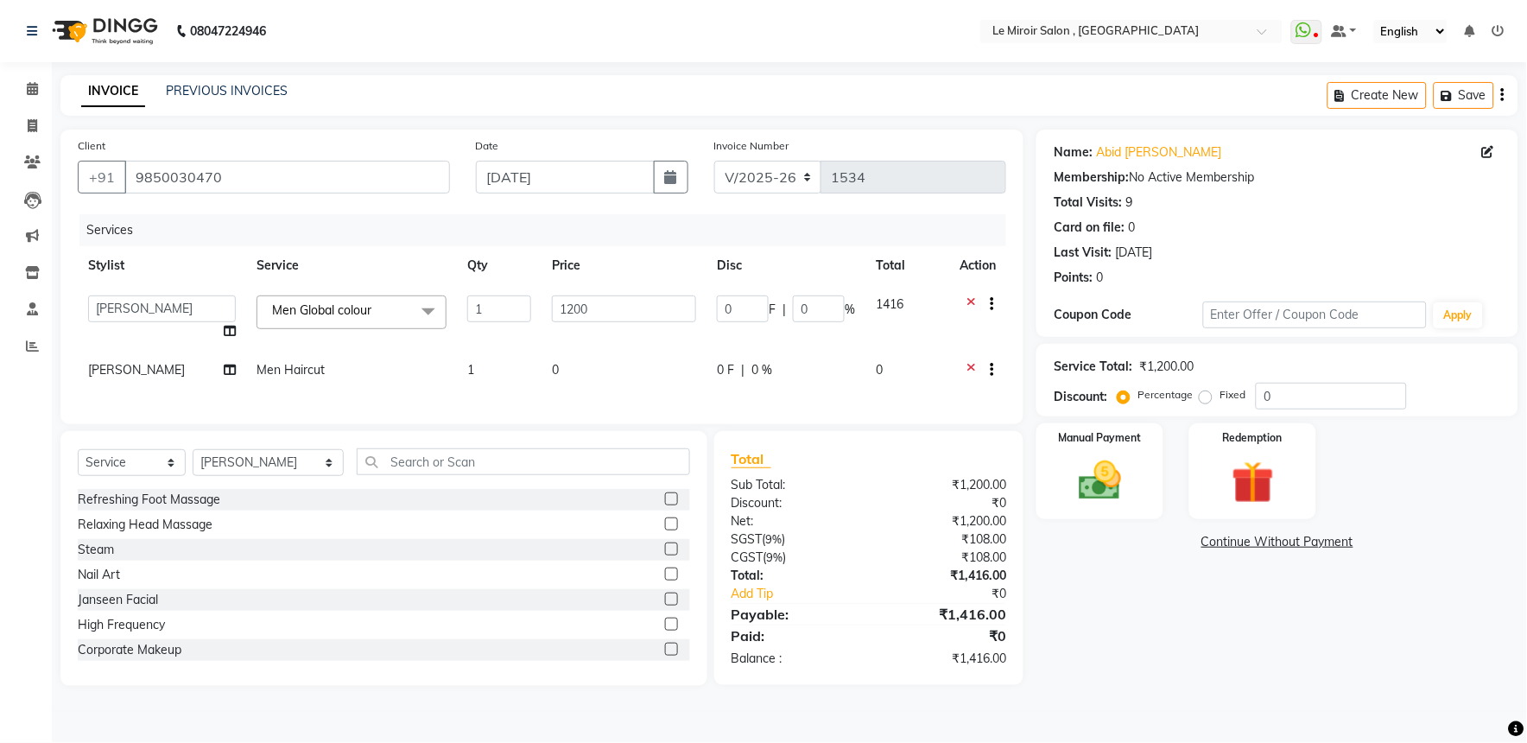
click at [973, 364] on icon at bounding box center [971, 372] width 10 height 22
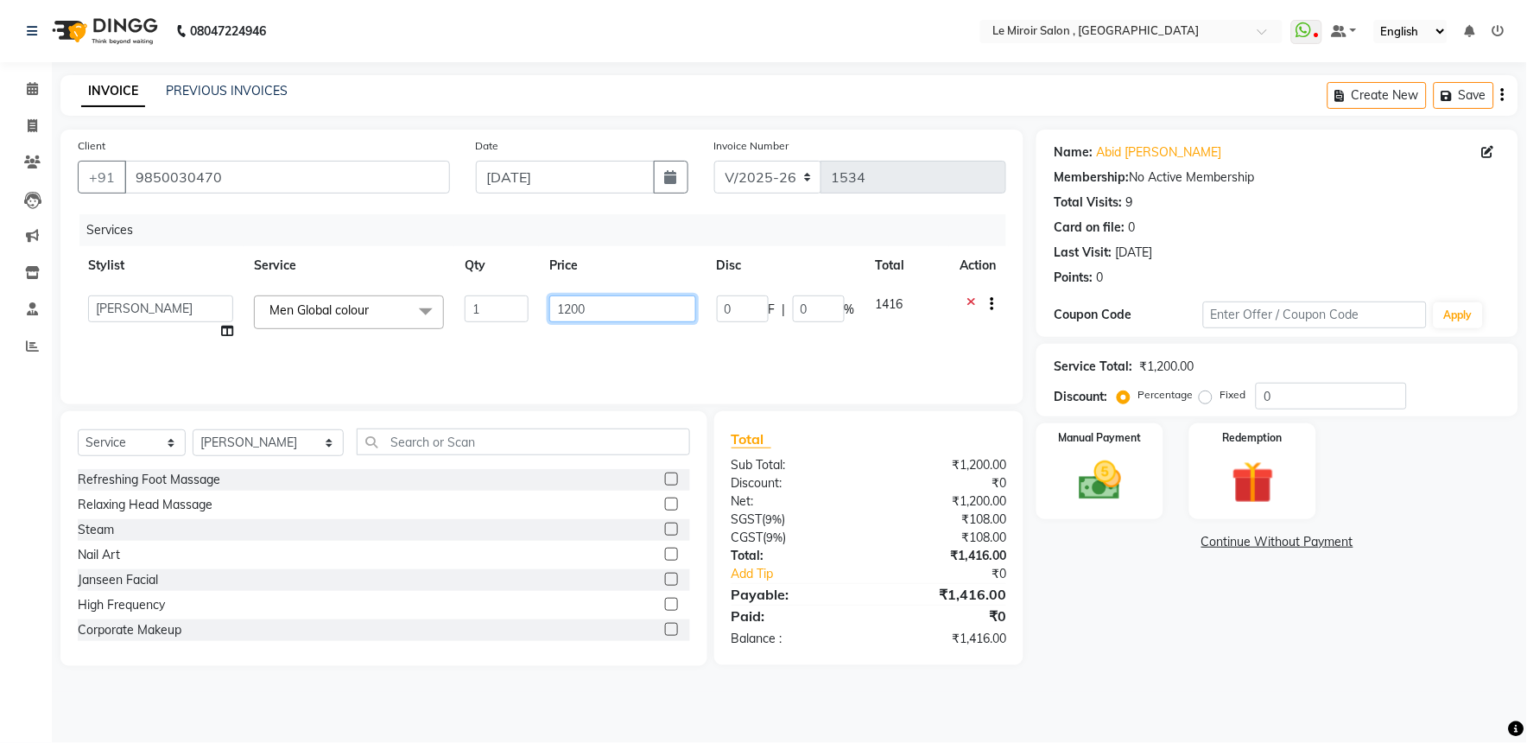
click at [677, 314] on input "1200" at bounding box center [622, 308] width 146 height 27
type input "1"
type input "1695"
click at [637, 344] on div "Services Stylist Service Qty Price Disc Total Action [PERSON_NAME] [PERSON_NAME…" at bounding box center [542, 300] width 928 height 173
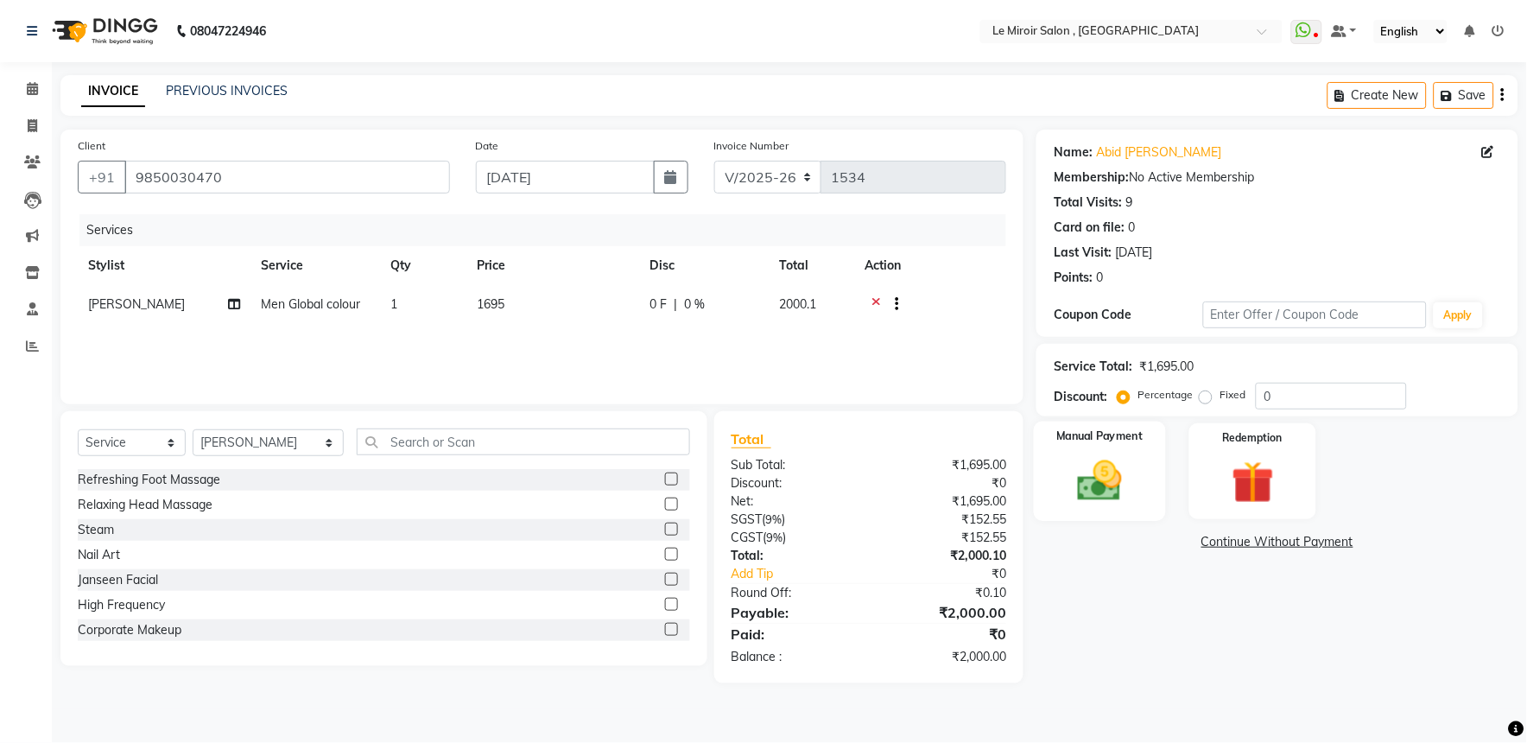
click at [1087, 485] on img at bounding box center [1100, 480] width 72 height 51
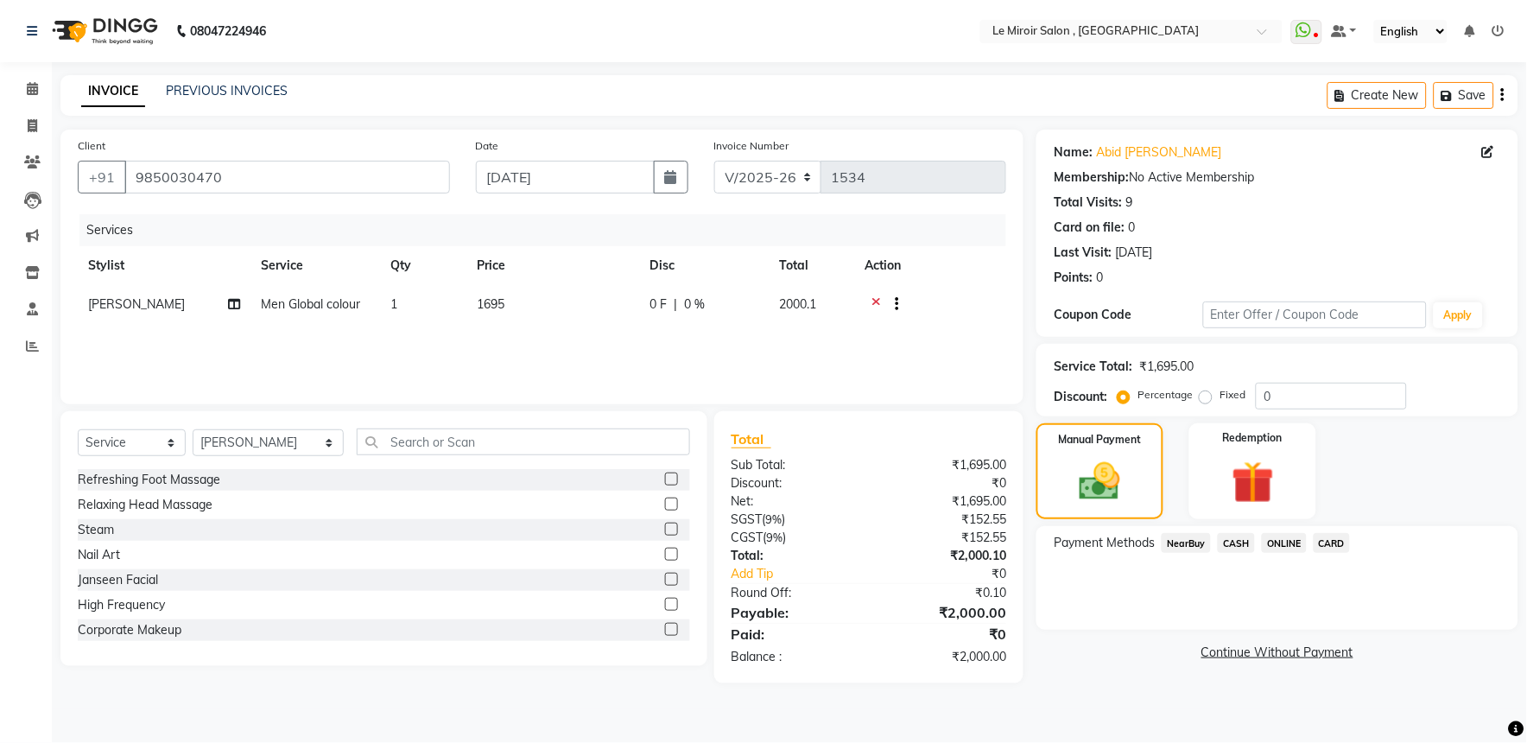
click at [1245, 544] on span "CASH" at bounding box center [1236, 543] width 37 height 20
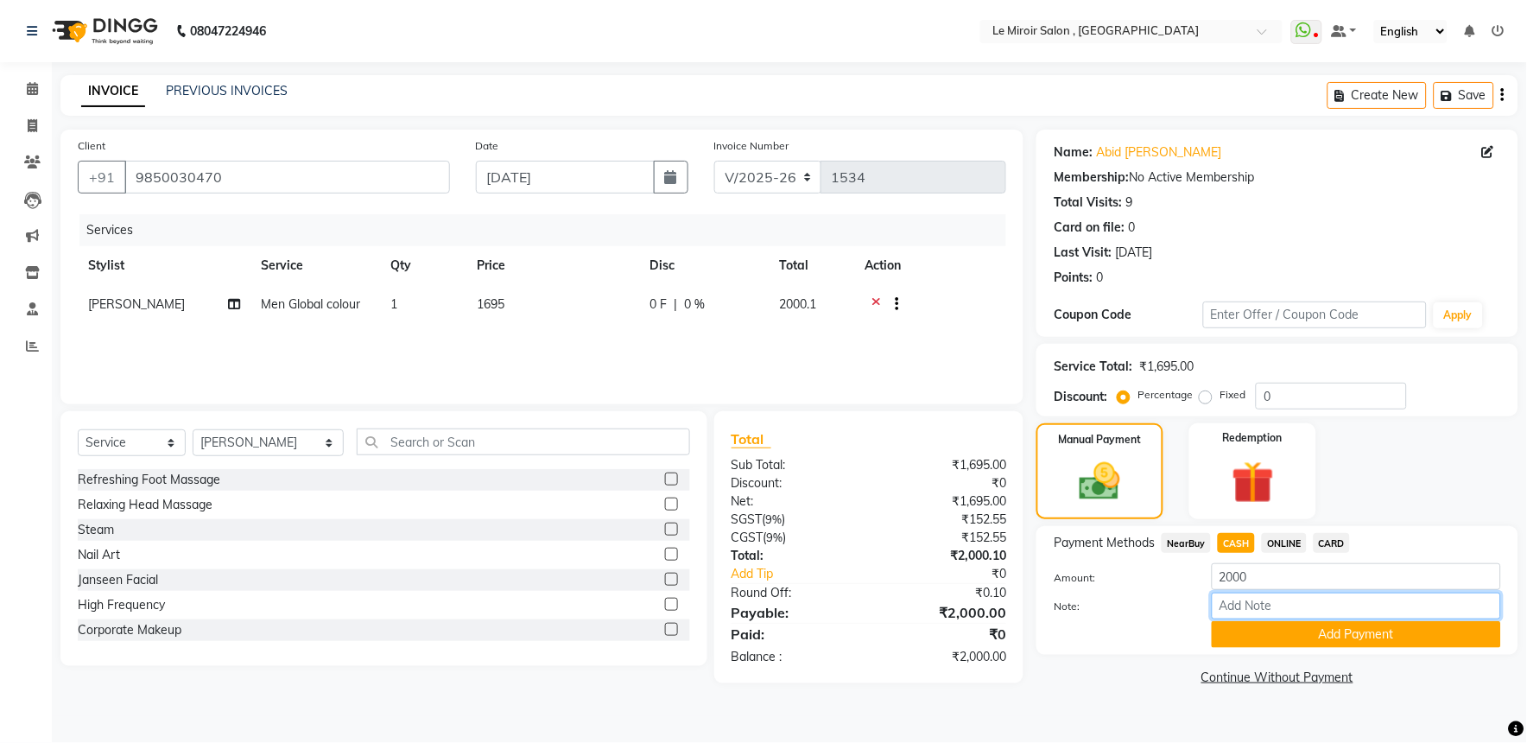
click at [1270, 602] on input "Note:" at bounding box center [1356, 605] width 289 height 27
type input "cash"
click at [1290, 632] on button "Add Payment" at bounding box center [1356, 634] width 289 height 27
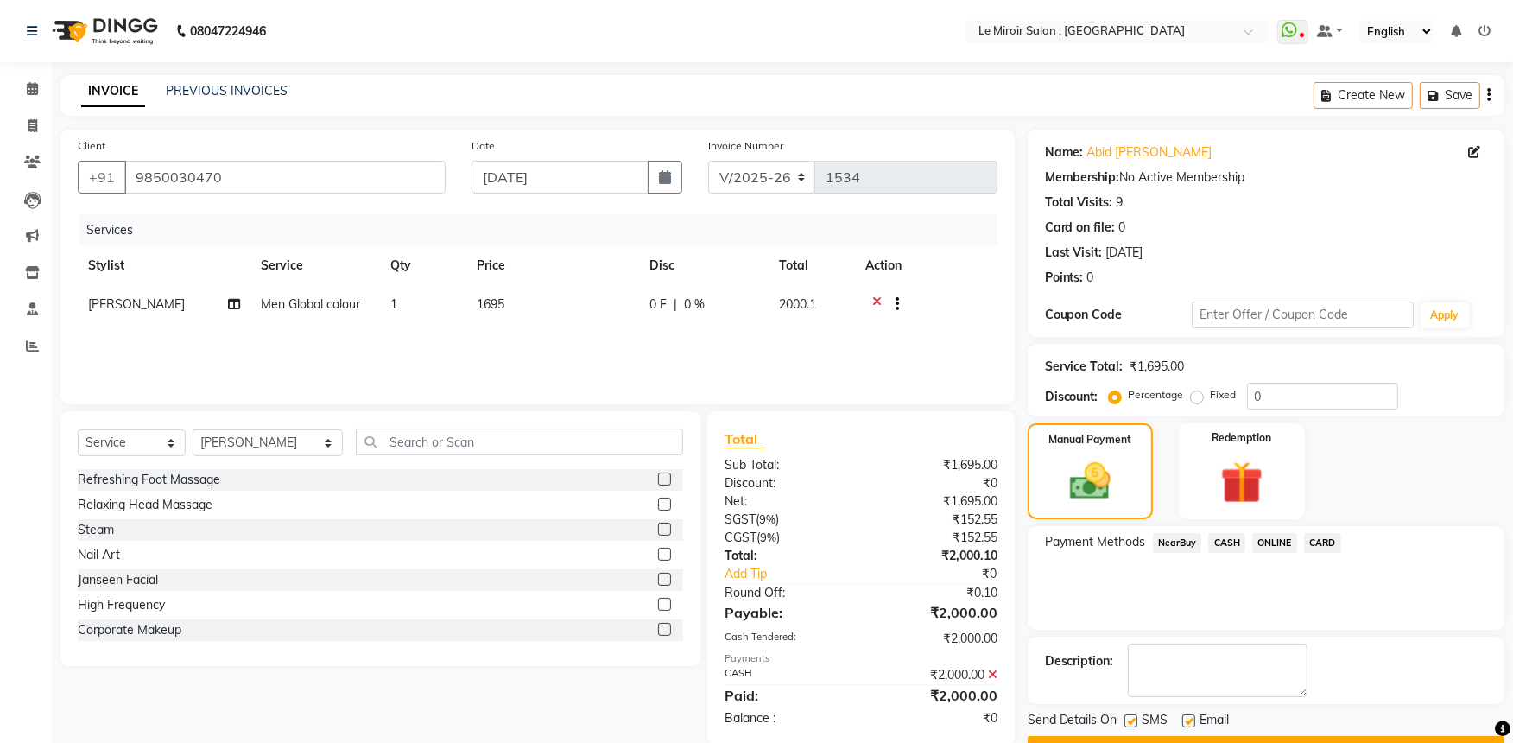
scroll to position [45, 0]
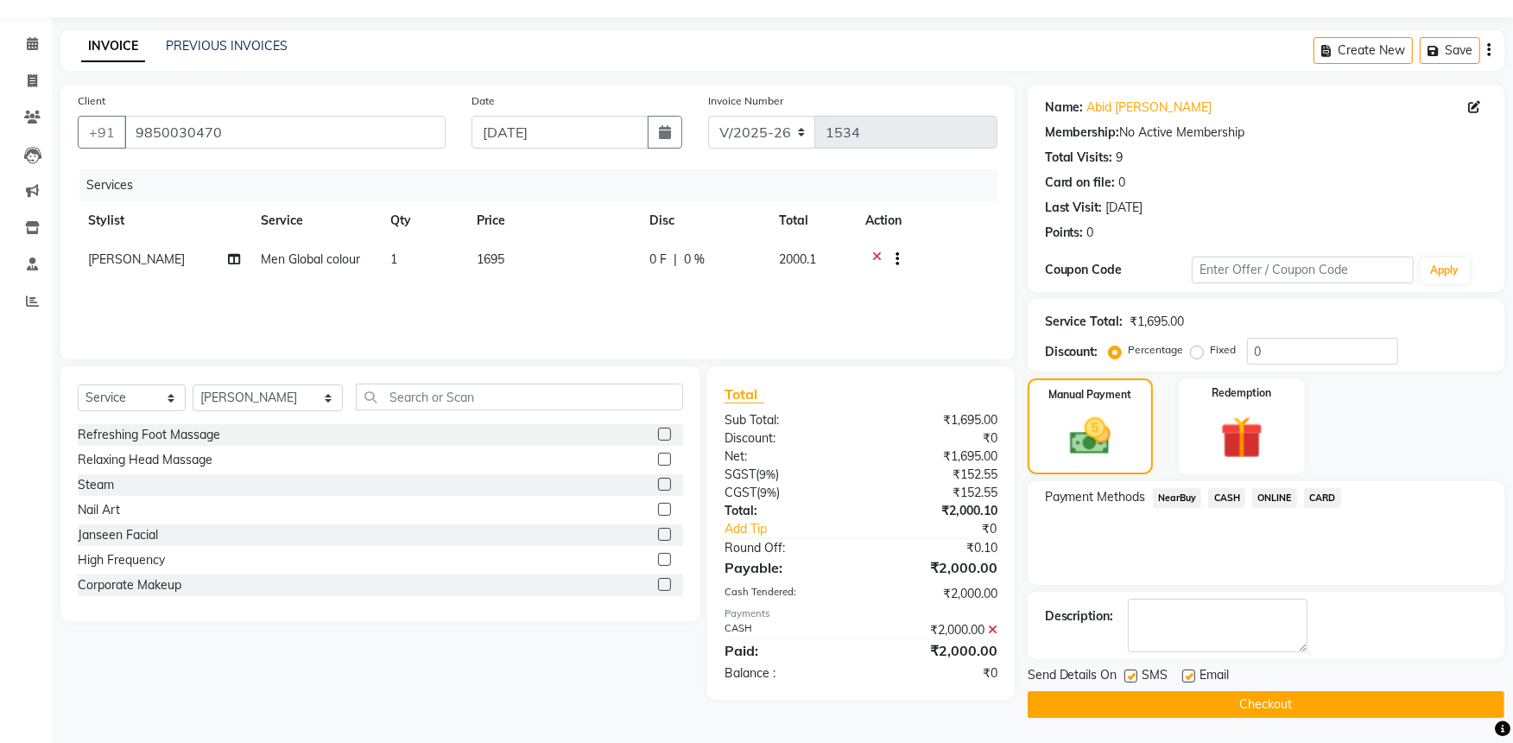
click at [1189, 674] on label at bounding box center [1188, 675] width 13 height 13
click at [1189, 674] on input "checkbox" at bounding box center [1187, 676] width 11 height 11
checkbox input "false"
click at [1129, 677] on label at bounding box center [1131, 675] width 13 height 13
click at [1129, 677] on input "checkbox" at bounding box center [1130, 676] width 11 height 11
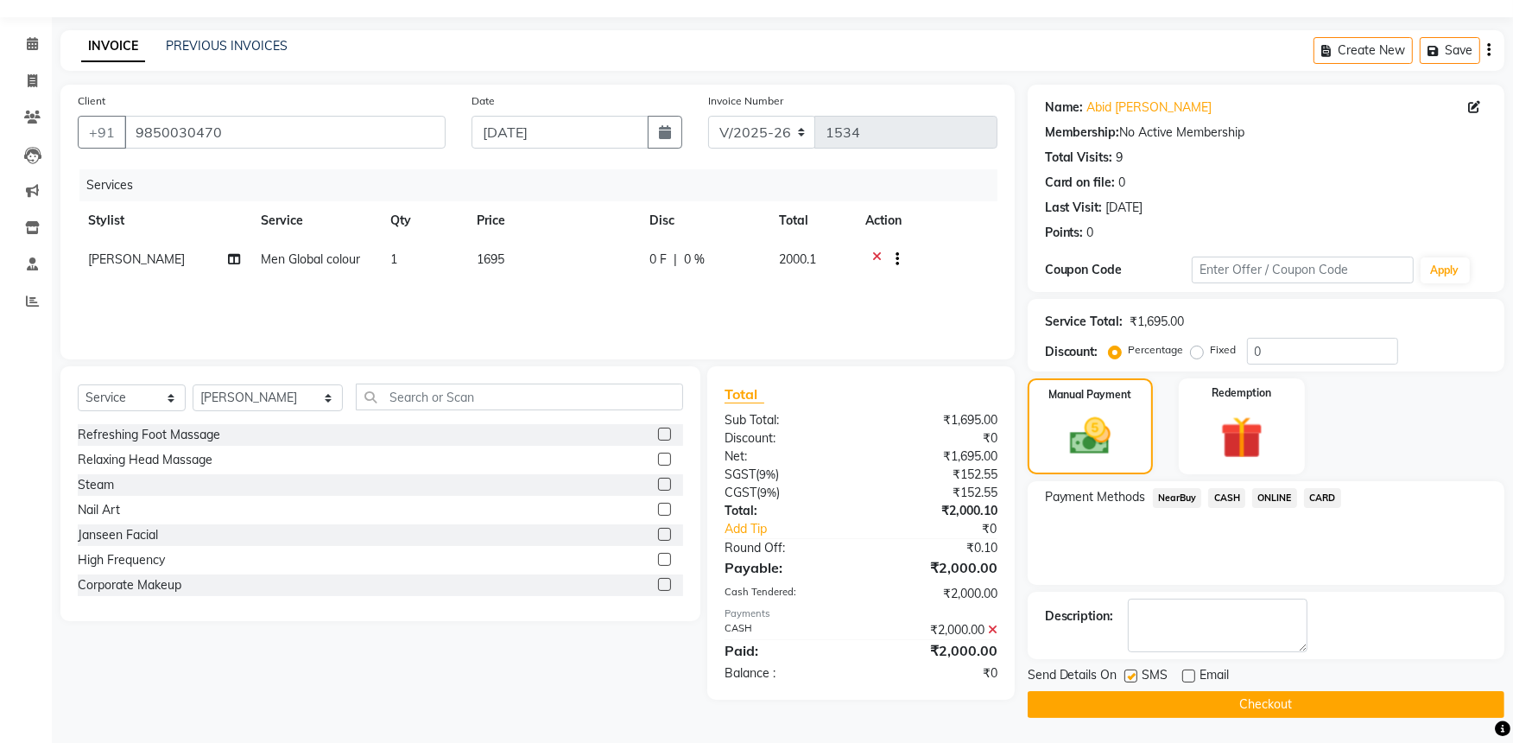
checkbox input "false"
click at [1138, 697] on button "Checkout" at bounding box center [1266, 704] width 477 height 27
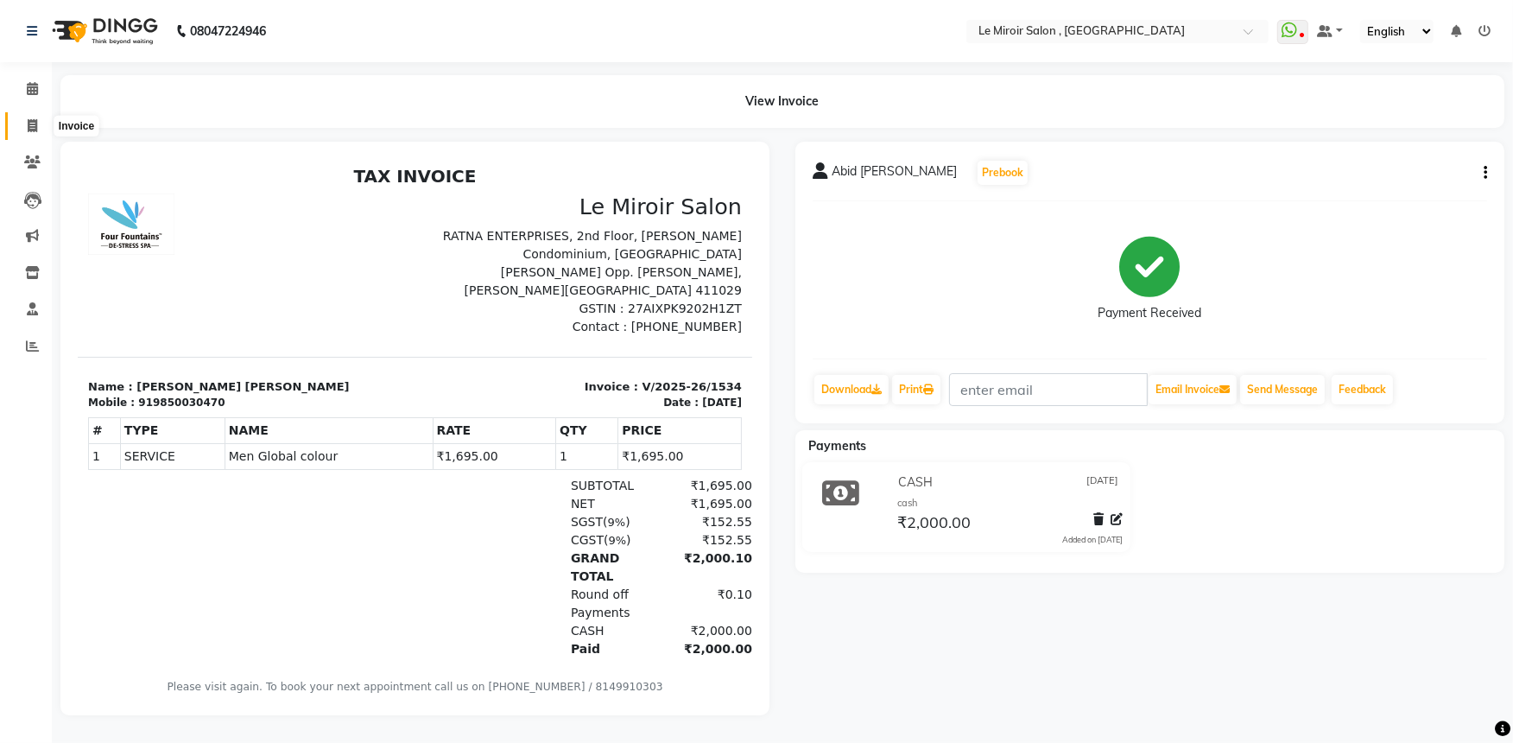
click at [28, 119] on icon at bounding box center [33, 125] width 10 height 13
select select "service"
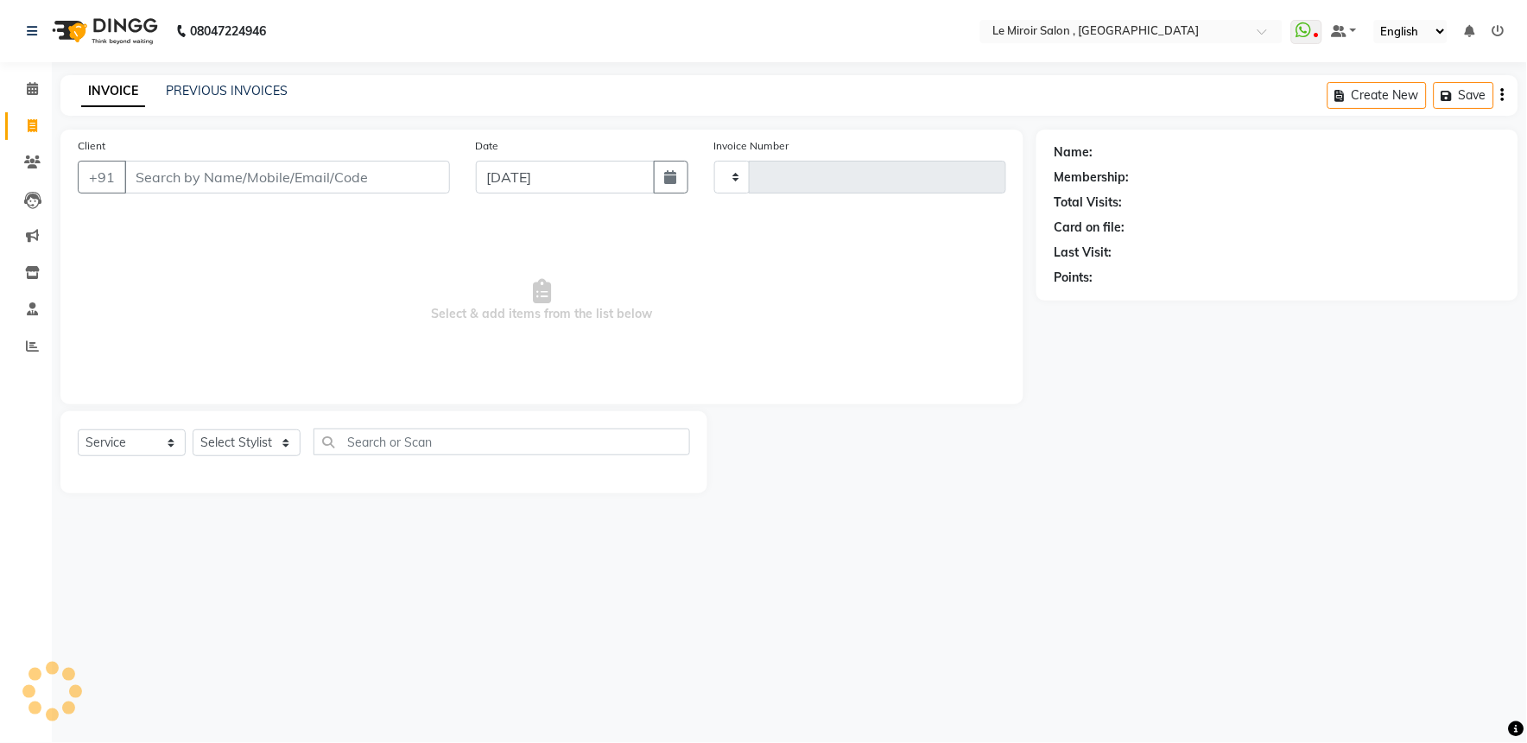
type input "1535"
select select "53"
click at [211, 91] on link "PREVIOUS INVOICES" at bounding box center [227, 91] width 122 height 16
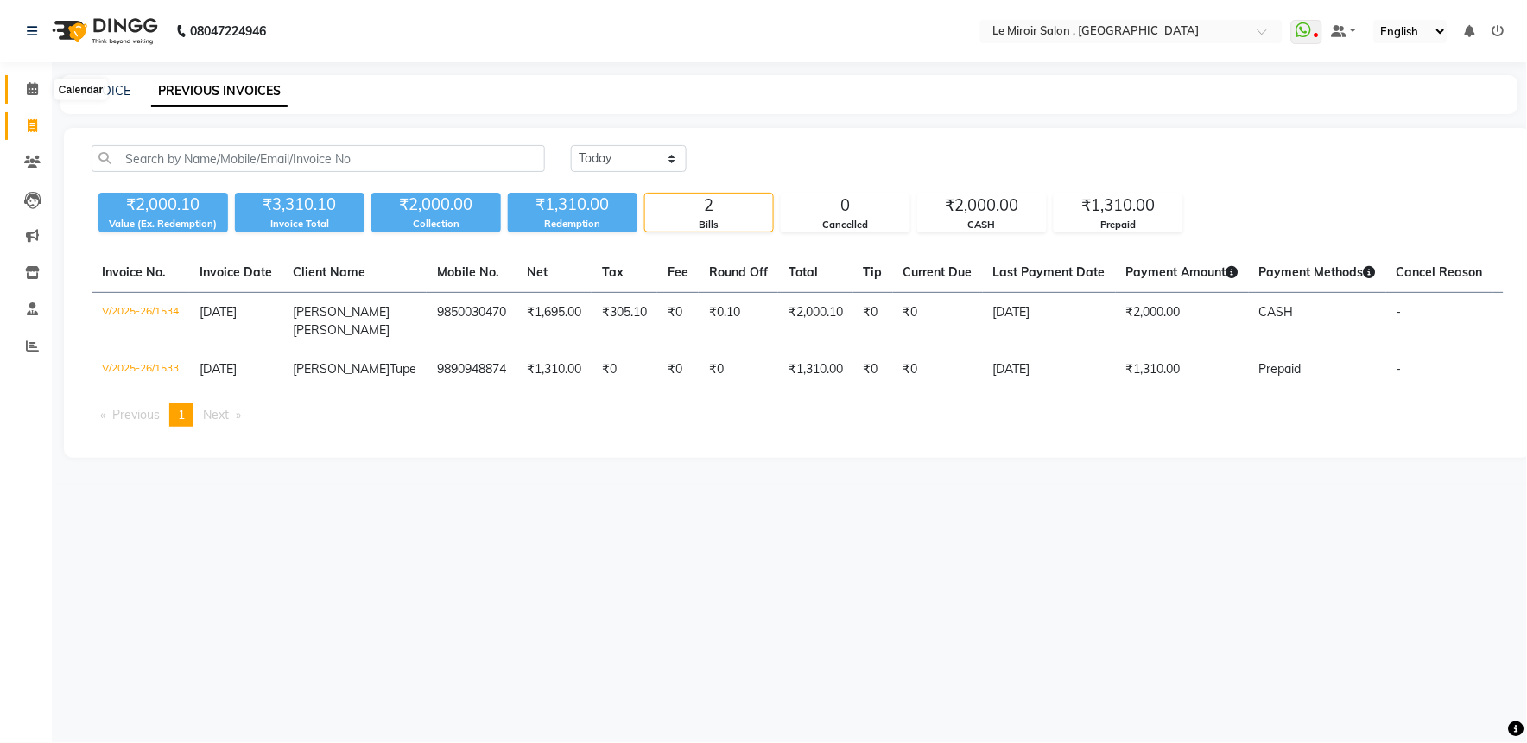
click at [32, 82] on icon at bounding box center [32, 88] width 11 height 13
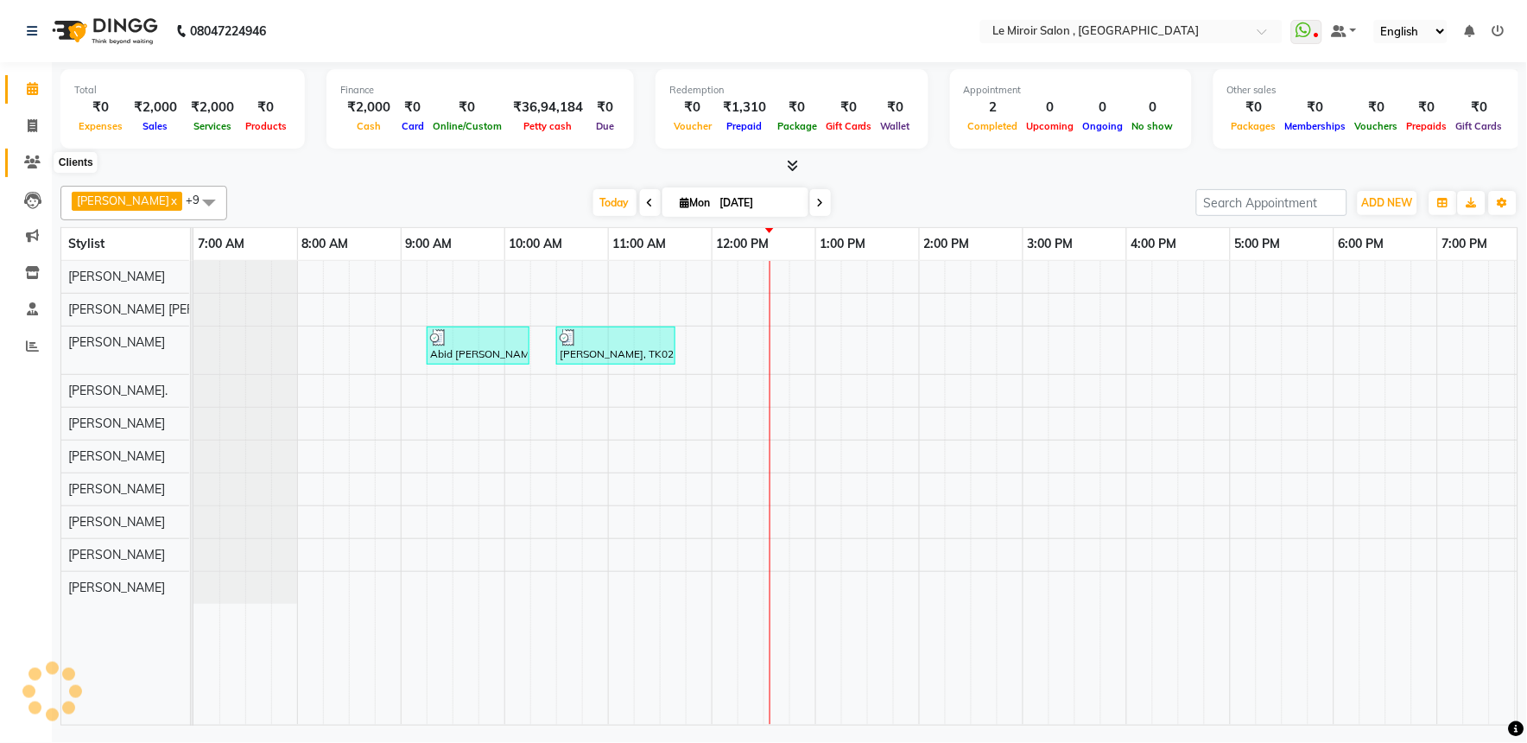
click at [31, 166] on icon at bounding box center [32, 161] width 16 height 13
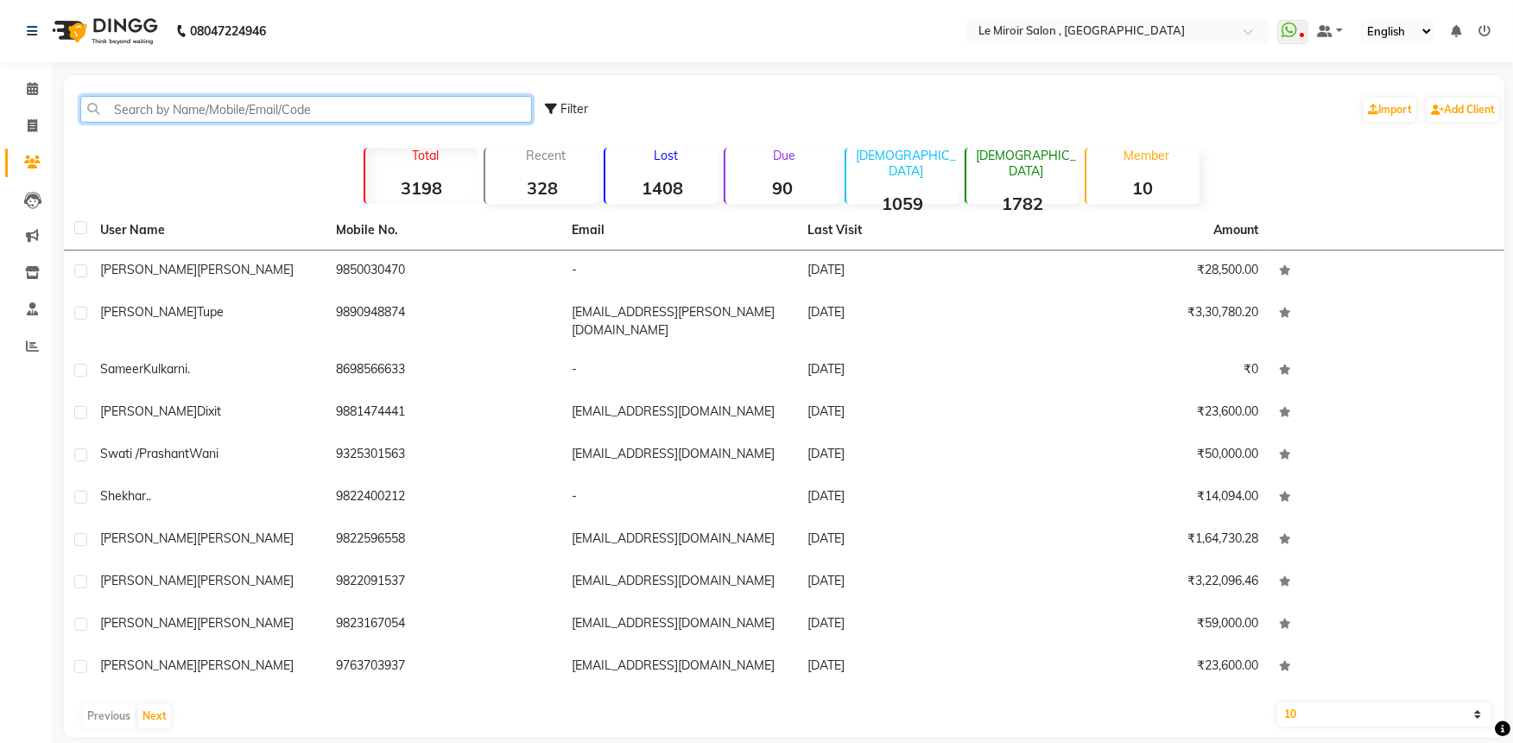
click at [270, 108] on input "text" at bounding box center [306, 109] width 452 height 27
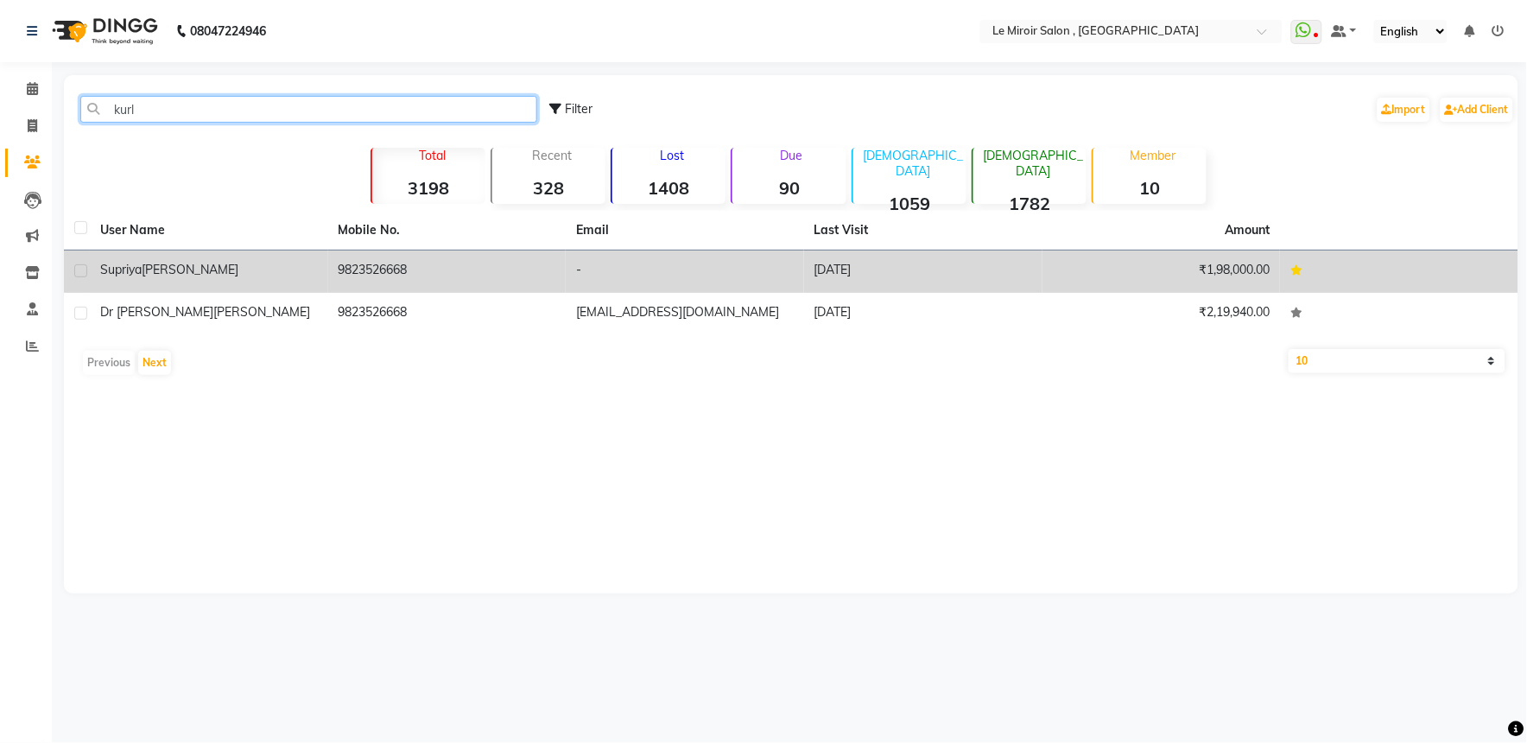
type input "kurl"
click at [251, 279] on td "[PERSON_NAME]" at bounding box center [209, 271] width 238 height 42
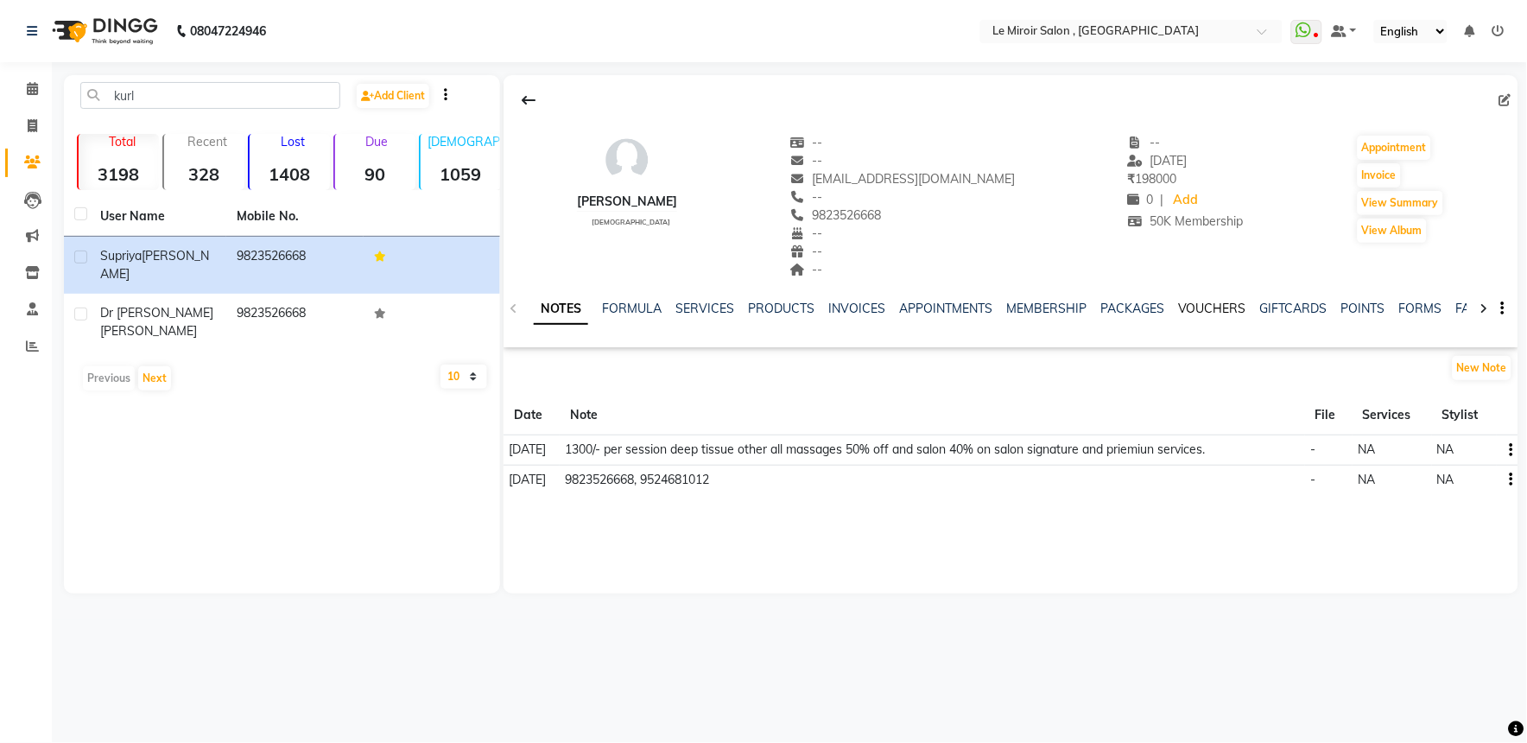
click at [1188, 306] on link "VOUCHERS" at bounding box center [1212, 309] width 68 height 16
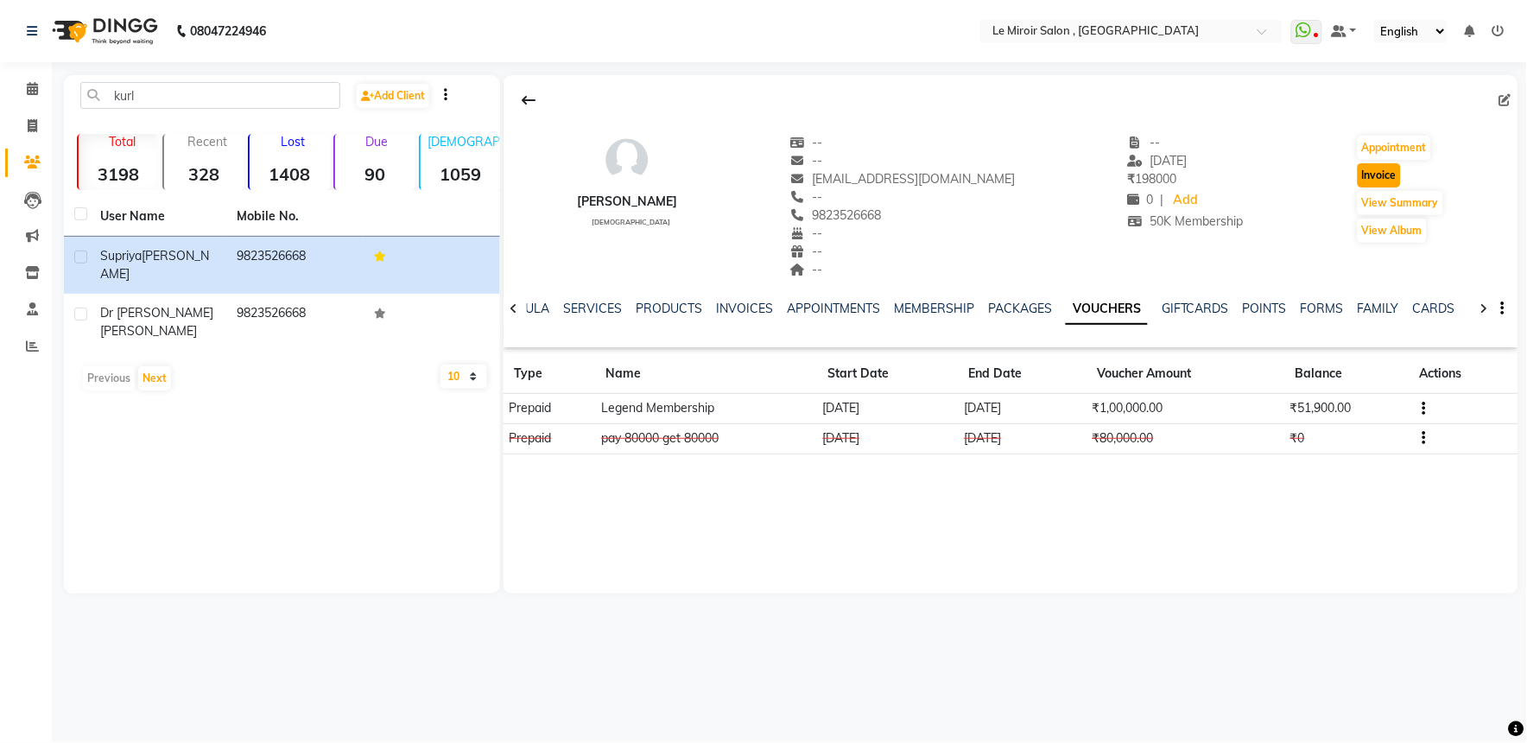
click at [1384, 178] on button "Invoice" at bounding box center [1379, 175] width 43 height 24
select select "service"
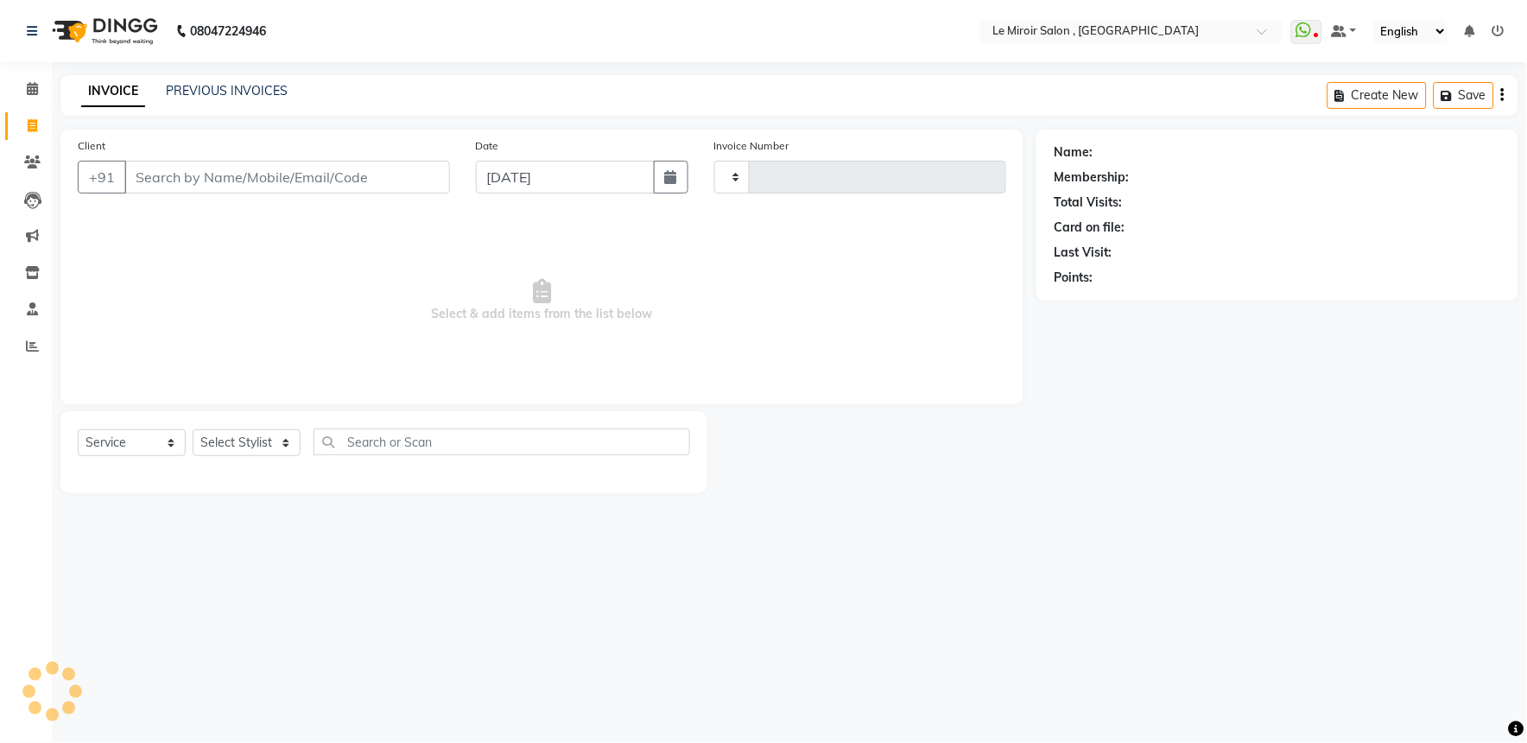
type input "1535"
select select "53"
type input "9823526668"
select select "1: Object"
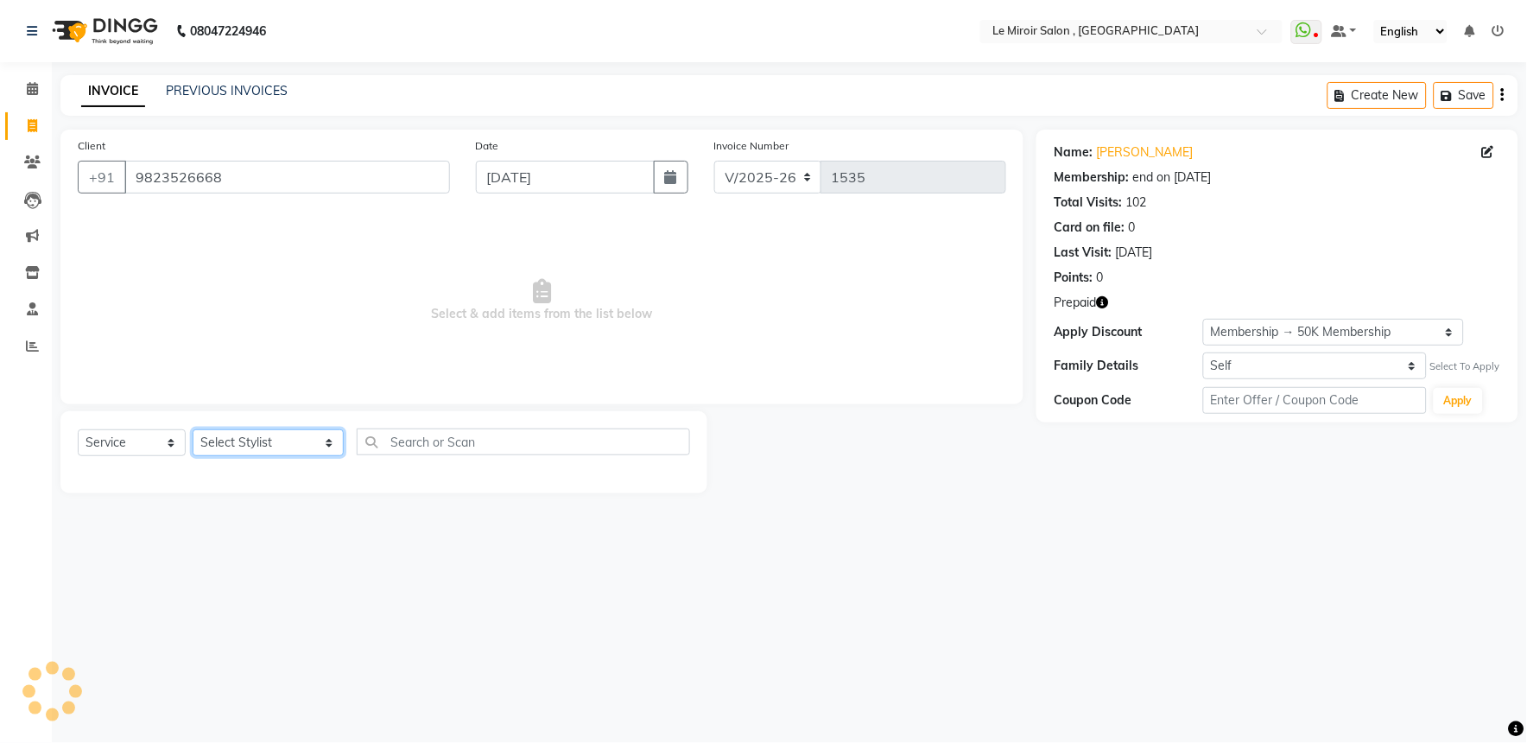
click at [257, 443] on select "Select Stylist [PERSON_NAME] [PERSON_NAME] CA [PERSON_NAME] [PERSON_NAME] Front…" at bounding box center [268, 442] width 151 height 27
select select "62488"
click at [193, 430] on select "Select Stylist [PERSON_NAME] [PERSON_NAME] CA [PERSON_NAME] [PERSON_NAME] Front…" at bounding box center [268, 442] width 151 height 27
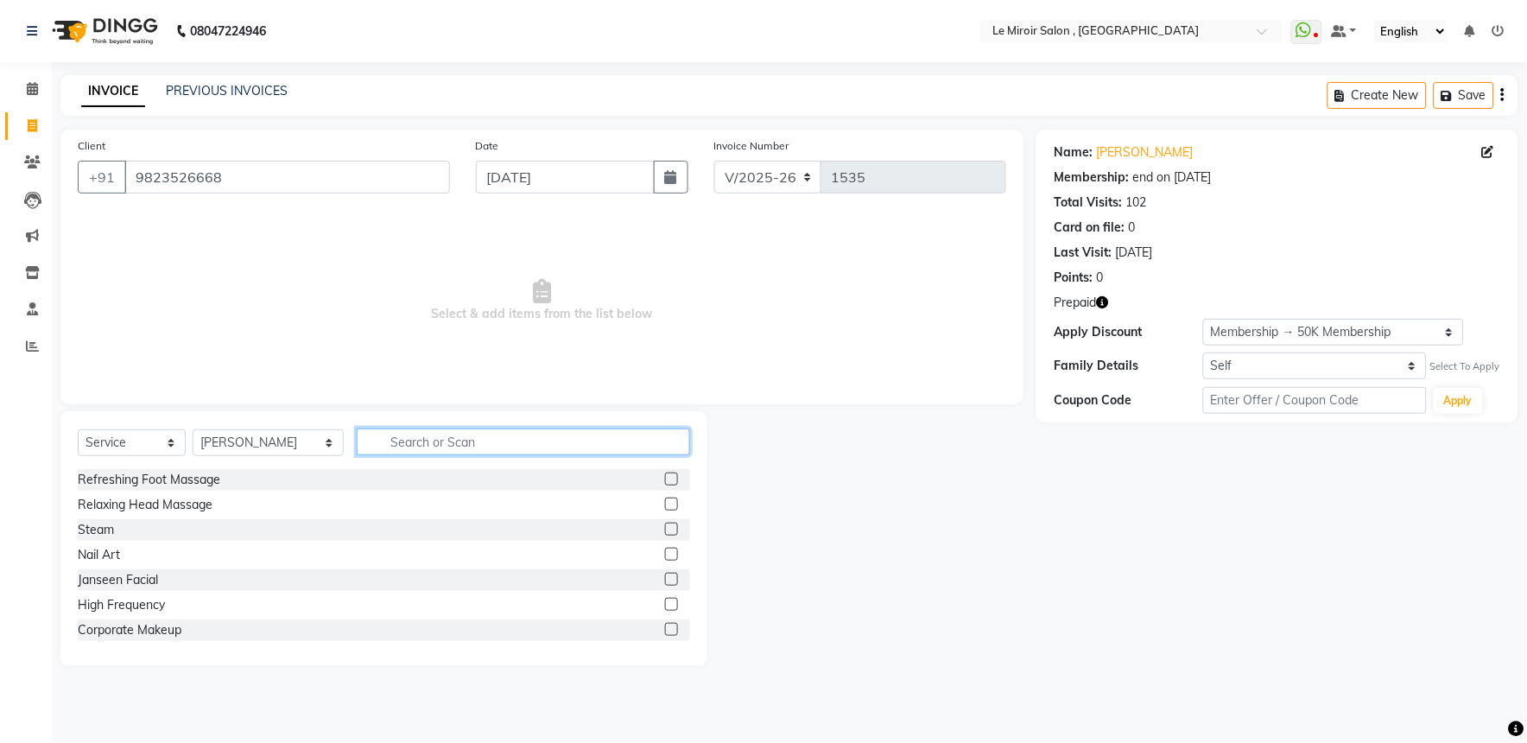
click at [449, 438] on input "text" at bounding box center [523, 441] width 333 height 27
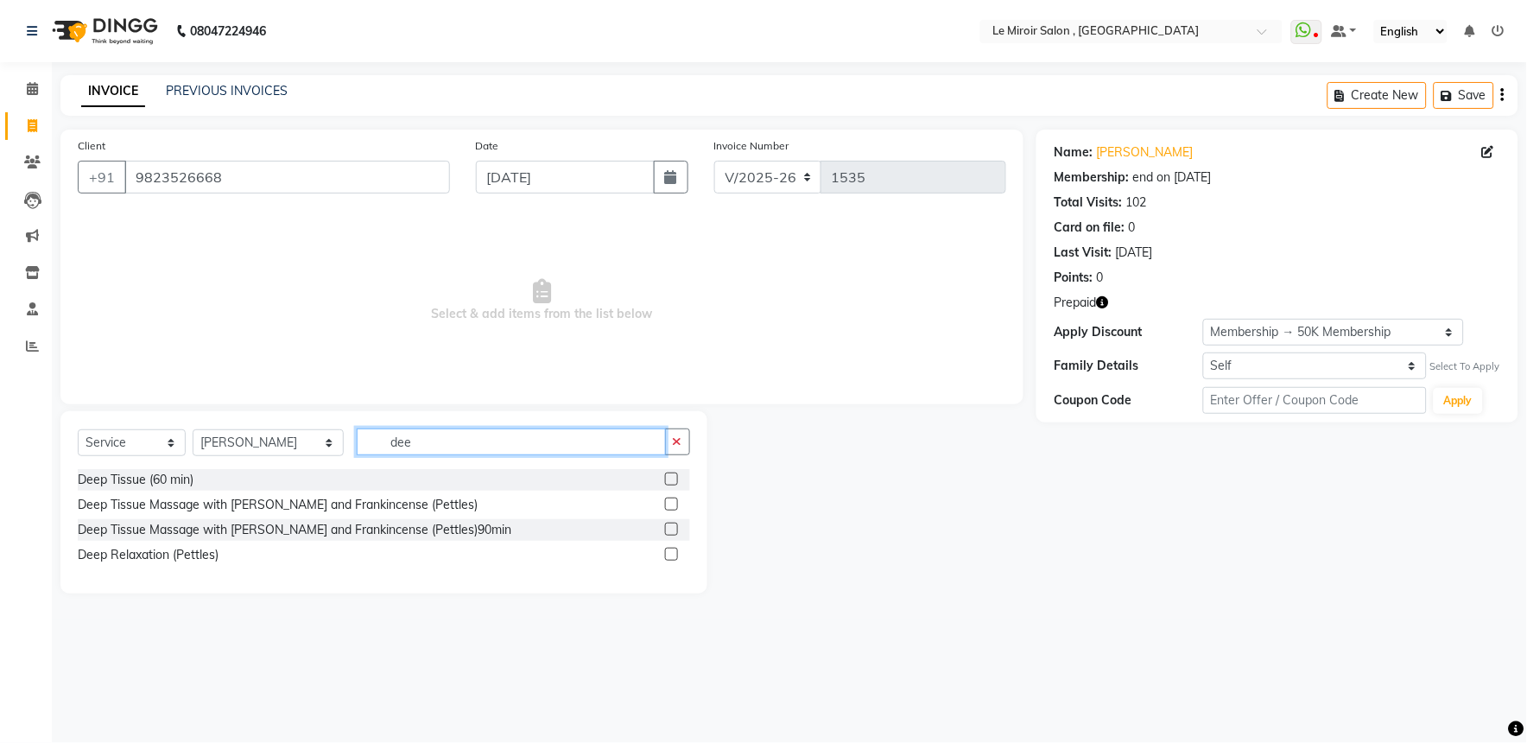
type input "dee"
click at [668, 481] on label at bounding box center [671, 478] width 13 height 13
click at [668, 481] on input "checkbox" at bounding box center [670, 479] width 11 height 11
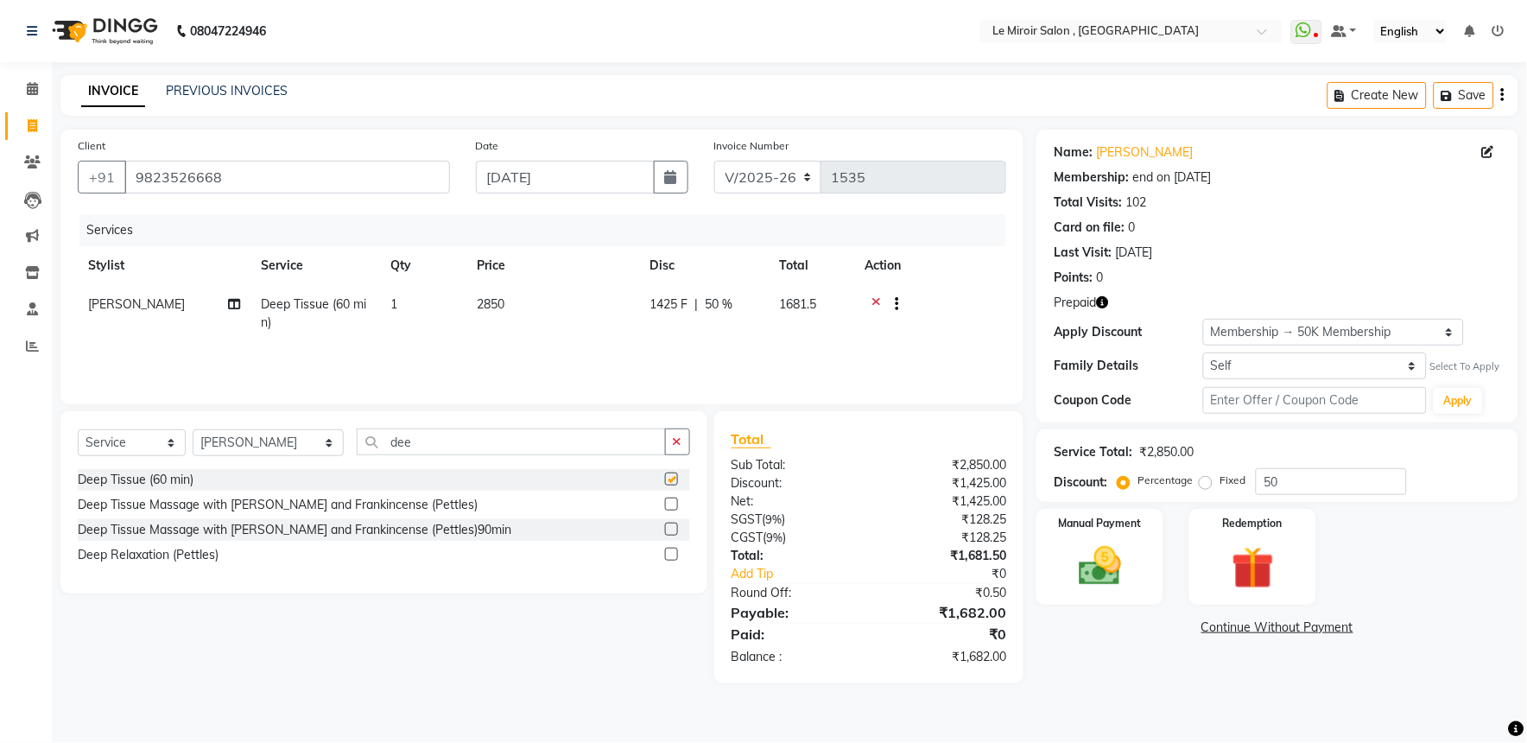
checkbox input "false"
click at [520, 285] on table "Stylist Service Qty Price Disc Total Action [PERSON_NAME] B Deep Tissue (60 min…" at bounding box center [542, 294] width 928 height 96
drag, startPoint x: 520, startPoint y: 285, endPoint x: 599, endPoint y: 308, distance: 82.8
click at [599, 308] on td "2850" at bounding box center [552, 313] width 173 height 57
select select "62488"
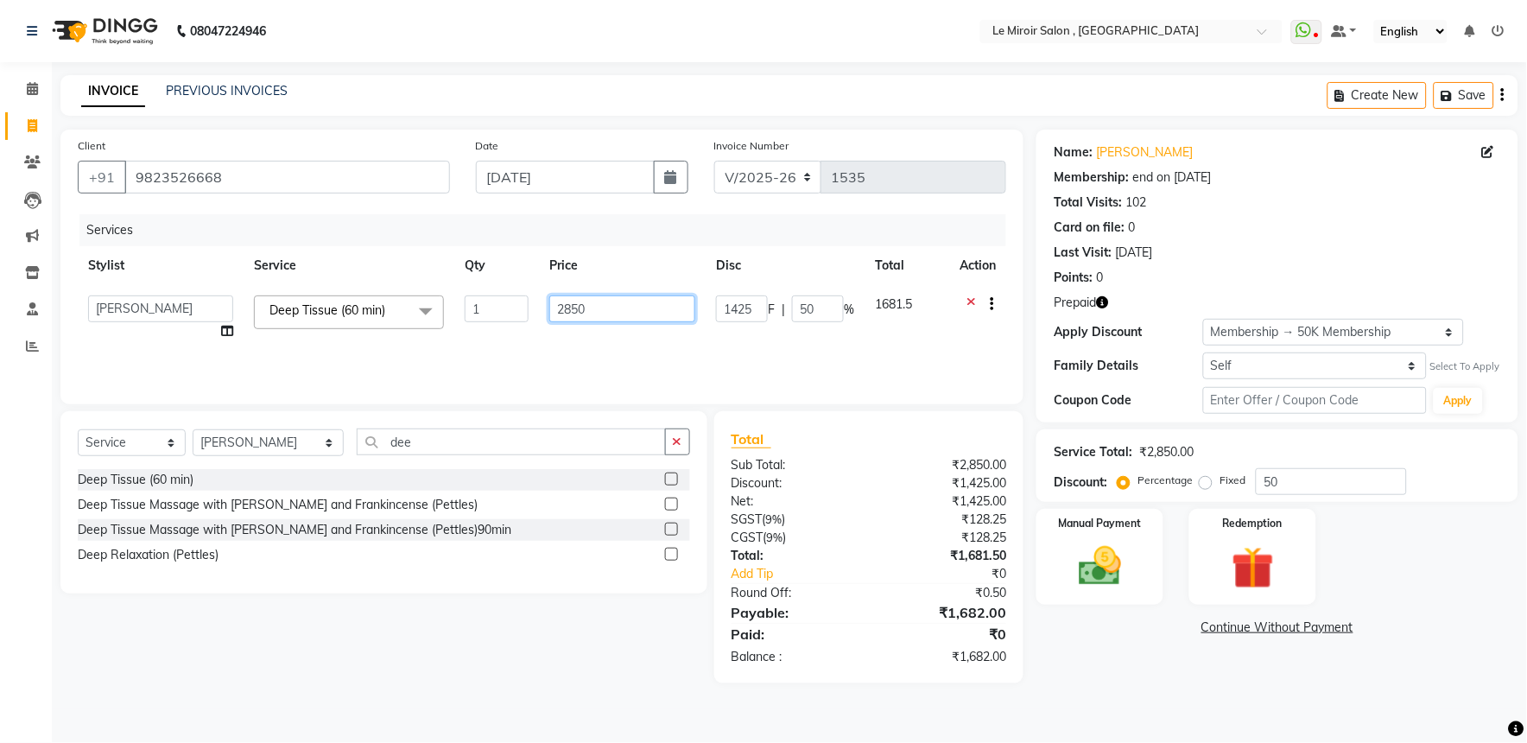
click at [613, 314] on input "2850" at bounding box center [622, 308] width 146 height 27
type input "2"
type input "1300"
click at [1264, 563] on img at bounding box center [1253, 568] width 72 height 55
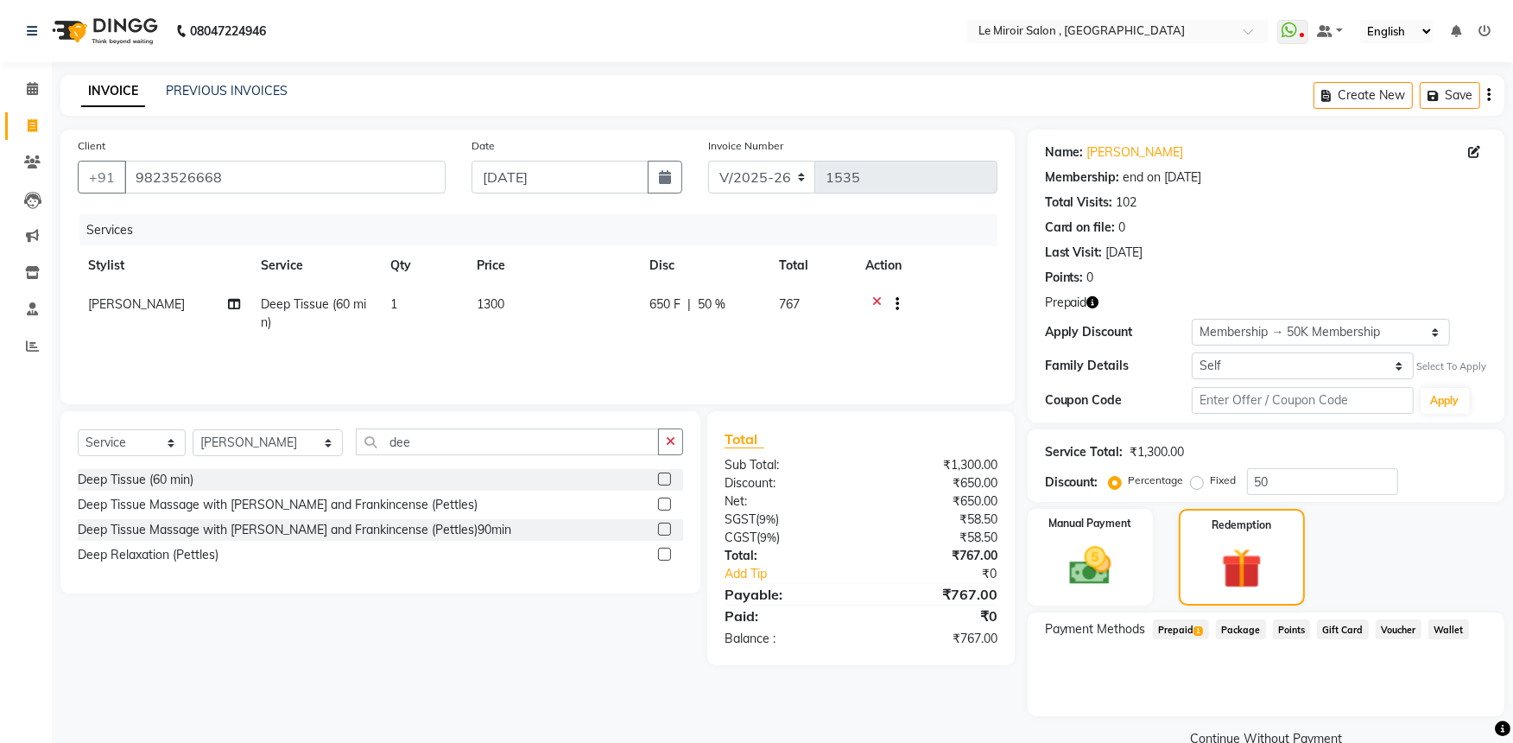
click at [1180, 635] on span "Prepaid 1" at bounding box center [1181, 629] width 56 height 20
click at [1244, 692] on input "767" at bounding box center [1253, 698] width 104 height 27
type input "7"
type input "1300"
click at [706, 316] on td "650 F | 50 %" at bounding box center [704, 313] width 130 height 57
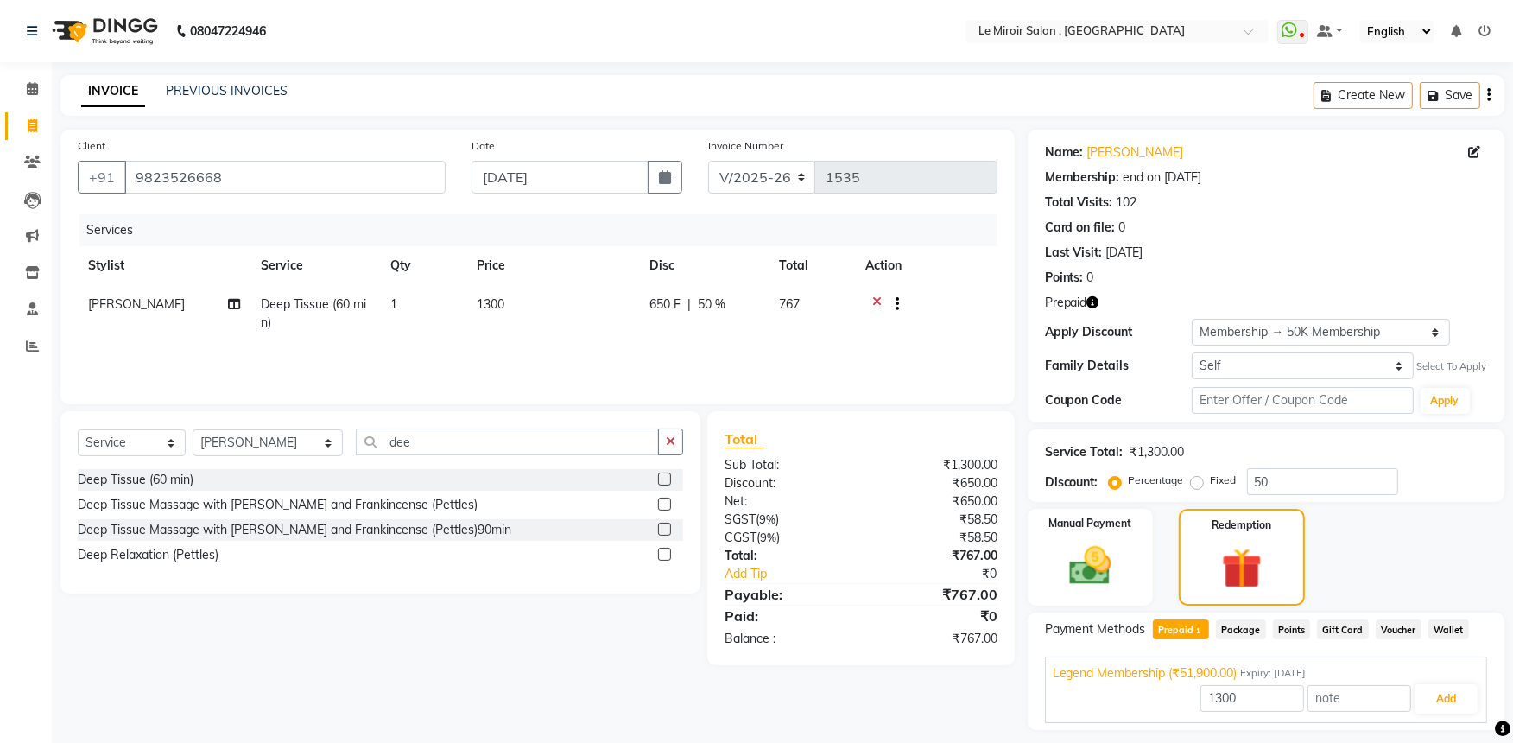
select select "62488"
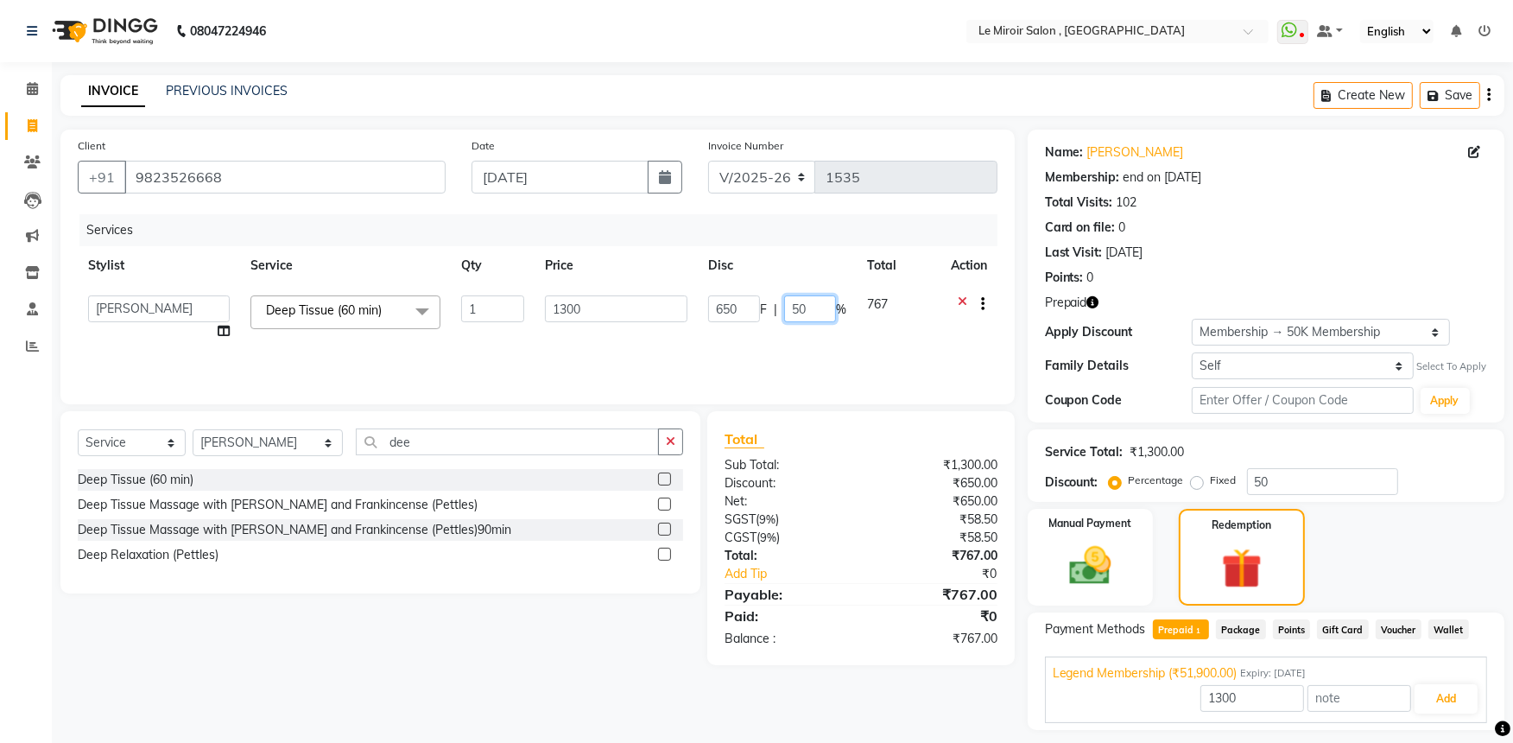
click at [827, 301] on input "50" at bounding box center [810, 308] width 52 height 27
type input "5"
type input "00"
type input "51900"
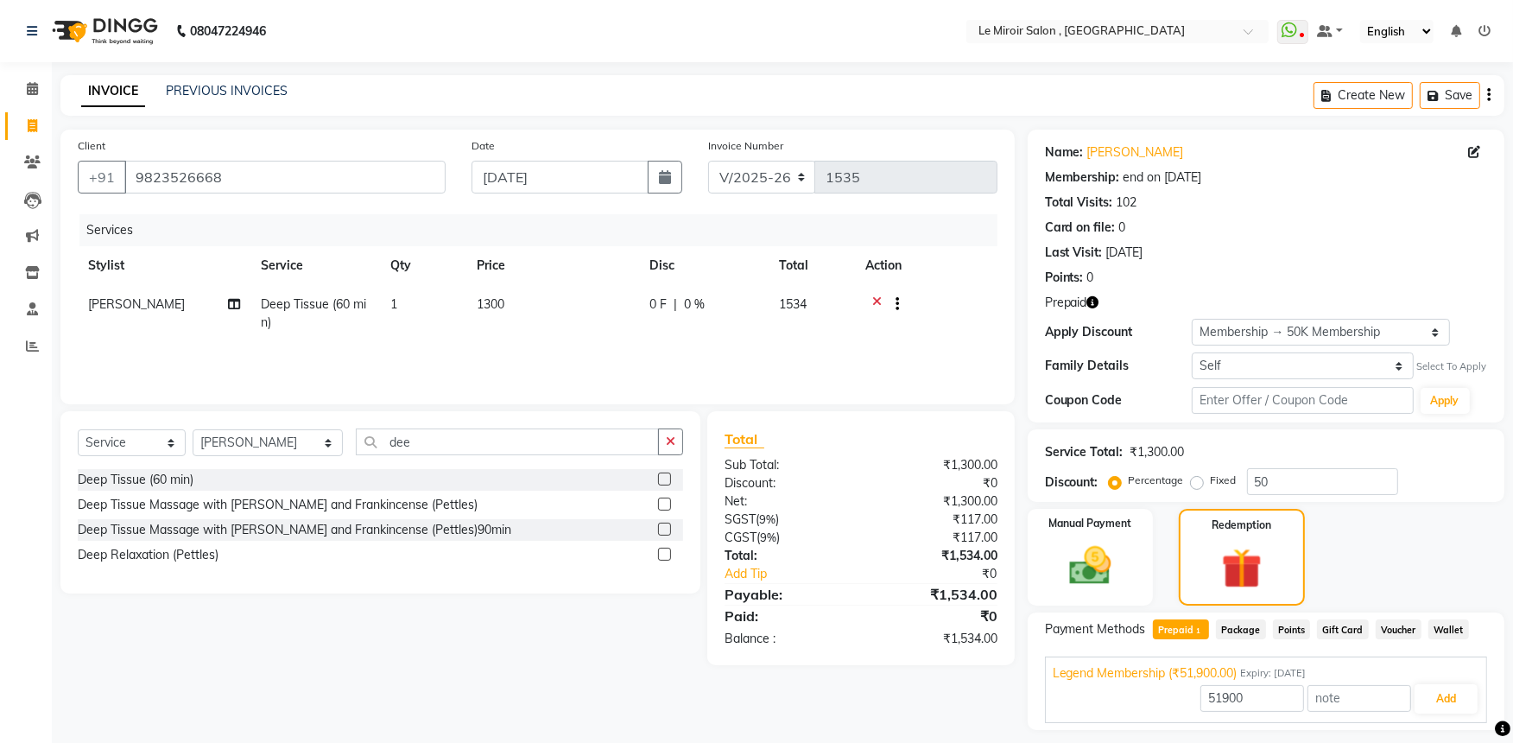
click at [760, 346] on div "Services Stylist Service Qty Price Disc Total Action [PERSON_NAME] B Deep Tissu…" at bounding box center [538, 300] width 920 height 173
click at [747, 332] on td "0 F | 0 %" at bounding box center [704, 313] width 130 height 57
select select "62488"
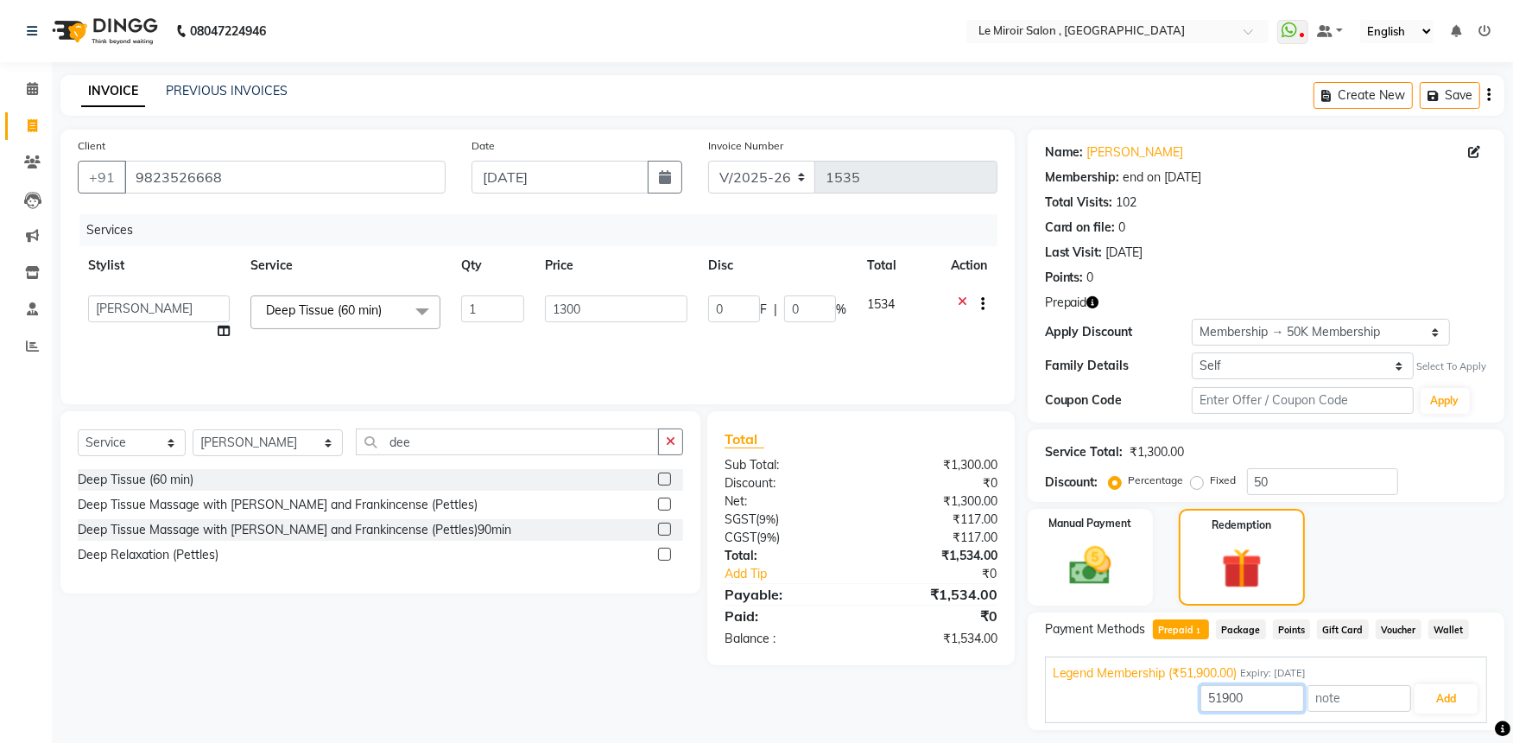
click at [1257, 694] on input "51900" at bounding box center [1253, 698] width 104 height 27
type input "5"
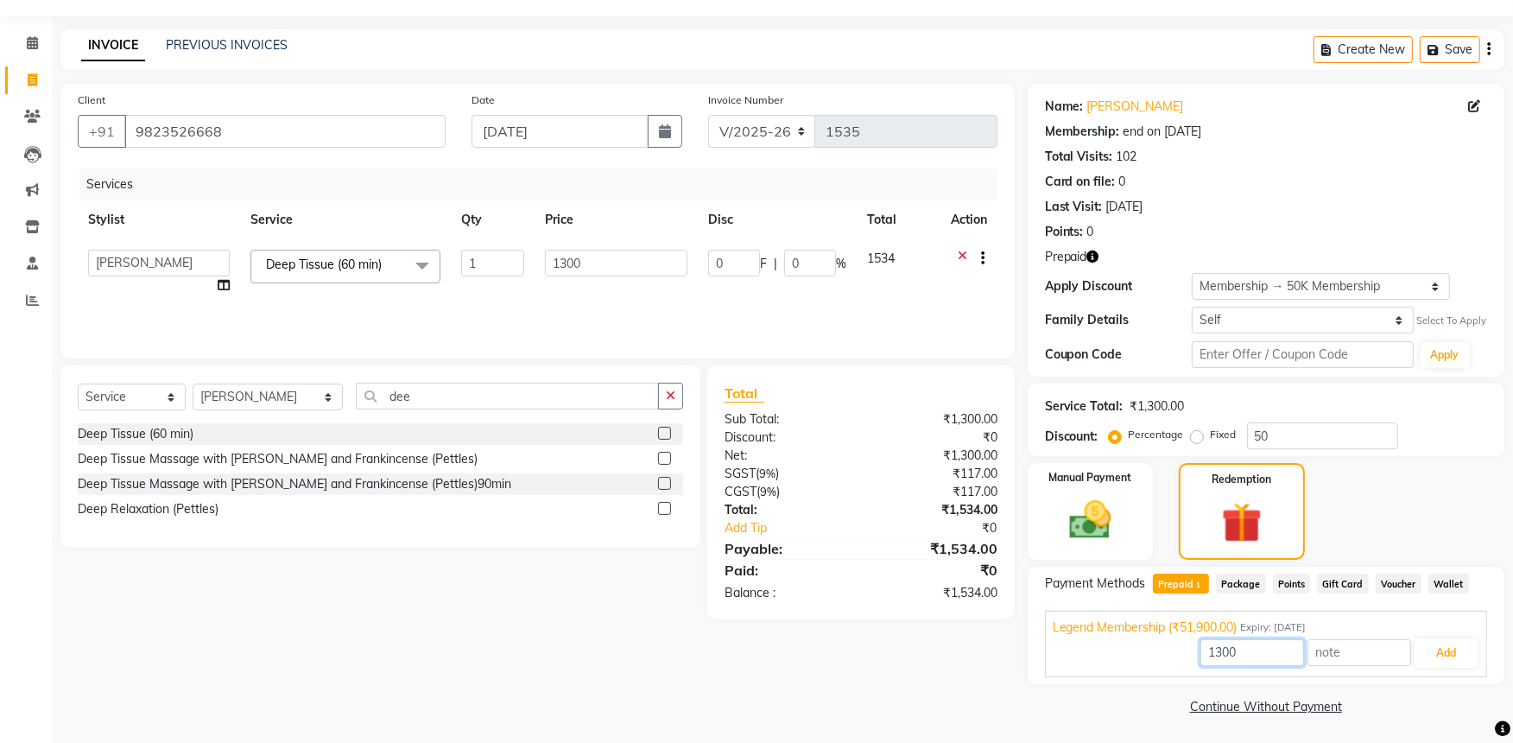
scroll to position [48, 0]
type input "1300"
click at [1437, 649] on button "Add" at bounding box center [1446, 651] width 63 height 29
click at [1248, 584] on span "Package" at bounding box center [1241, 582] width 50 height 20
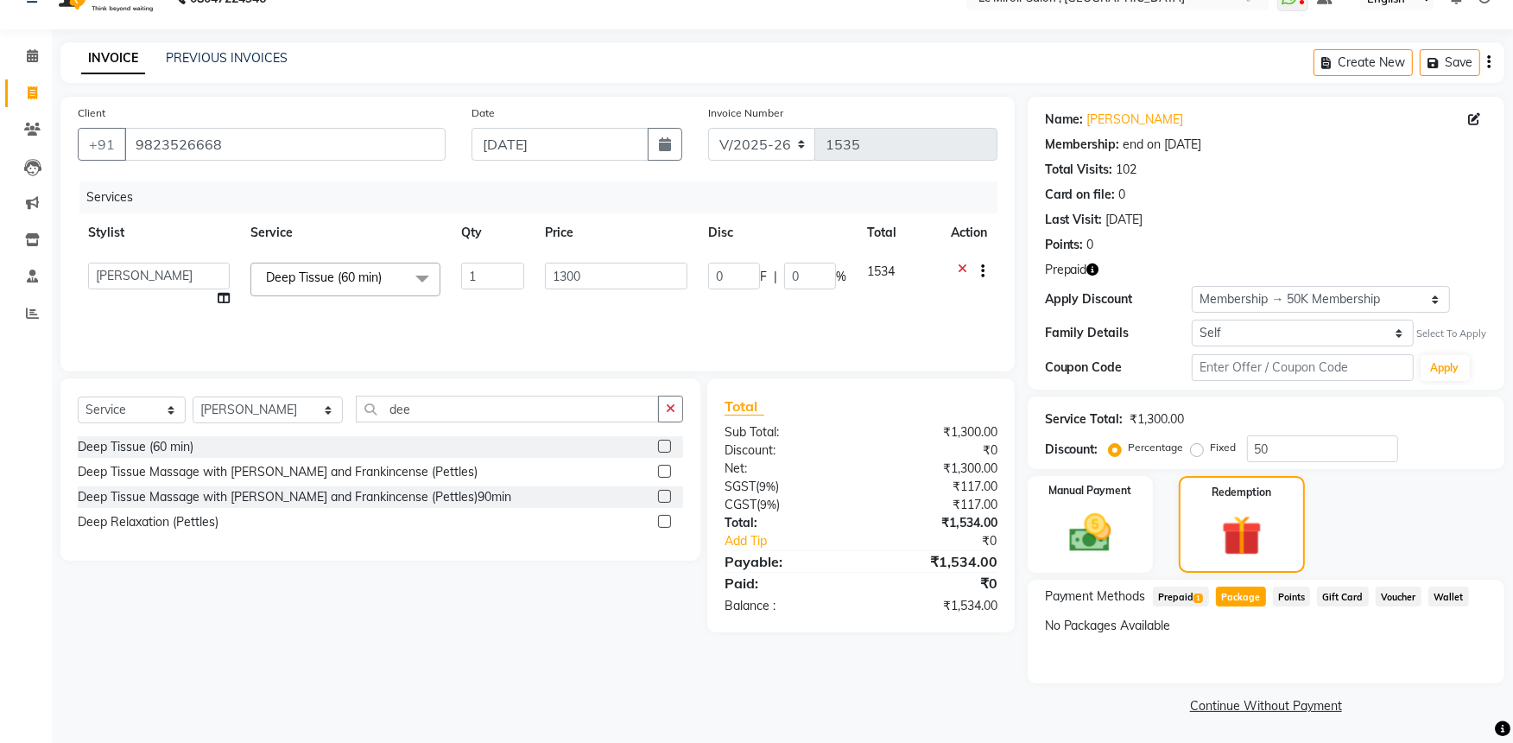
click at [1195, 593] on span "1" at bounding box center [1199, 598] width 10 height 10
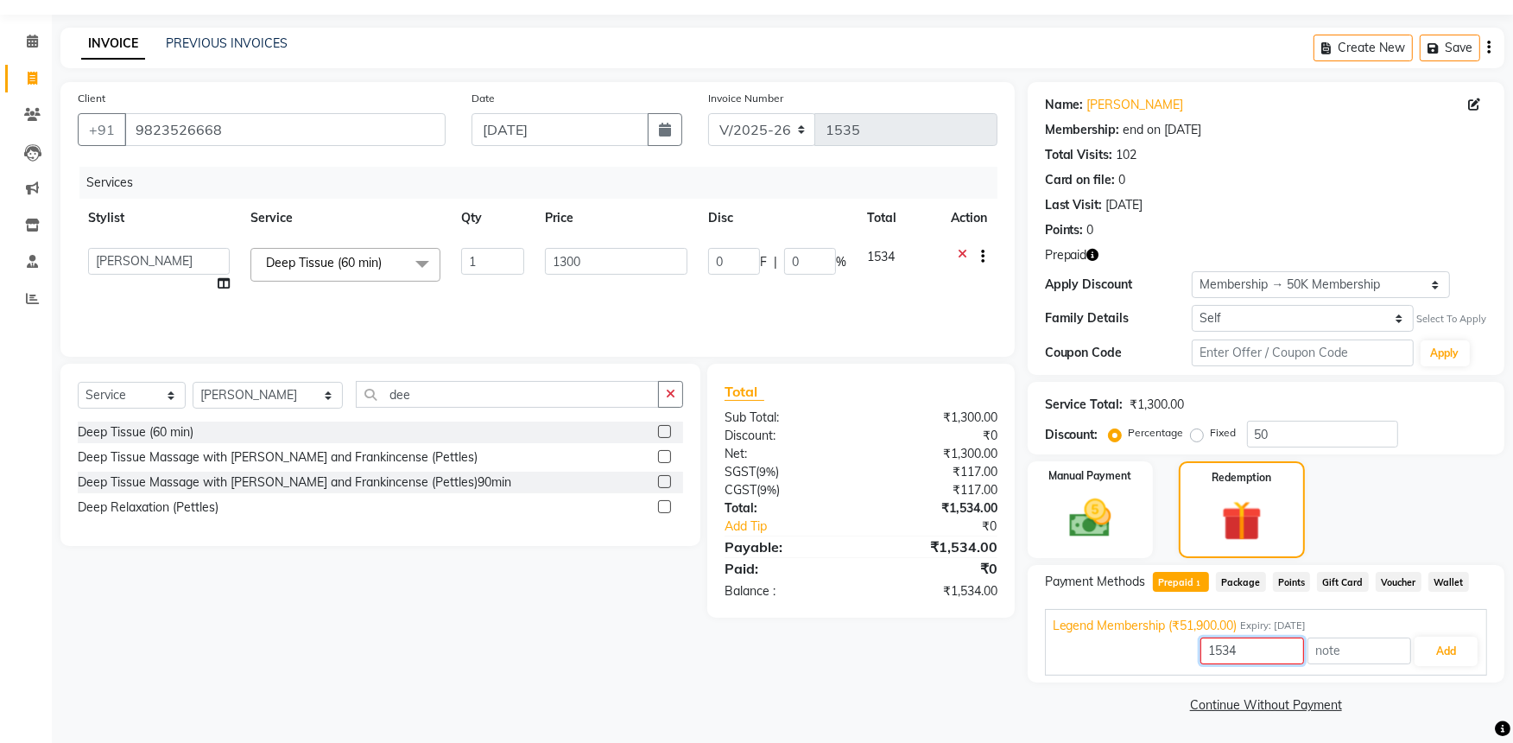
click at [1258, 649] on input "1534" at bounding box center [1253, 650] width 104 height 27
type input "1"
type input "1300"
click at [1434, 643] on button "Add" at bounding box center [1446, 651] width 63 height 29
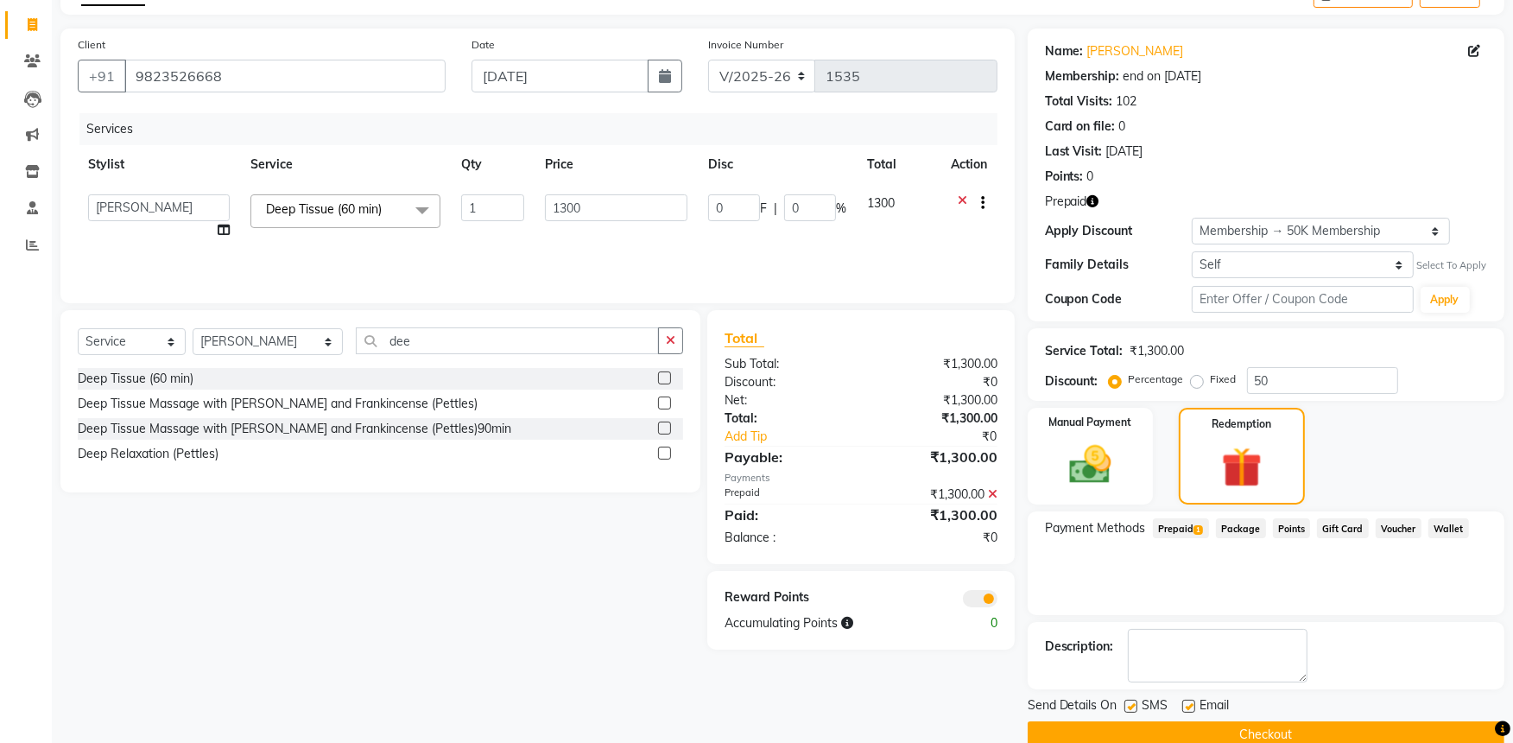
scroll to position [131, 0]
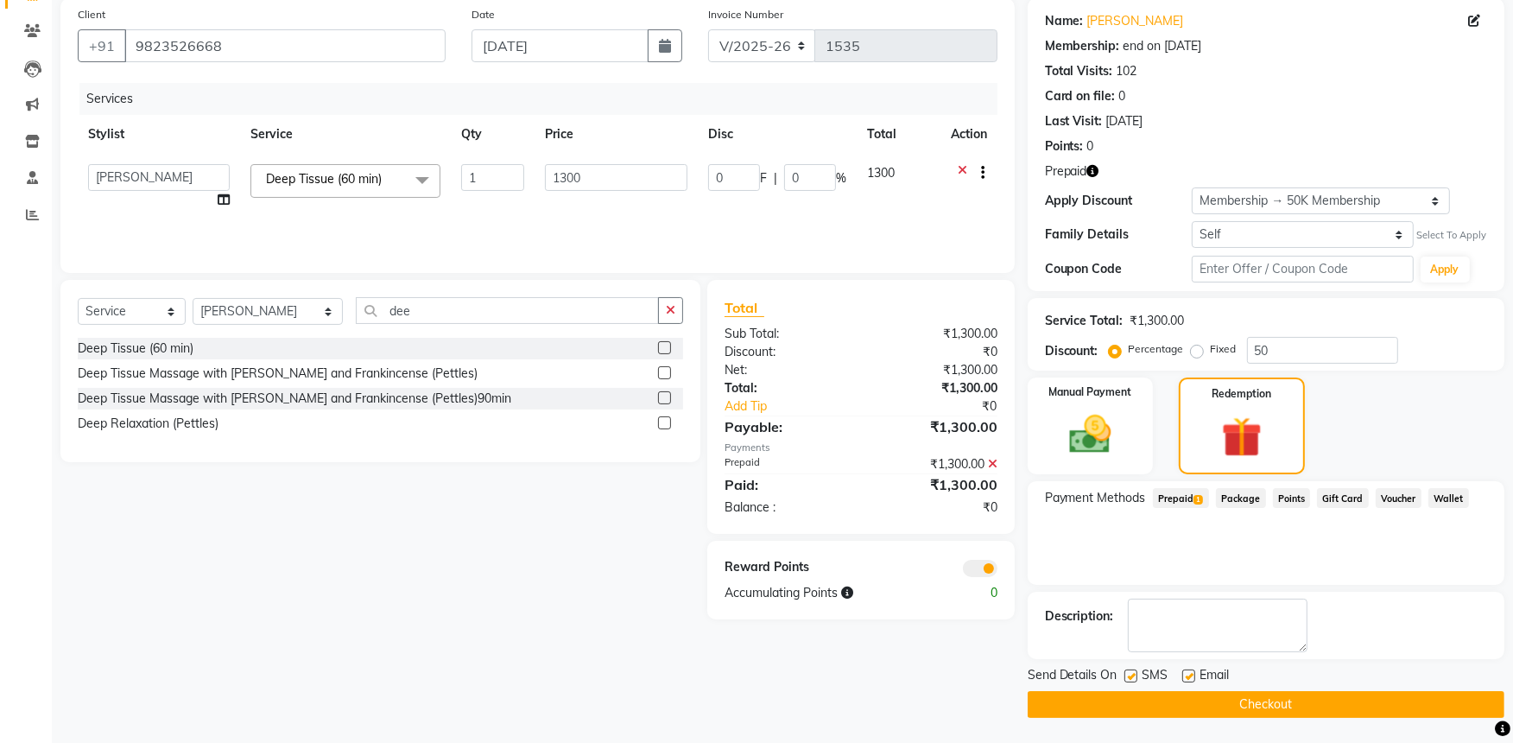
click at [1186, 676] on label at bounding box center [1188, 675] width 13 height 13
click at [1186, 676] on input "checkbox" at bounding box center [1187, 676] width 11 height 11
click at [1187, 676] on label at bounding box center [1188, 675] width 13 height 13
click at [1187, 676] on input "checkbox" at bounding box center [1187, 676] width 11 height 11
checkbox input "true"
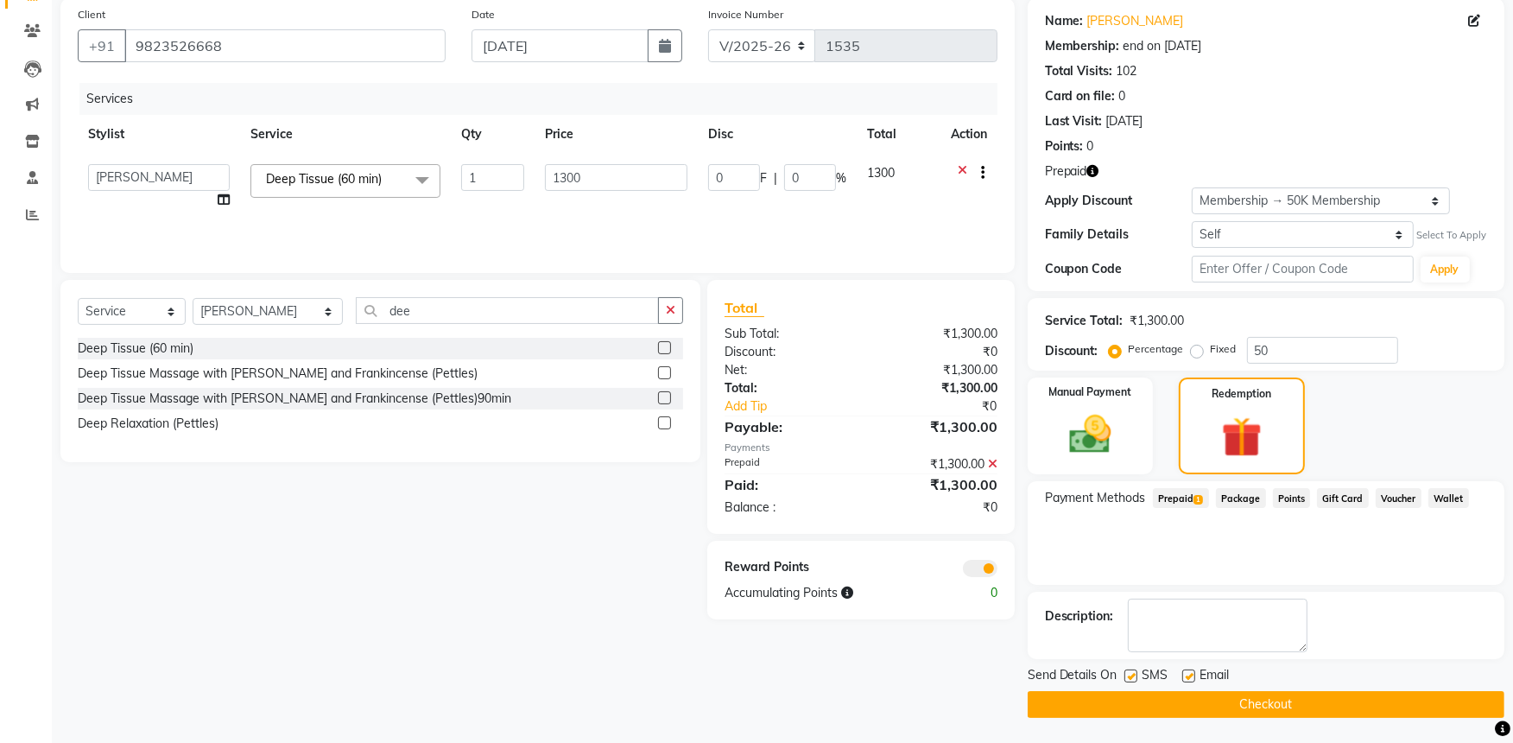
click at [1169, 710] on button "Checkout" at bounding box center [1266, 704] width 477 height 27
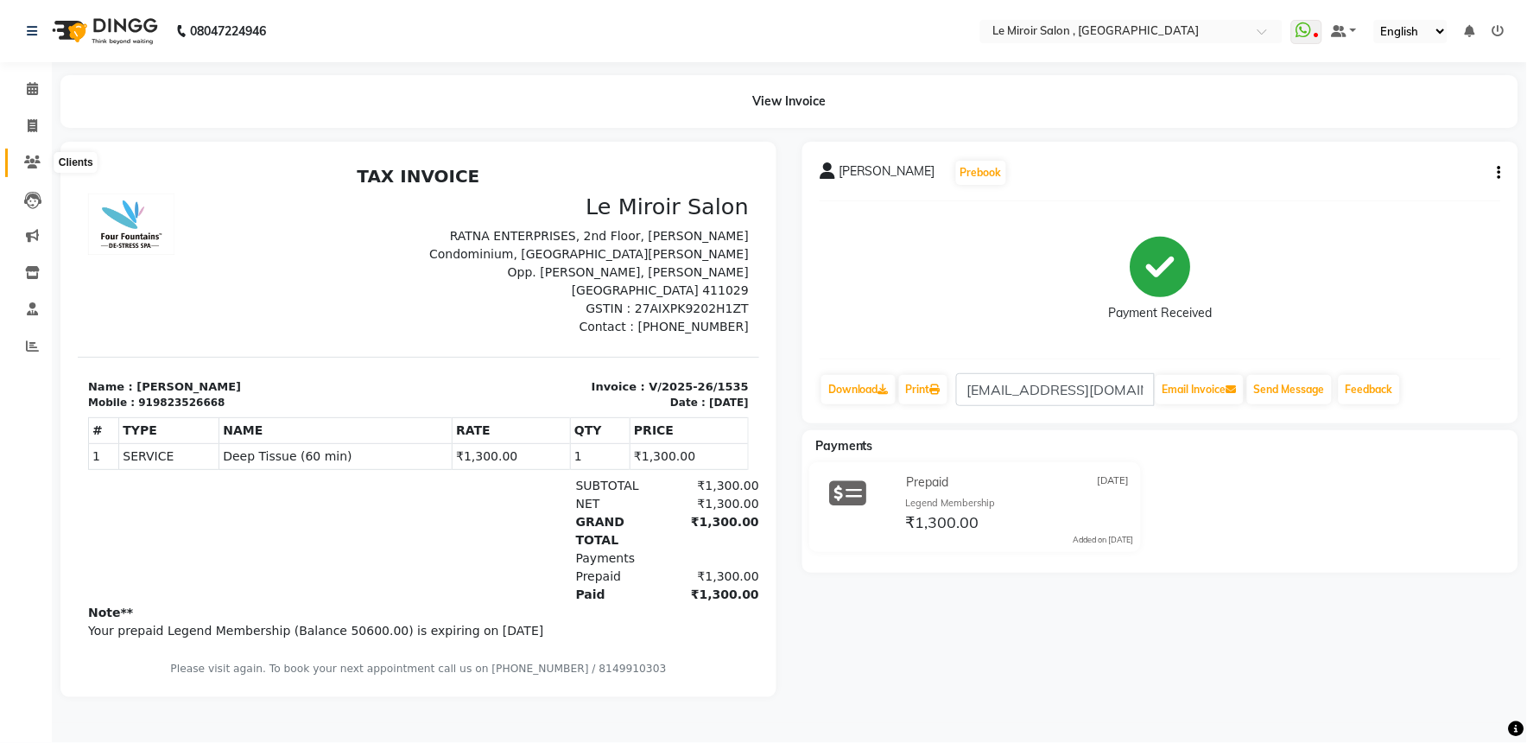
click at [31, 157] on icon at bounding box center [32, 161] width 16 height 13
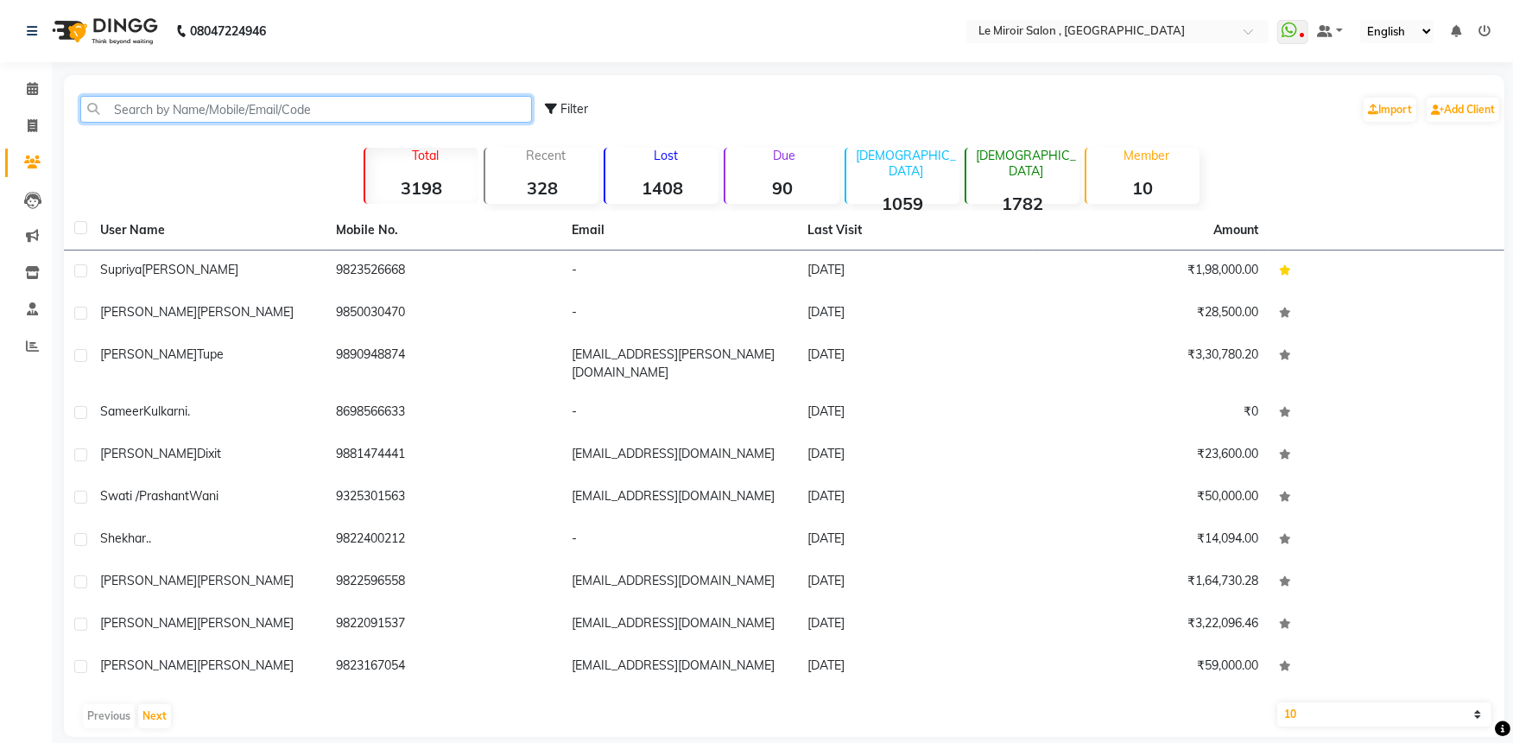
click at [231, 104] on input "text" at bounding box center [306, 109] width 452 height 27
paste input "9822556210"
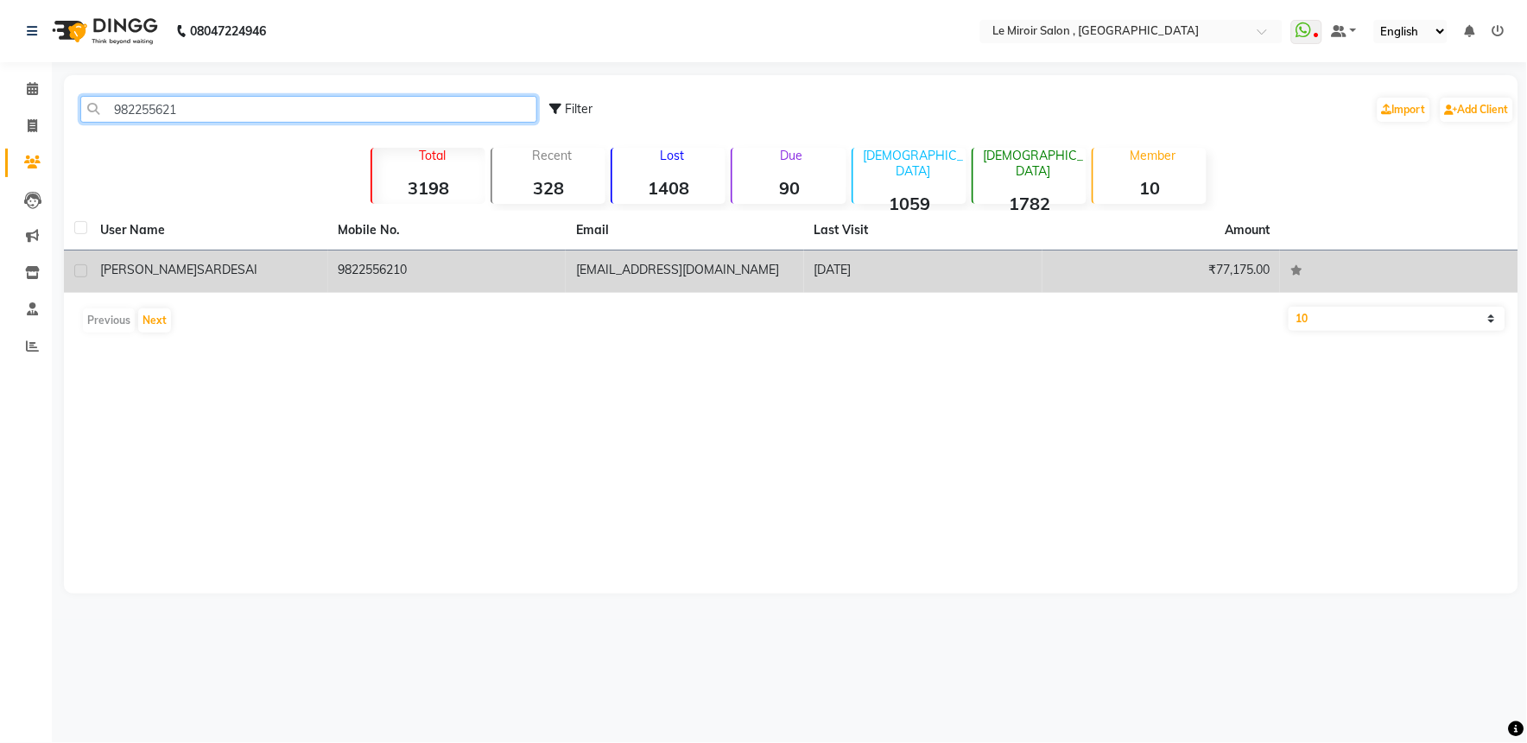
type input "982255621"
click at [363, 266] on td "9822556210" at bounding box center [447, 271] width 238 height 42
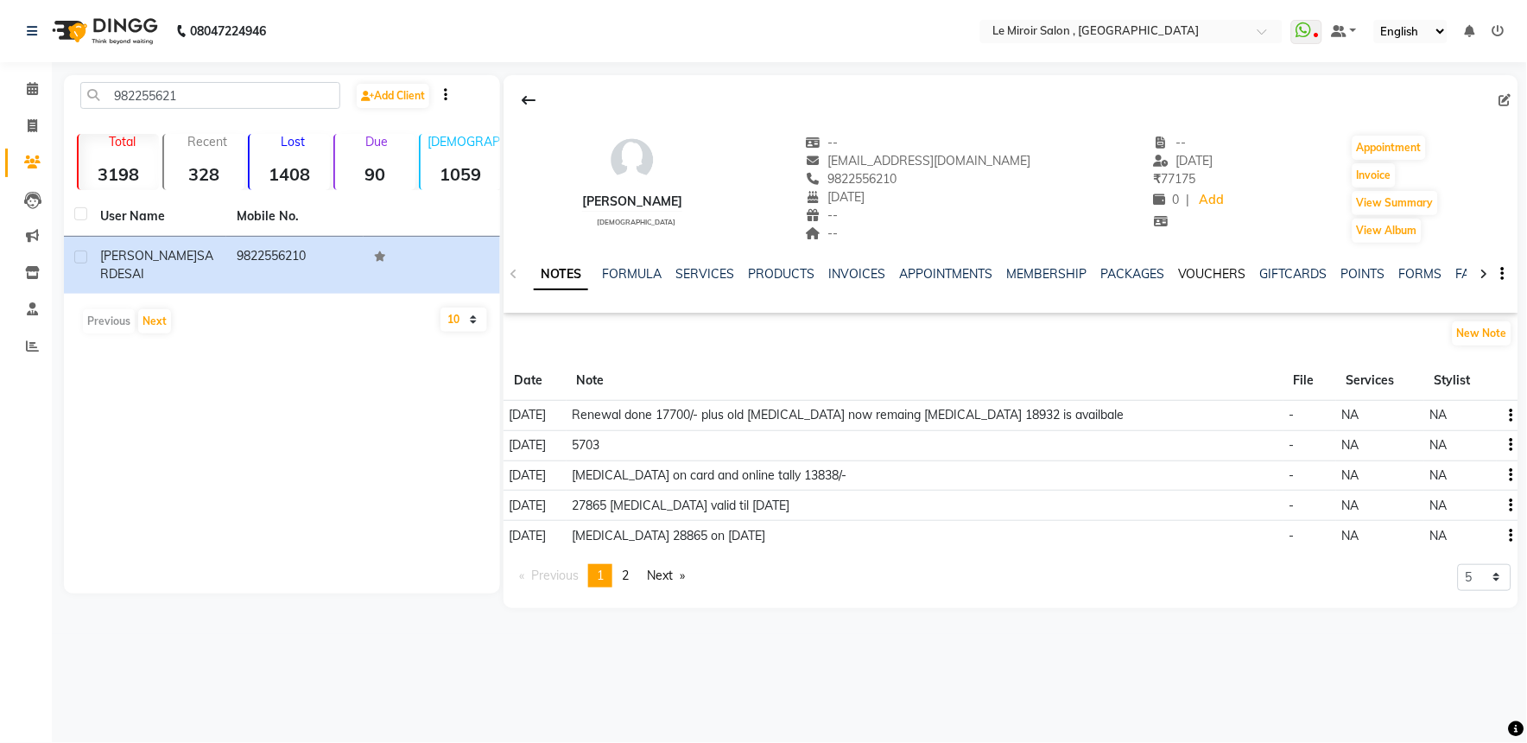
click at [1227, 275] on link "VOUCHERS" at bounding box center [1212, 274] width 68 height 16
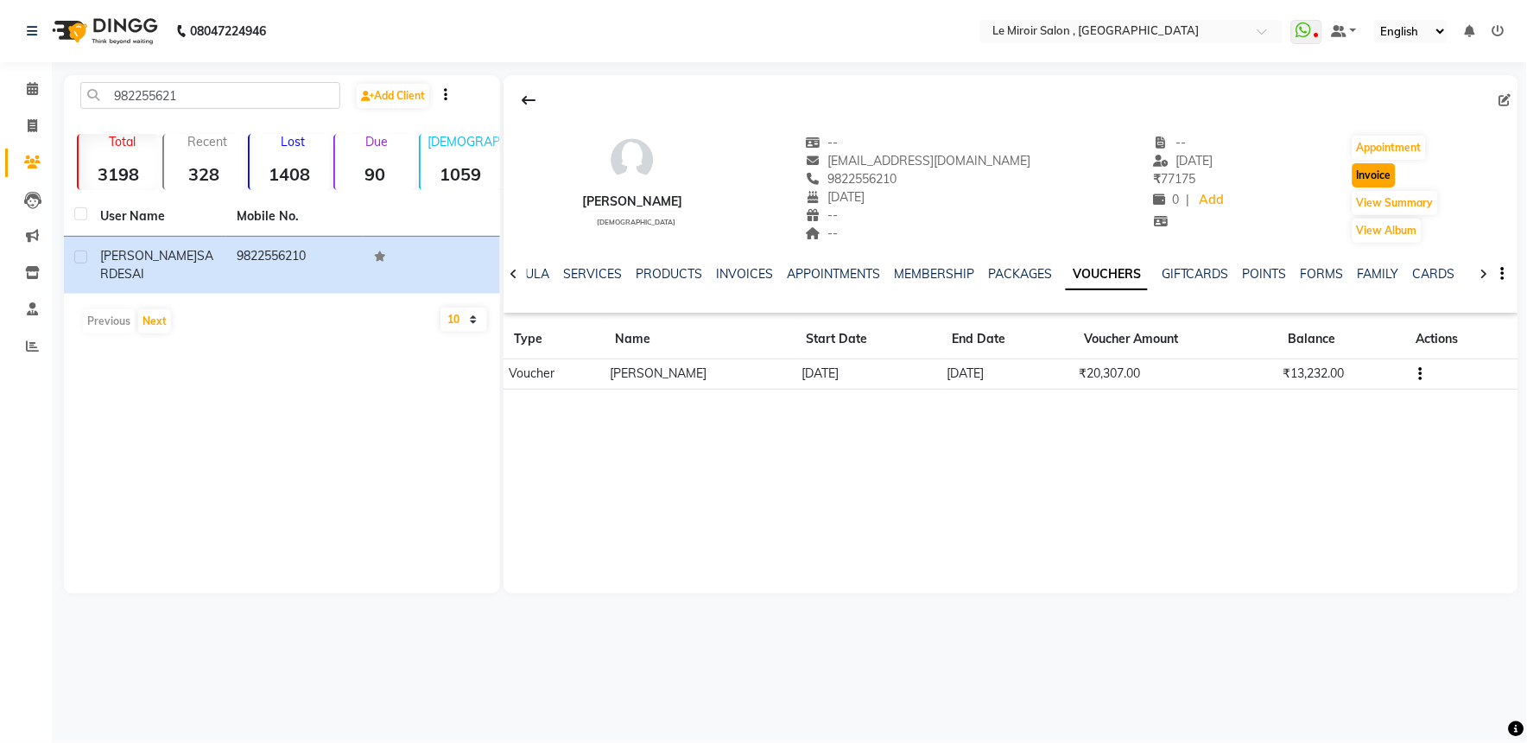
click at [1386, 174] on button "Invoice" at bounding box center [1374, 175] width 43 height 24
select select "service"
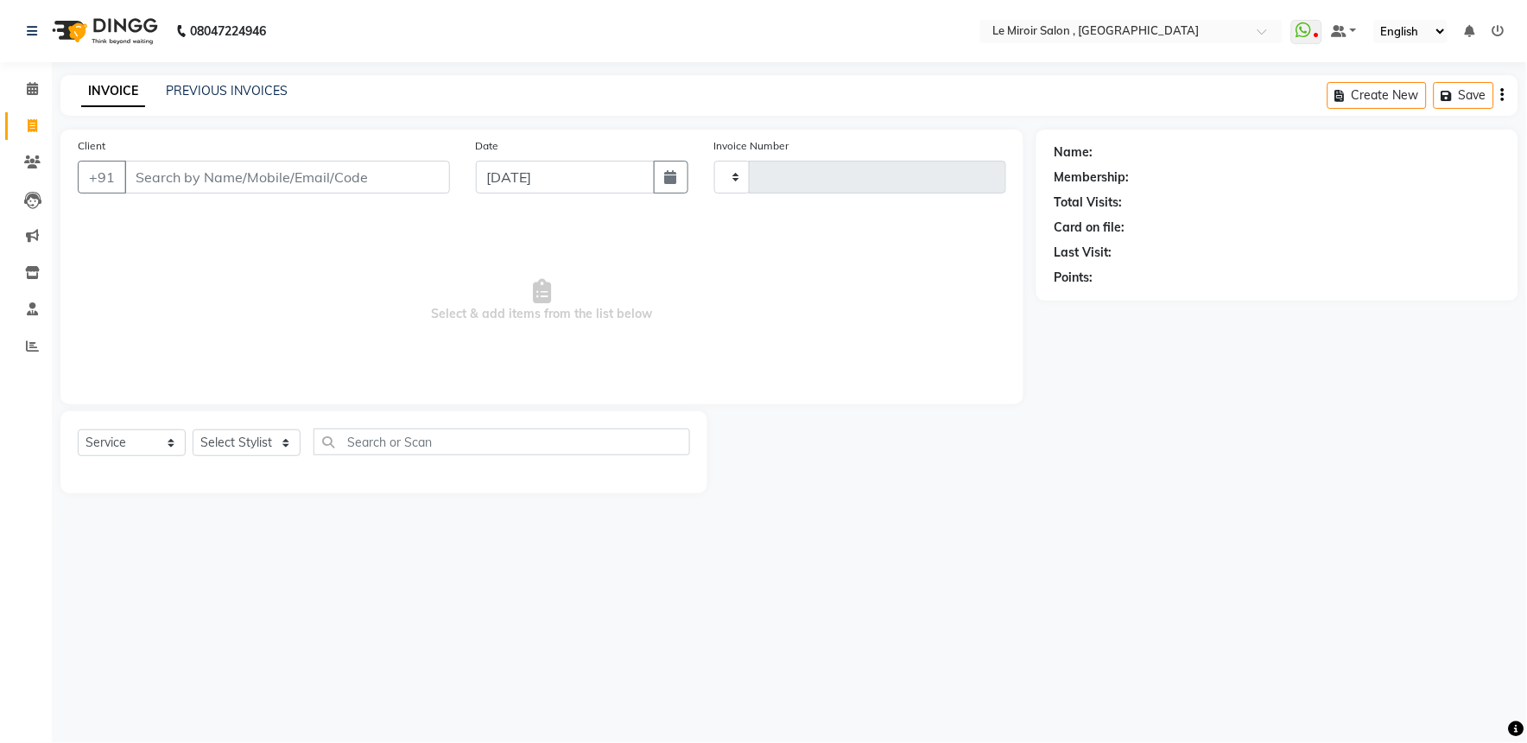
type input "1536"
select select "53"
click at [251, 441] on select "Select Stylist" at bounding box center [247, 442] width 108 height 27
type input "9822556210"
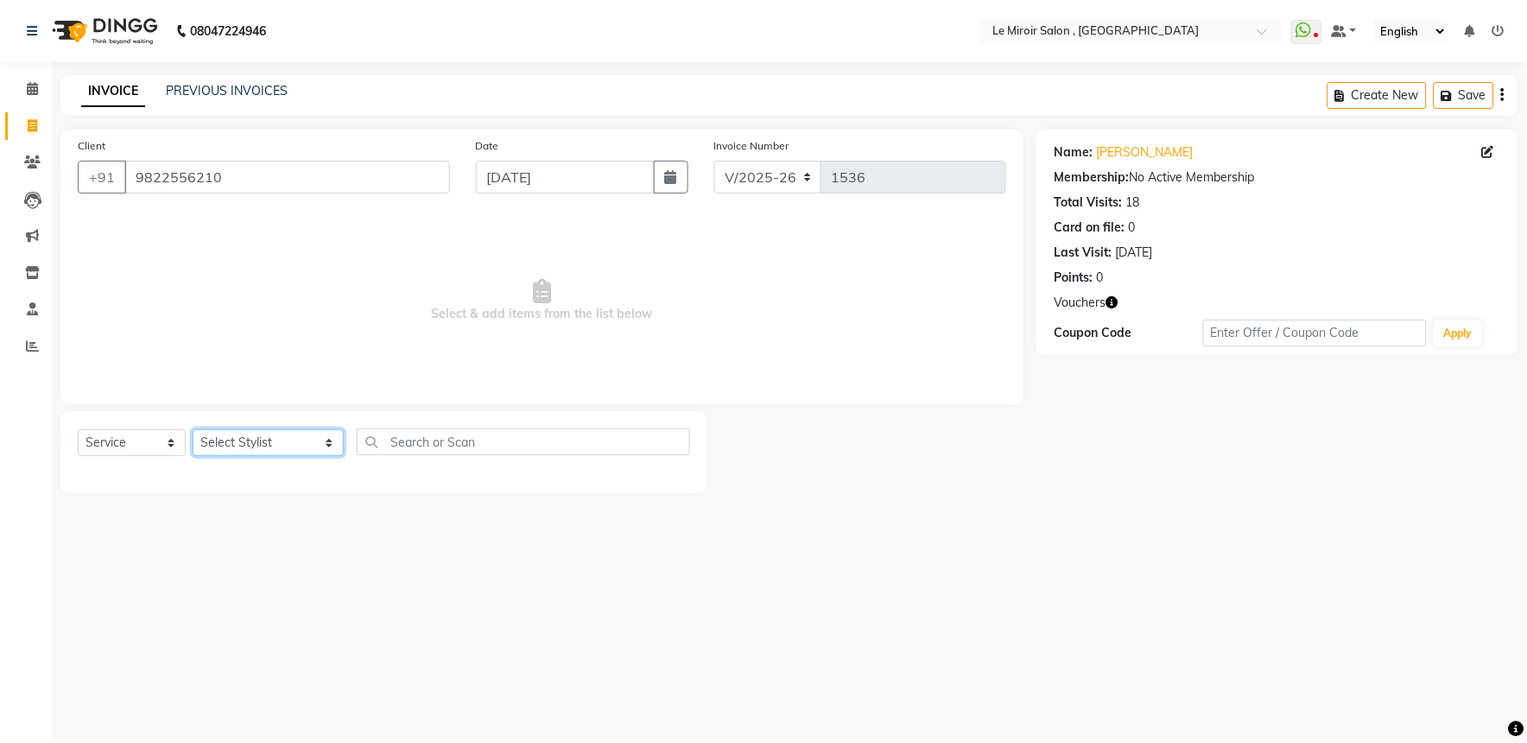
select select "62487"
click at [193, 430] on select "Select Stylist [PERSON_NAME] [PERSON_NAME] CA [PERSON_NAME] [PERSON_NAME] Front…" at bounding box center [268, 442] width 151 height 27
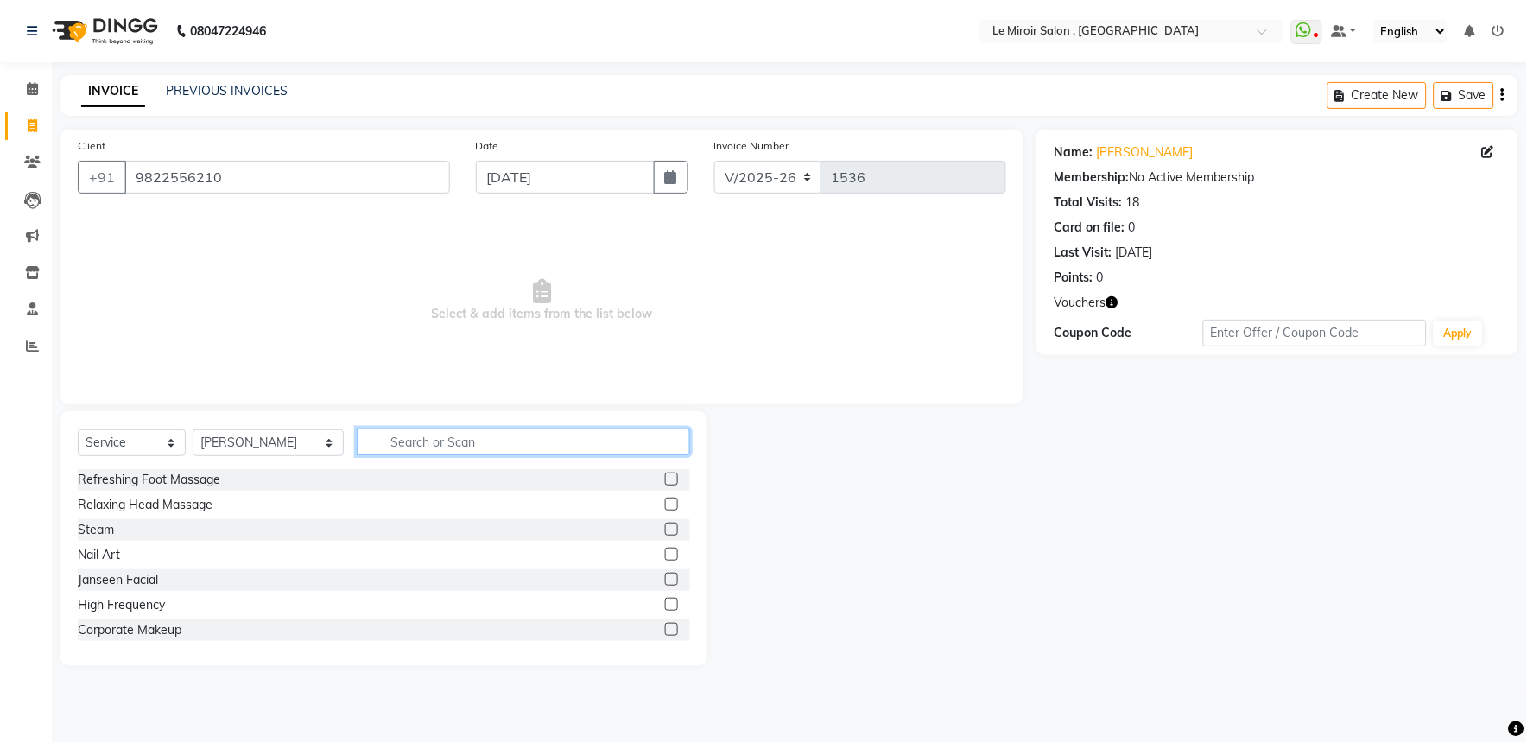
click at [472, 446] on input "text" at bounding box center [523, 441] width 333 height 27
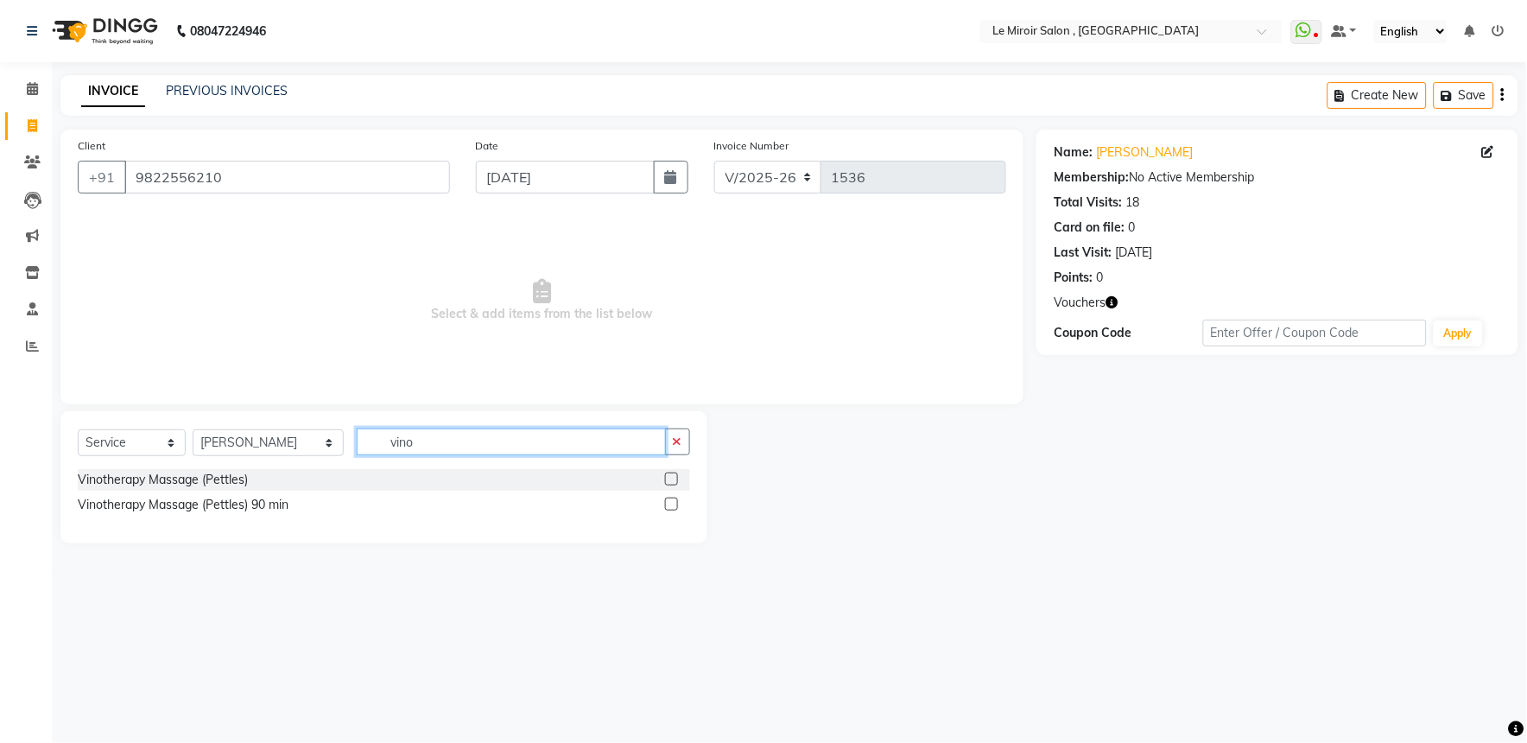
type input "vino"
click at [674, 487] on div at bounding box center [670, 481] width 11 height 18
click at [671, 482] on label at bounding box center [671, 478] width 13 height 13
click at [671, 482] on input "checkbox" at bounding box center [670, 479] width 11 height 11
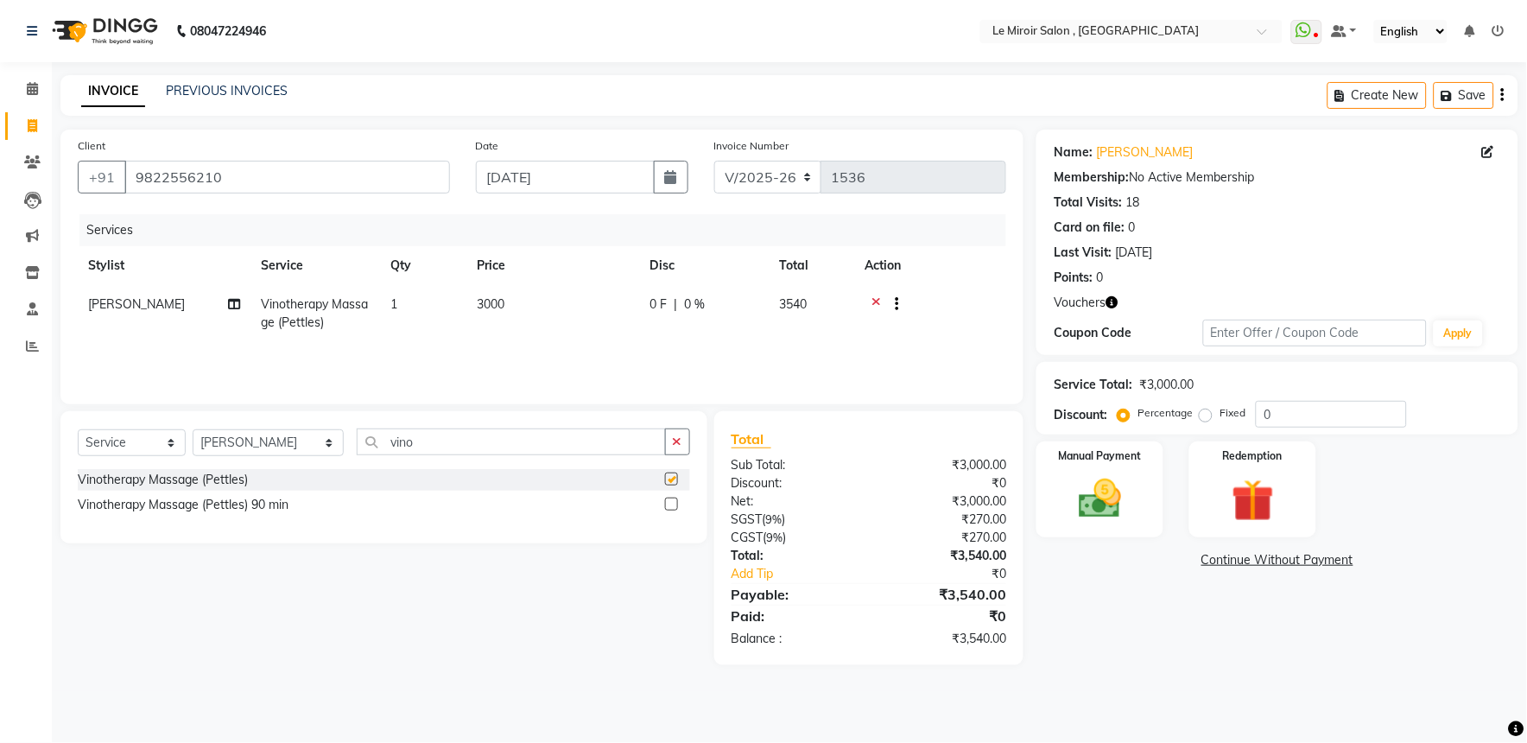
checkbox input "false"
click at [547, 302] on td "3000" at bounding box center [552, 313] width 173 height 57
select select "62487"
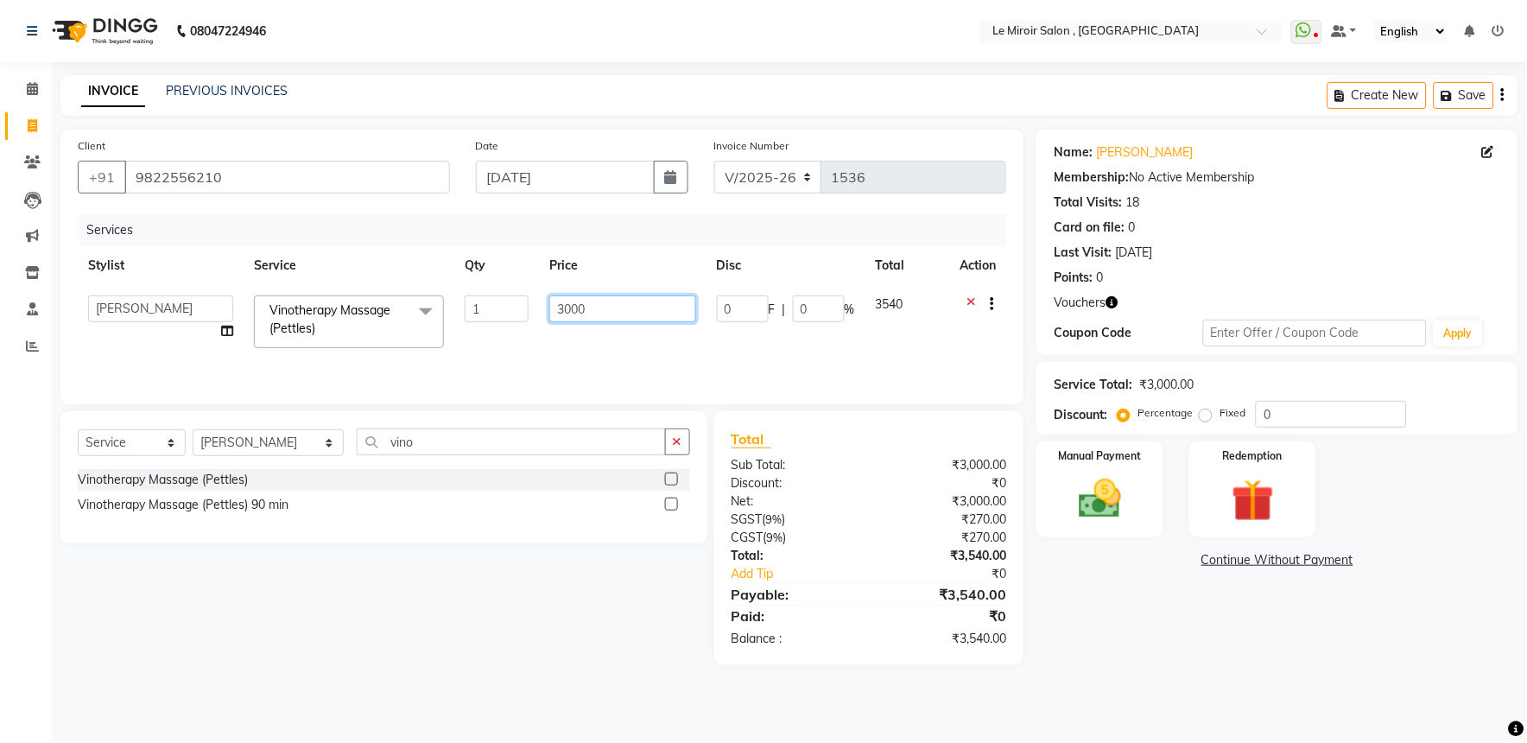
click at [607, 313] on input "3000" at bounding box center [622, 308] width 146 height 27
type input "3"
type input "3200"
click at [663, 357] on div "Services Stylist Service Qty Price Disc Total Action [PERSON_NAME] [PERSON_NAME…" at bounding box center [542, 300] width 928 height 173
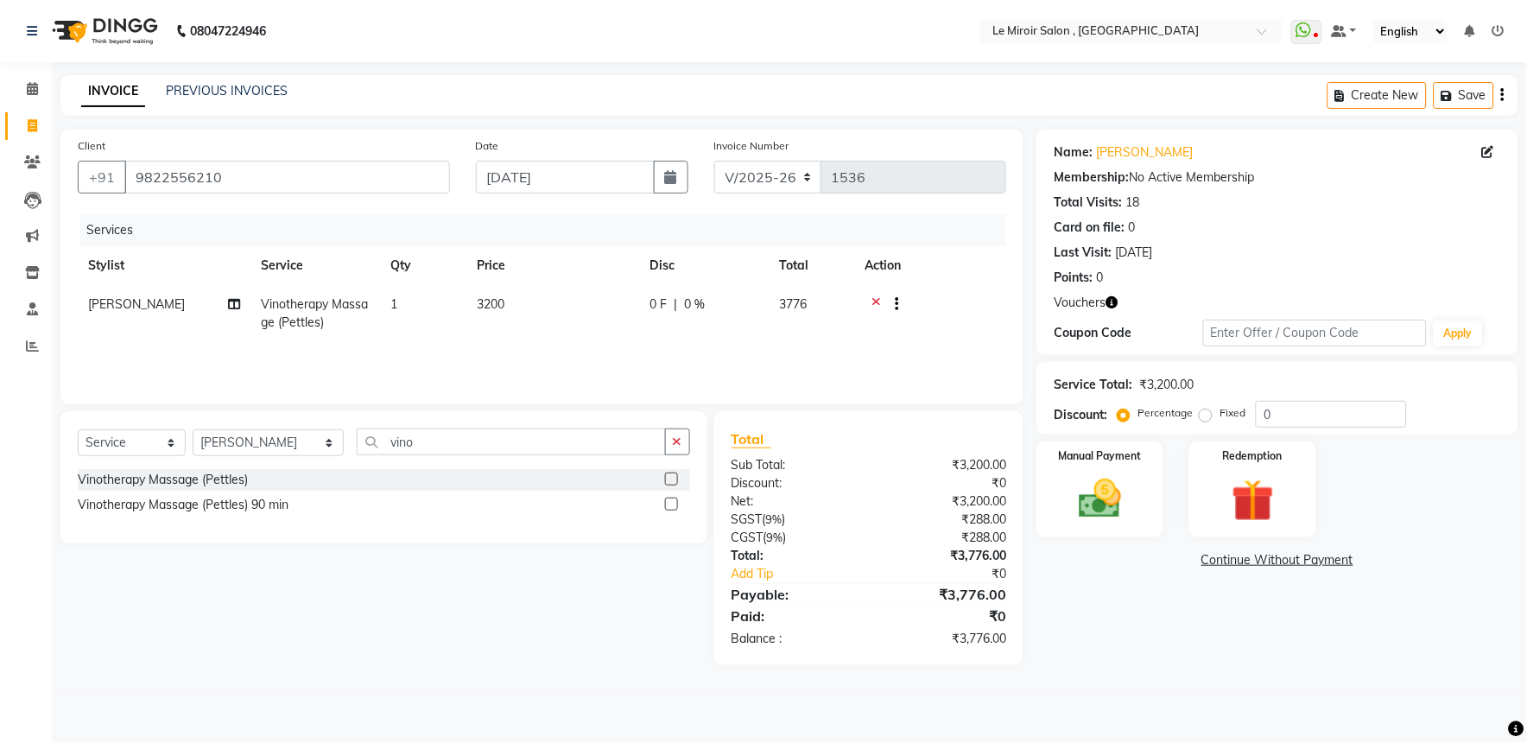
click at [711, 316] on td "0 F | 0 %" at bounding box center [704, 313] width 130 height 57
select select "62487"
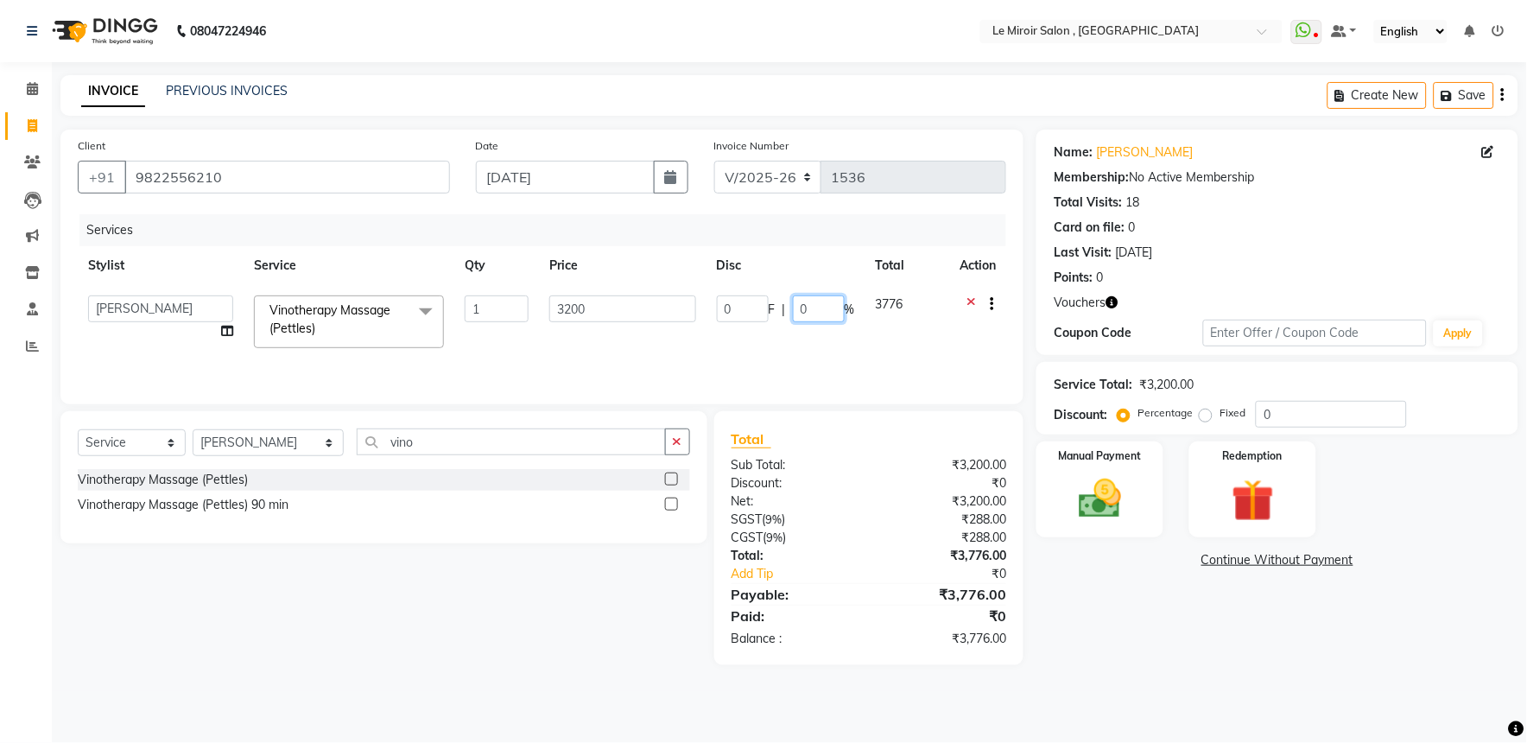
click at [824, 311] on input "0" at bounding box center [819, 308] width 52 height 27
type input "50"
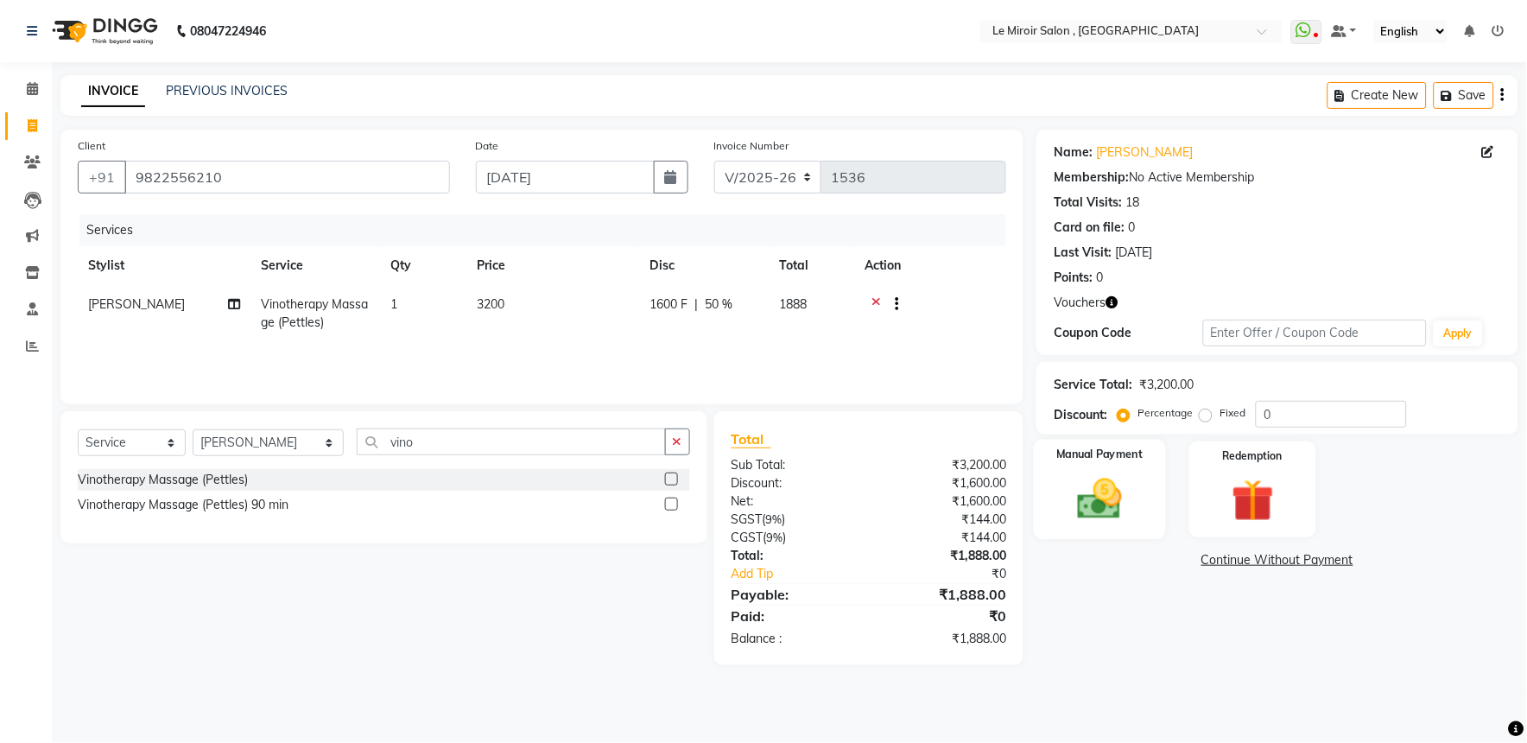
click at [1100, 477] on img at bounding box center [1100, 498] width 72 height 51
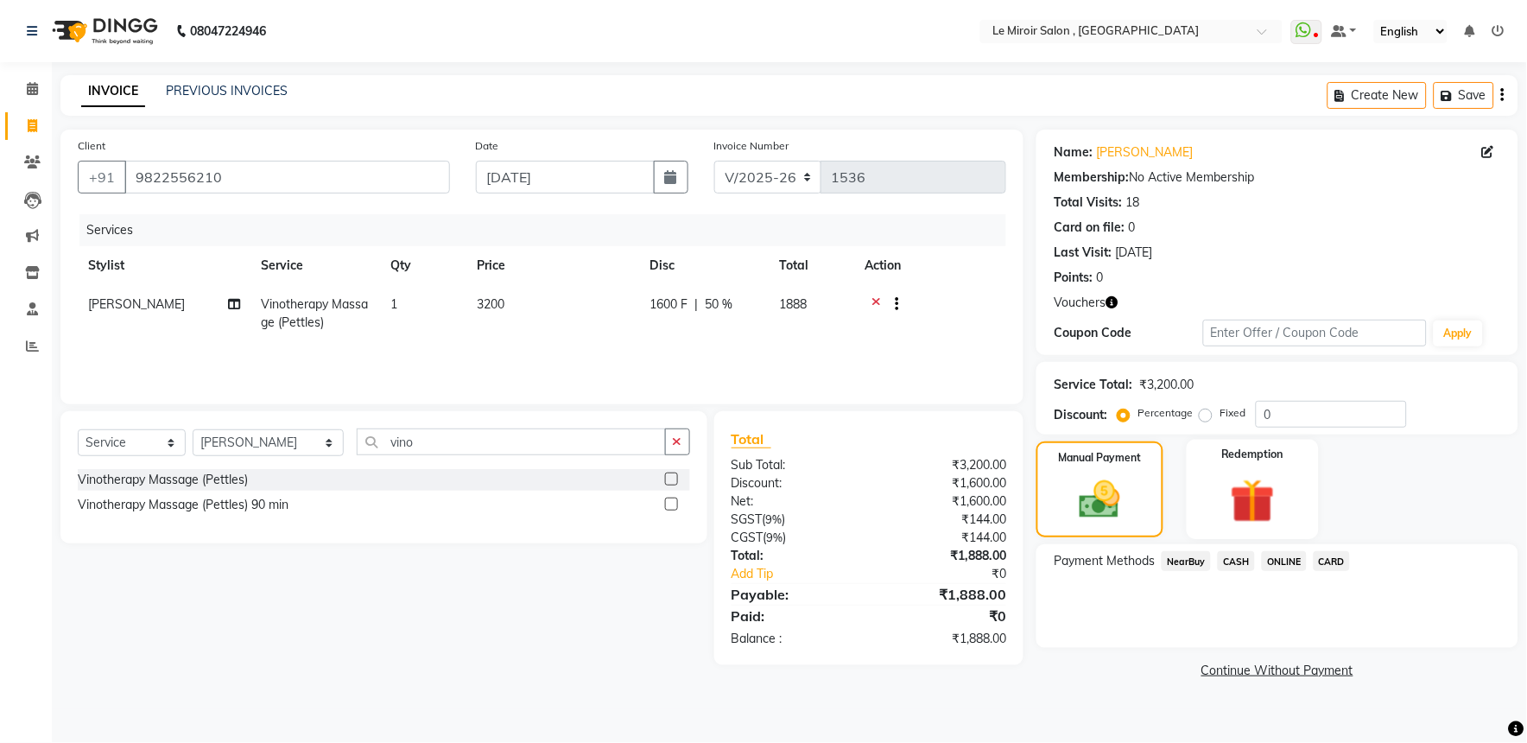
click at [1281, 530] on div "Redemption" at bounding box center [1253, 490] width 132 height 100
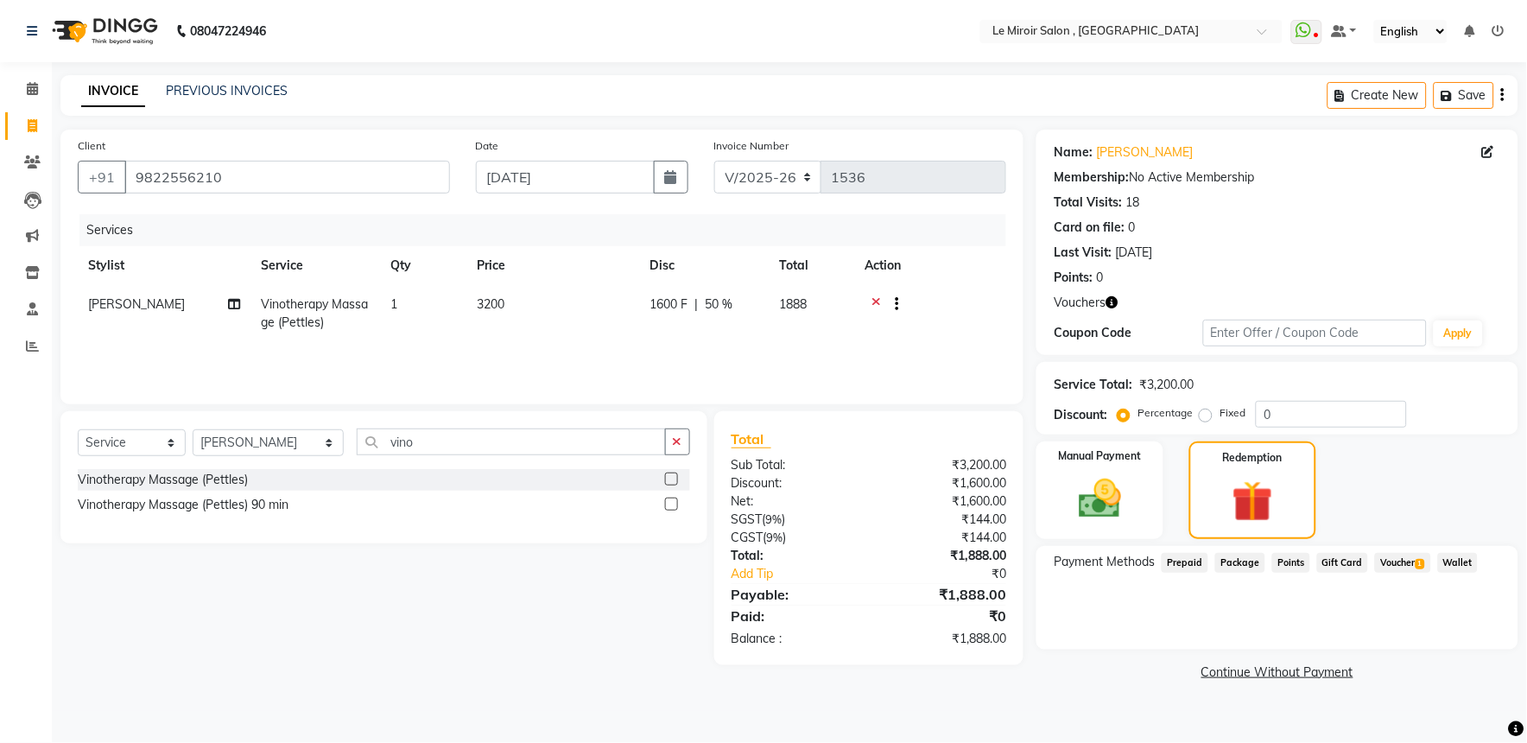
click at [1413, 559] on span "Voucher 1" at bounding box center [1402, 563] width 55 height 20
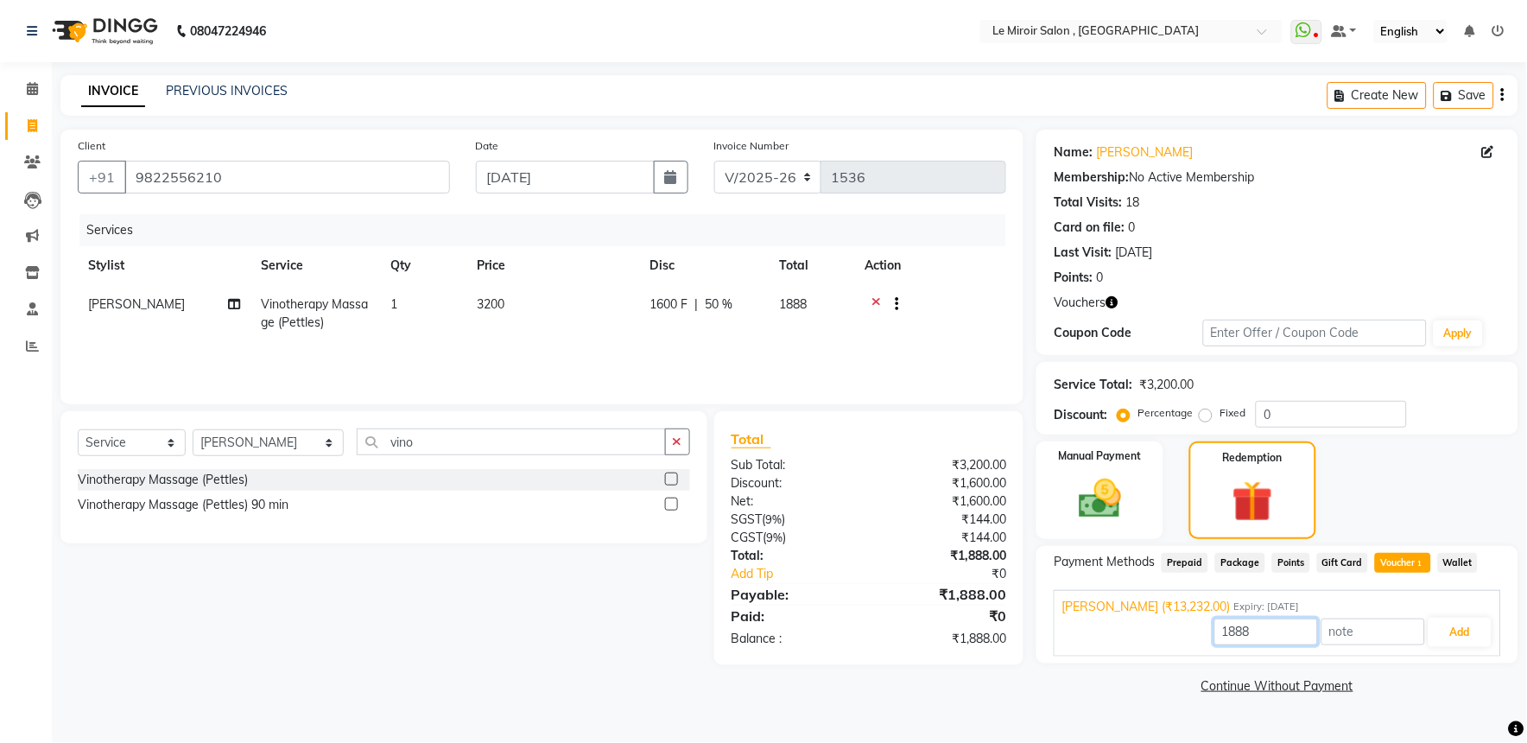
click at [1282, 624] on input "1888" at bounding box center [1266, 631] width 104 height 27
type input "1"
type input "1600"
click at [1455, 618] on button "Add" at bounding box center [1460, 632] width 63 height 29
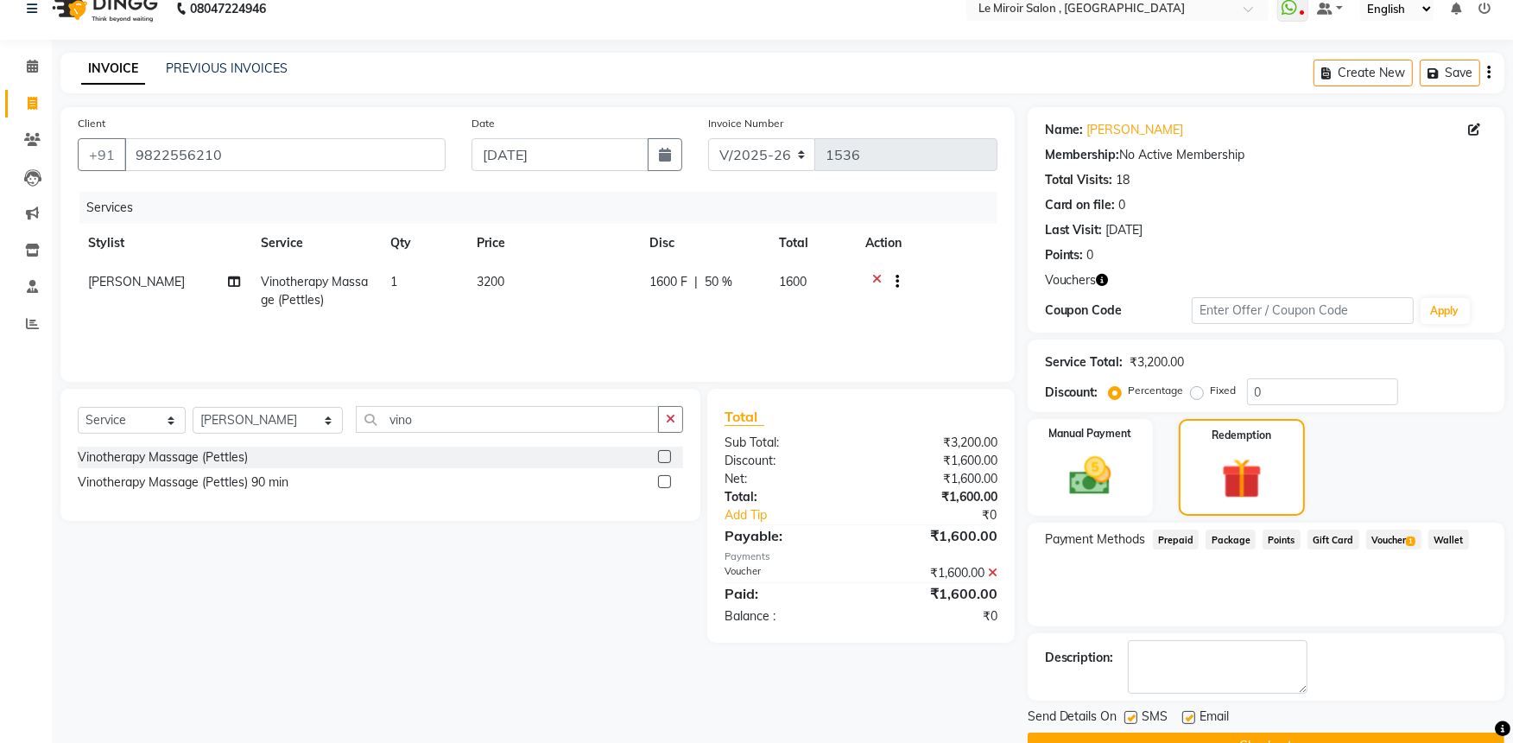
scroll to position [64, 0]
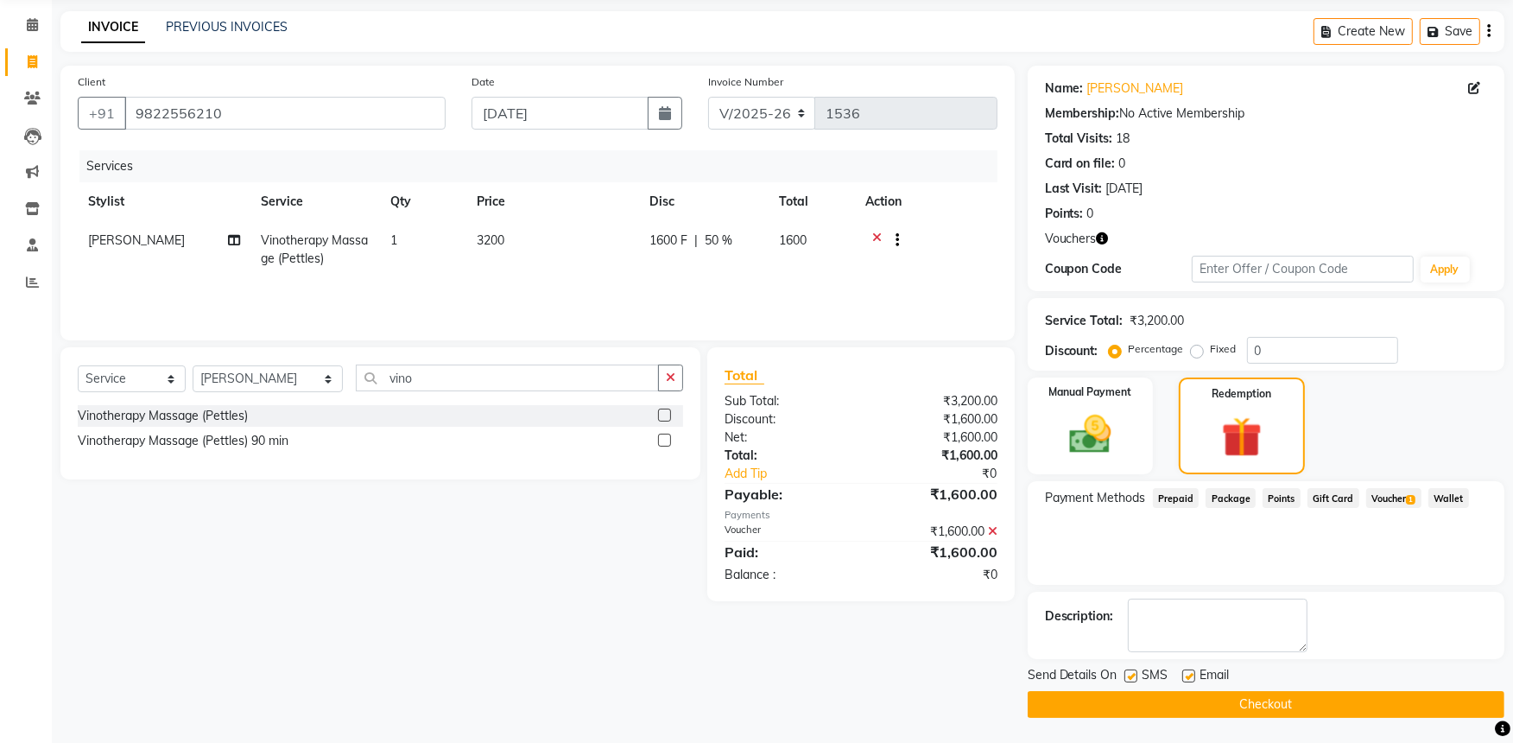
click at [1169, 708] on button "Checkout" at bounding box center [1266, 704] width 477 height 27
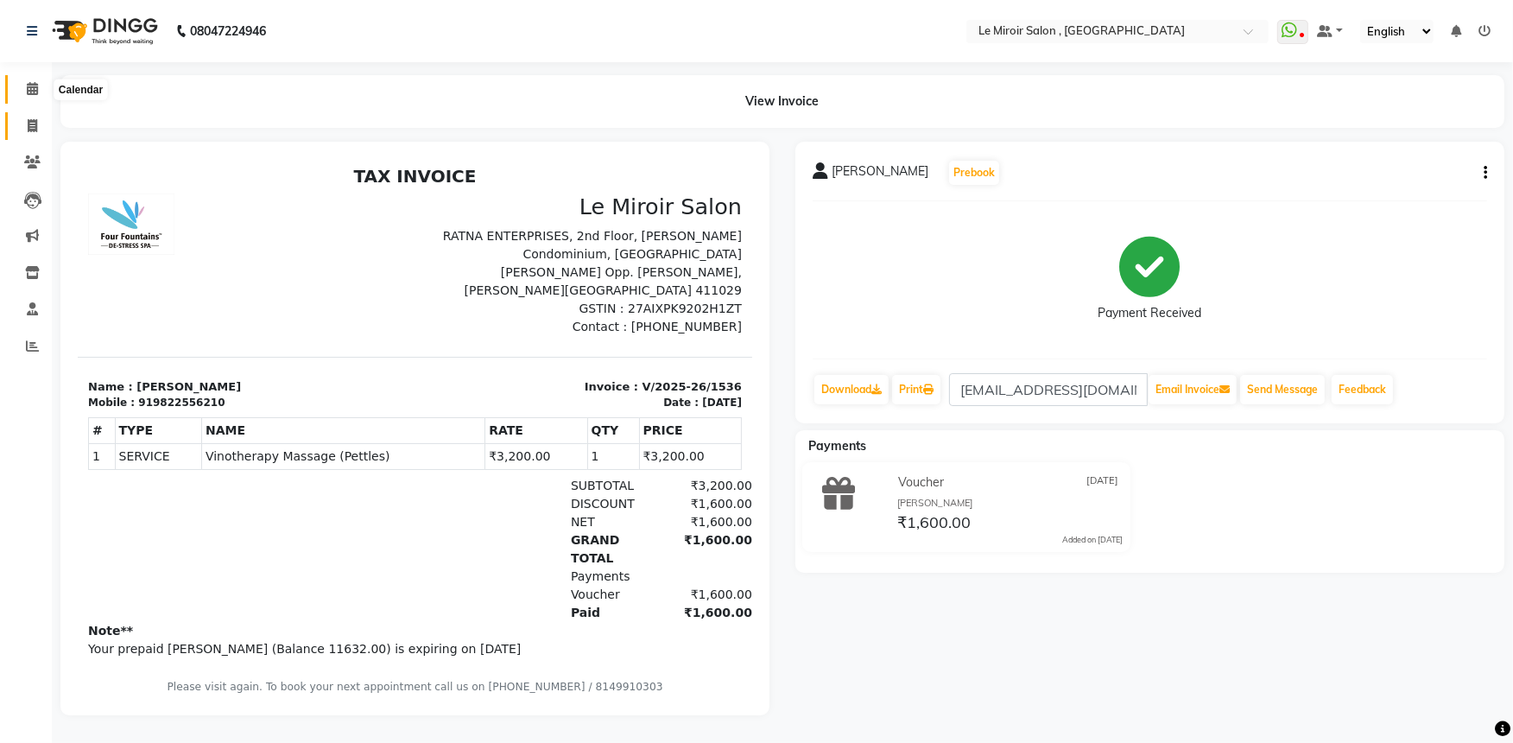
drag, startPoint x: 35, startPoint y: 81, endPoint x: 44, endPoint y: 118, distance: 38.1
click at [35, 81] on span at bounding box center [32, 89] width 30 height 20
